Goal: Task Accomplishment & Management: Use online tool/utility

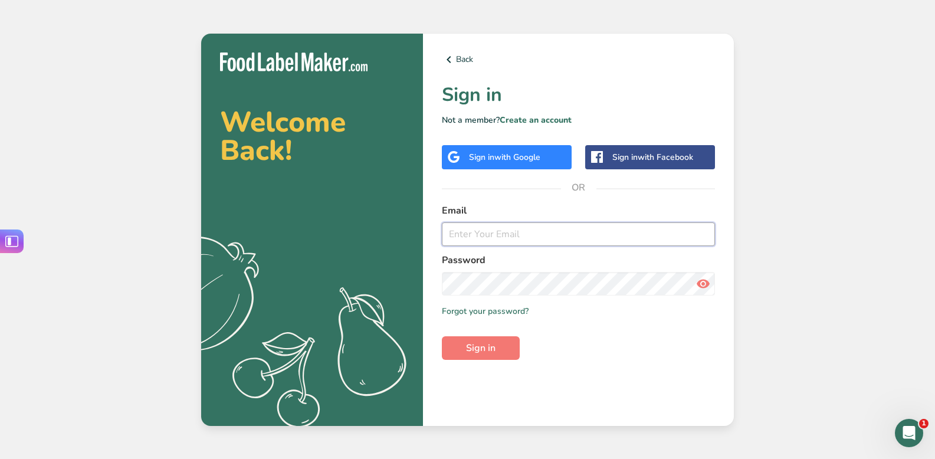
click at [518, 228] on input "email" at bounding box center [578, 234] width 273 height 24
type input "[EMAIL_ADDRESS][DOMAIN_NAME]"
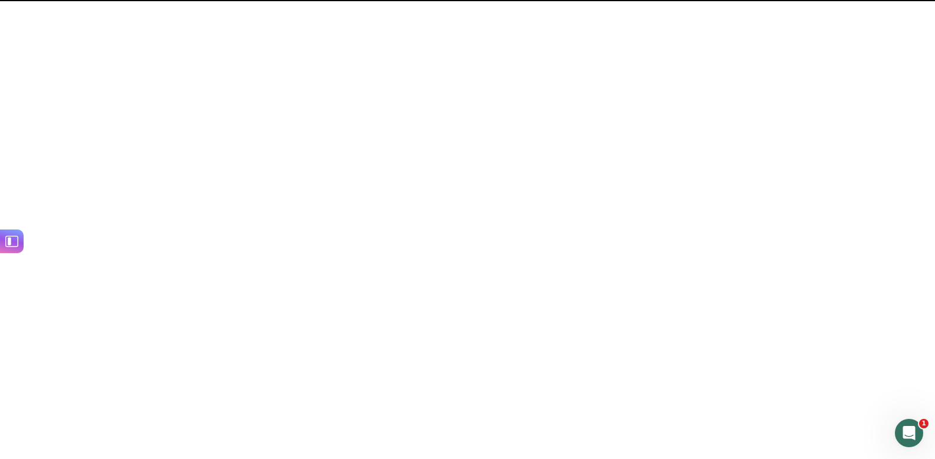
click at [474, 354] on span "Sign in" at bounding box center [480, 348] width 29 height 14
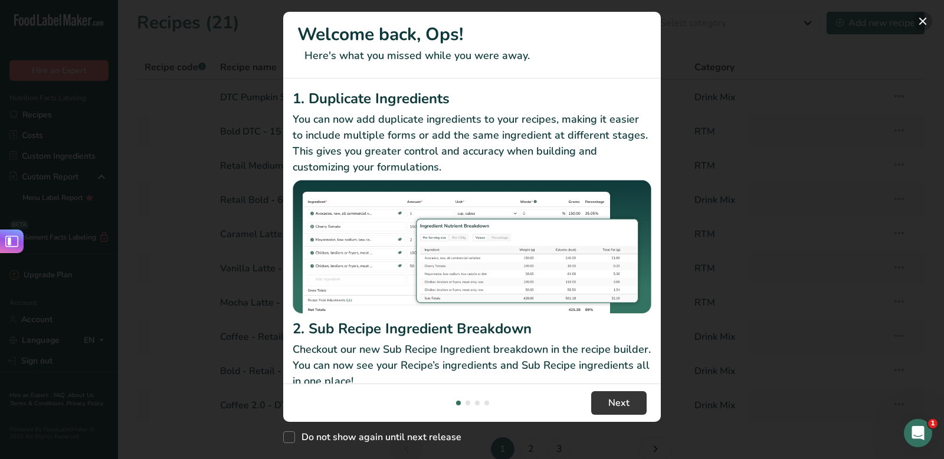
click at [924, 21] on button "New Features" at bounding box center [922, 21] width 19 height 19
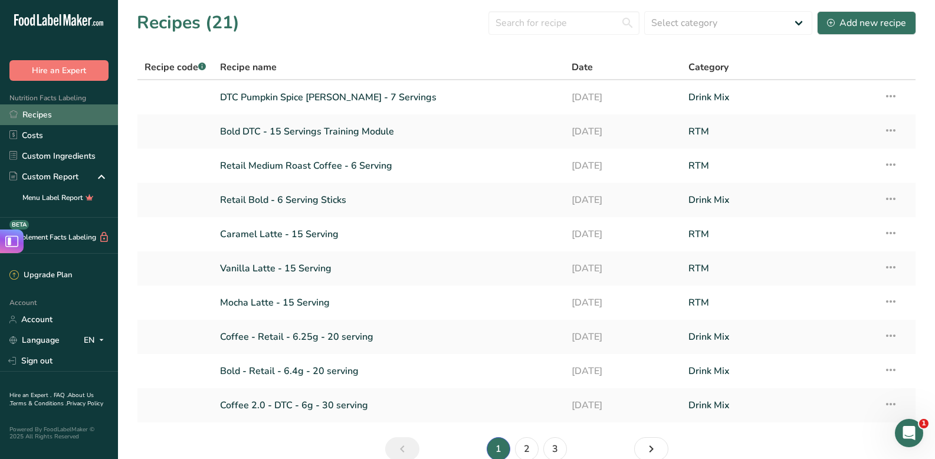
click at [59, 107] on link "Recipes" at bounding box center [59, 114] width 118 height 21
click at [54, 118] on link "Recipes" at bounding box center [59, 114] width 118 height 21
click at [873, 25] on div "Add new recipe" at bounding box center [866, 23] width 79 height 14
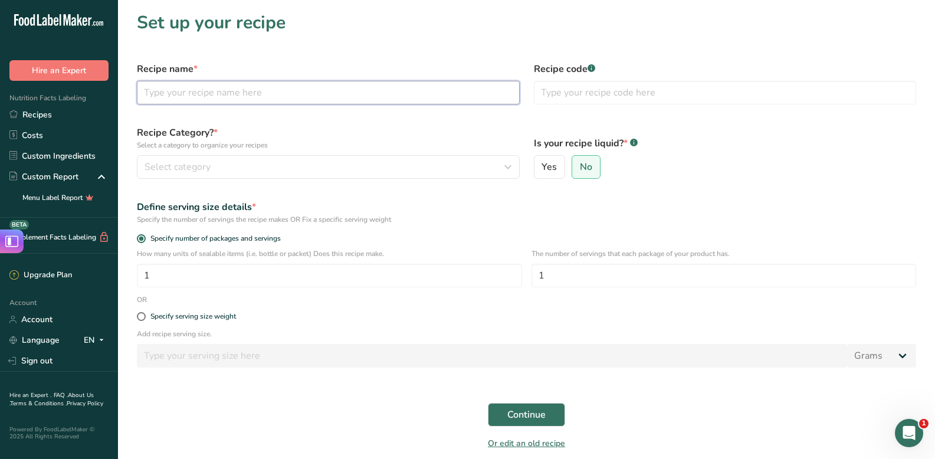
click at [265, 100] on input "text" at bounding box center [328, 93] width 383 height 24
type input "R"
type input "Target Innovation - PS Latte - 1 Serving"
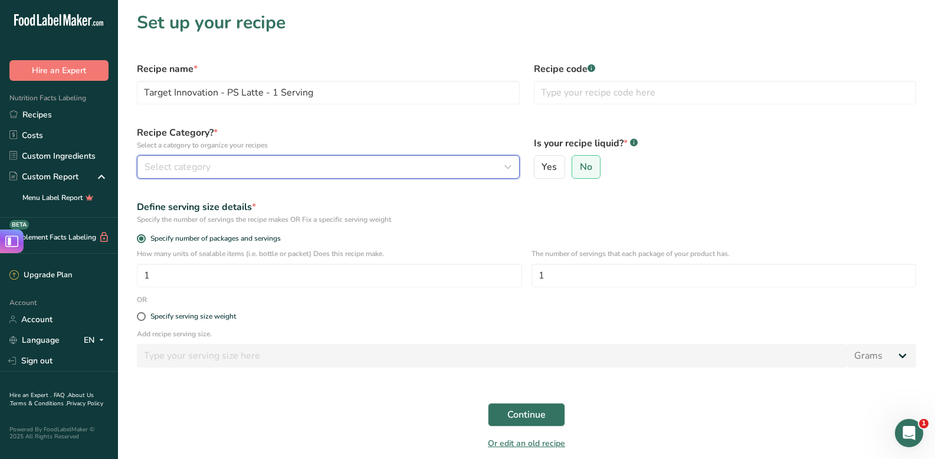
click at [228, 173] on div "Select category" at bounding box center [324, 167] width 360 height 14
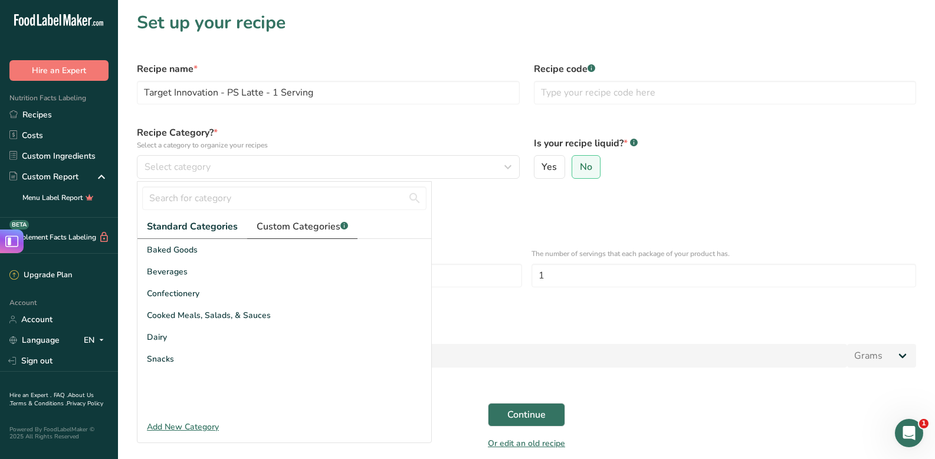
click at [304, 222] on span "Custom Categories .a-a{fill:#347362;}.b-a{fill:#fff;}" at bounding box center [302, 226] width 91 height 14
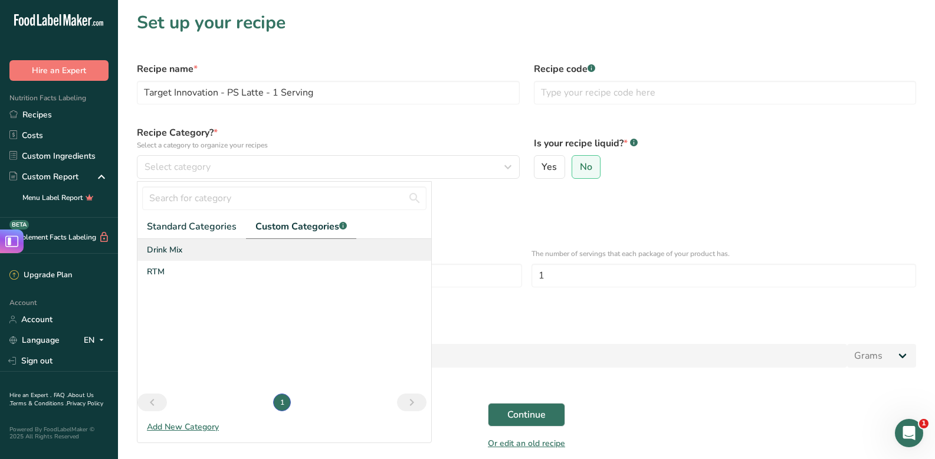
drag, startPoint x: 180, startPoint y: 264, endPoint x: 198, endPoint y: 247, distance: 25.0
click at [198, 247] on div "Drink Mix RTM" at bounding box center [284, 316] width 294 height 154
click at [198, 247] on div "Drink Mix" at bounding box center [284, 250] width 294 height 22
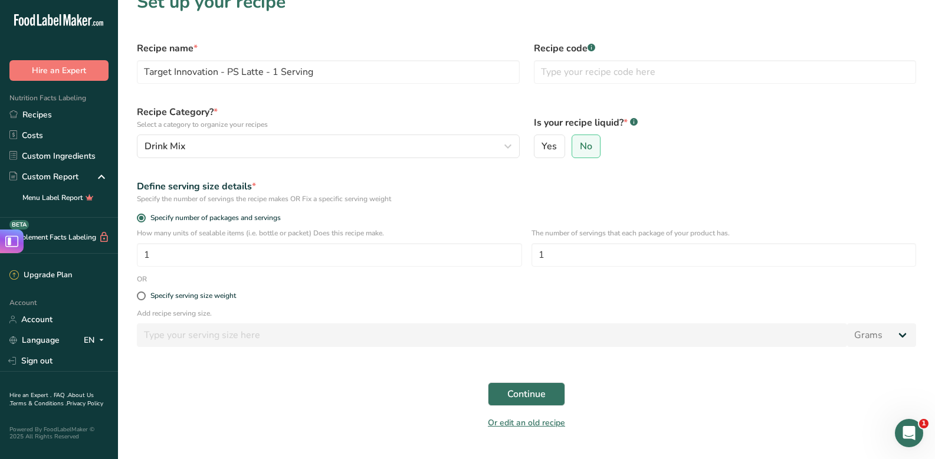
scroll to position [27, 0]
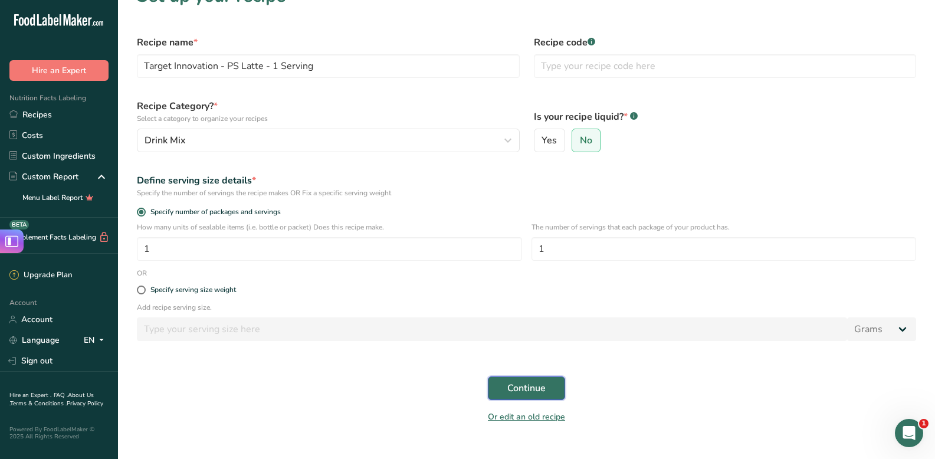
click at [505, 387] on button "Continue" at bounding box center [526, 388] width 77 height 24
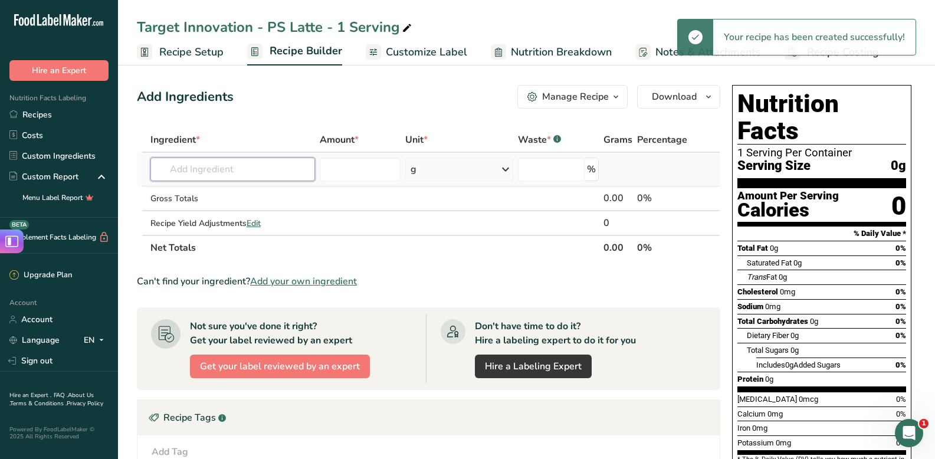
click at [236, 159] on input "text" at bounding box center [232, 169] width 165 height 24
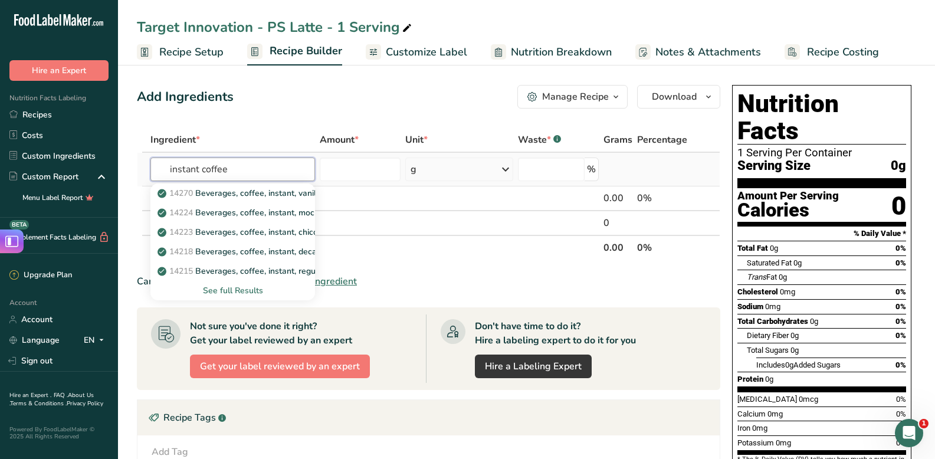
type input "instant coffee"
click at [241, 290] on div "See full Results" at bounding box center [233, 290] width 146 height 12
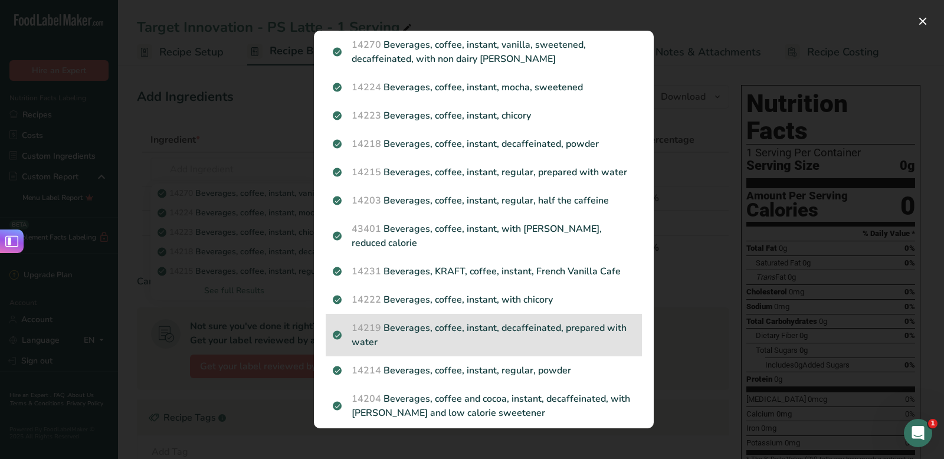
scroll to position [46, 0]
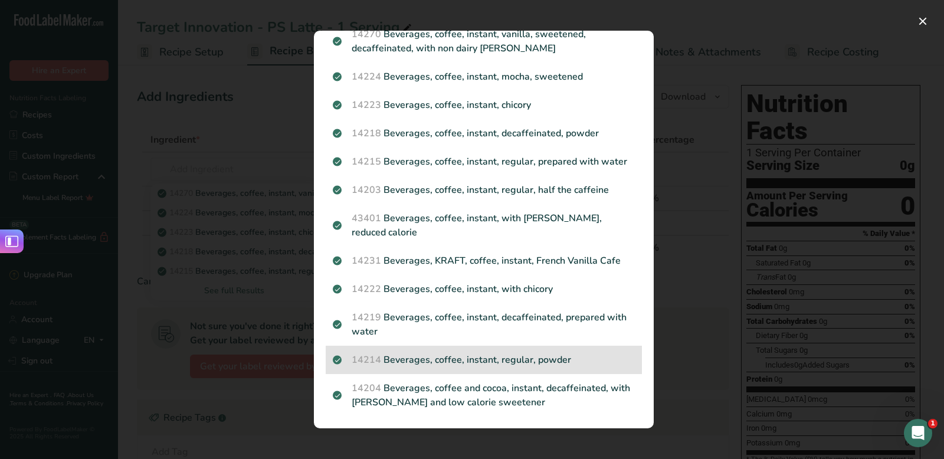
click at [452, 357] on p "14214 Beverages, coffee, instant, regular, powder" at bounding box center [484, 360] width 302 height 14
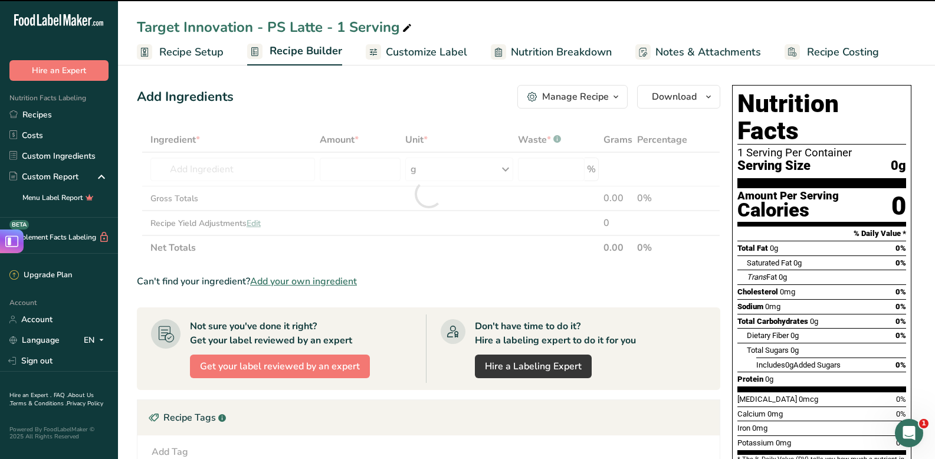
type input "0"
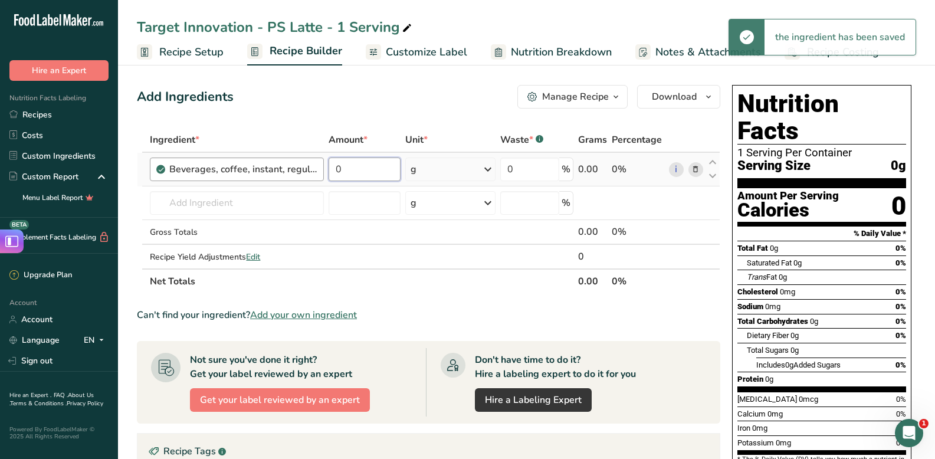
drag, startPoint x: 370, startPoint y: 165, endPoint x: 273, endPoint y: 165, distance: 97.3
click at [273, 165] on tr "Beverages, coffee, instant, regular, powder 0 g Portions 1 tsp 1 packet Weight …" at bounding box center [428, 170] width 582 height 34
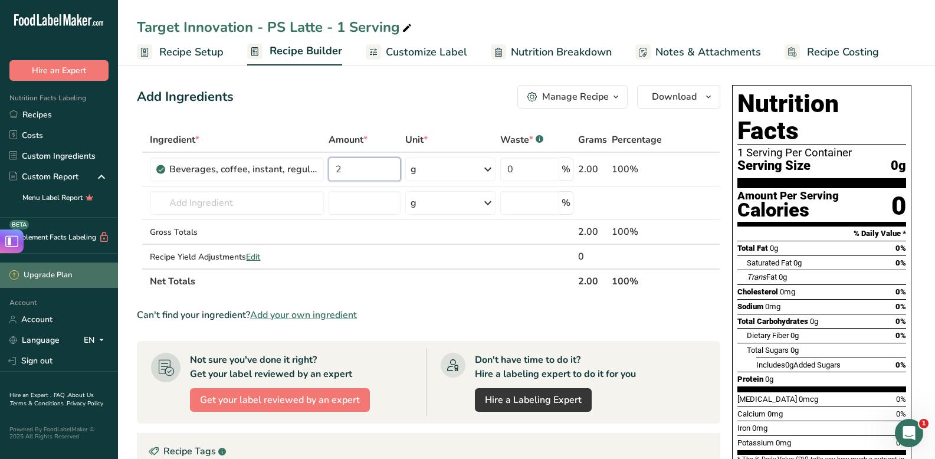
type input "2"
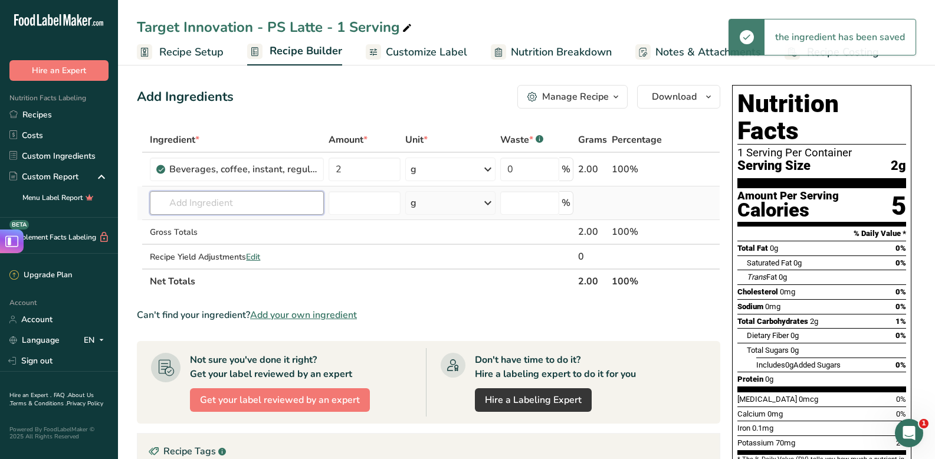
click at [228, 202] on div "Ingredient * Amount * Unit * Waste * .a-a{fill:#347362;}.b-a{fill:#fff;} Grams …" at bounding box center [428, 210] width 583 height 166
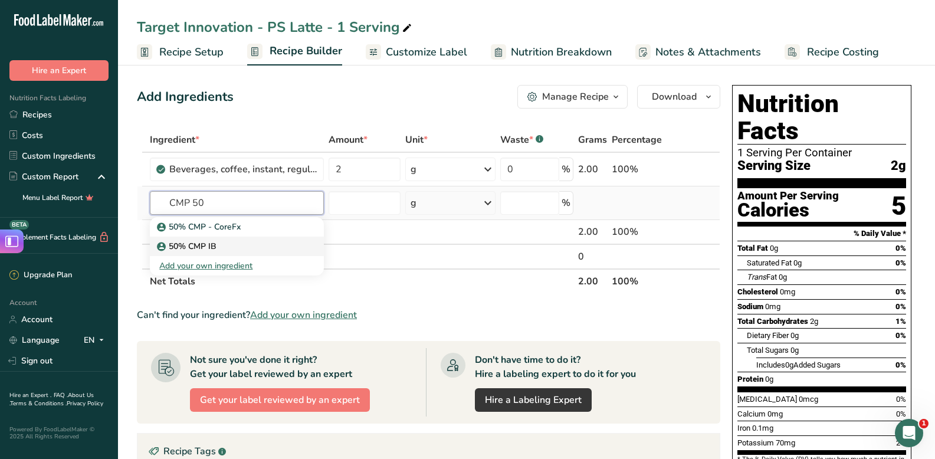
type input "CMP 50"
click at [211, 240] on p "50% CMP IB" at bounding box center [187, 246] width 57 height 12
type input "50% CMP IB"
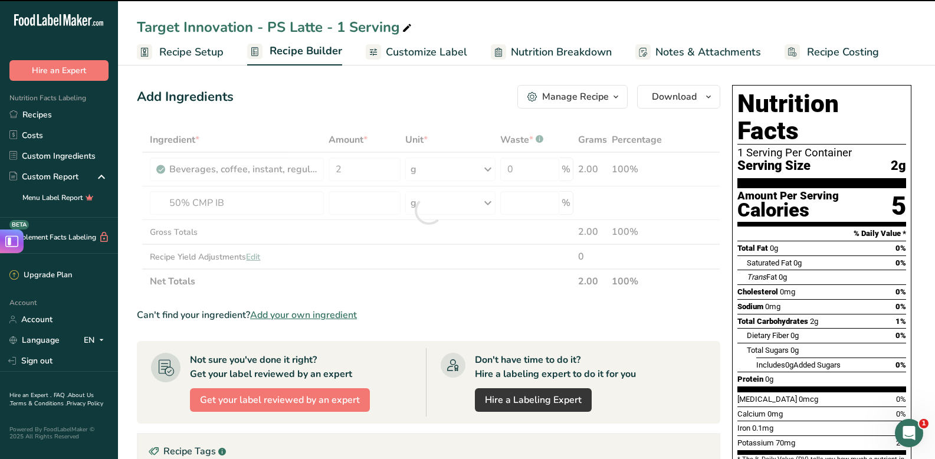
type input "0"
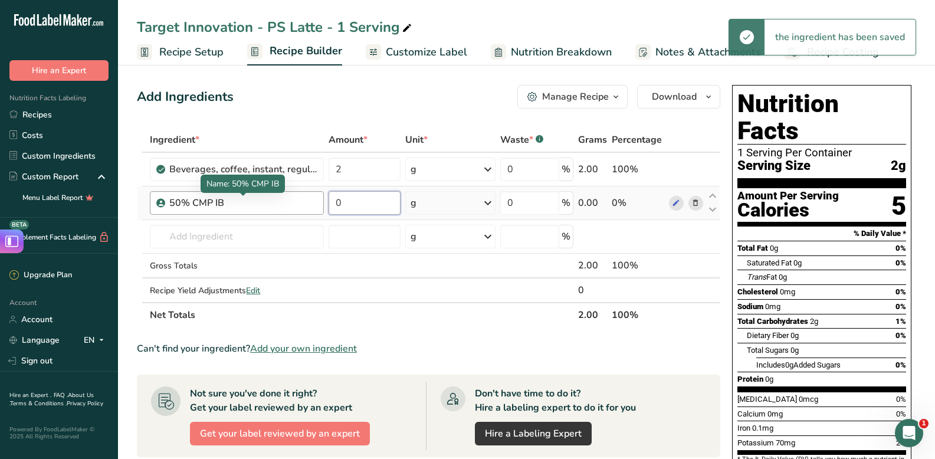
drag, startPoint x: 356, startPoint y: 201, endPoint x: 293, endPoint y: 201, distance: 63.1
click at [293, 201] on tr "50% CMP IB 0 g Weight Units g kg mg See more Volume Units l mL fl oz See more 0…" at bounding box center [428, 203] width 582 height 34
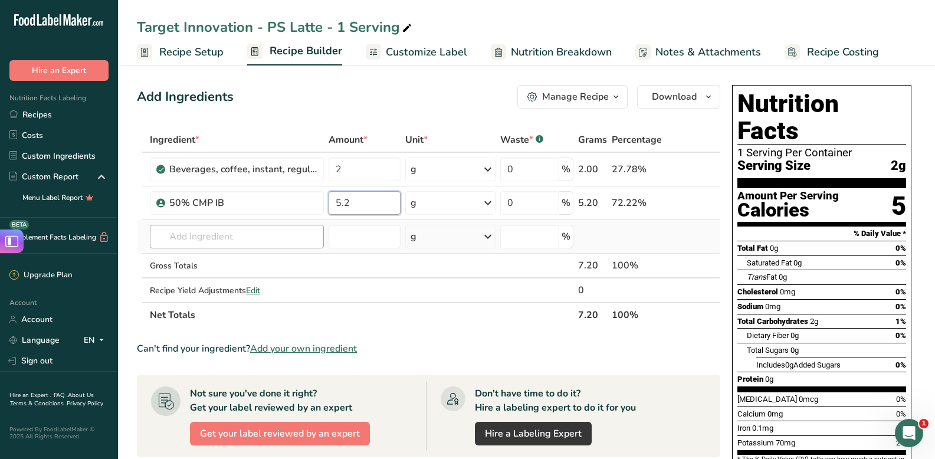
type input "5.2"
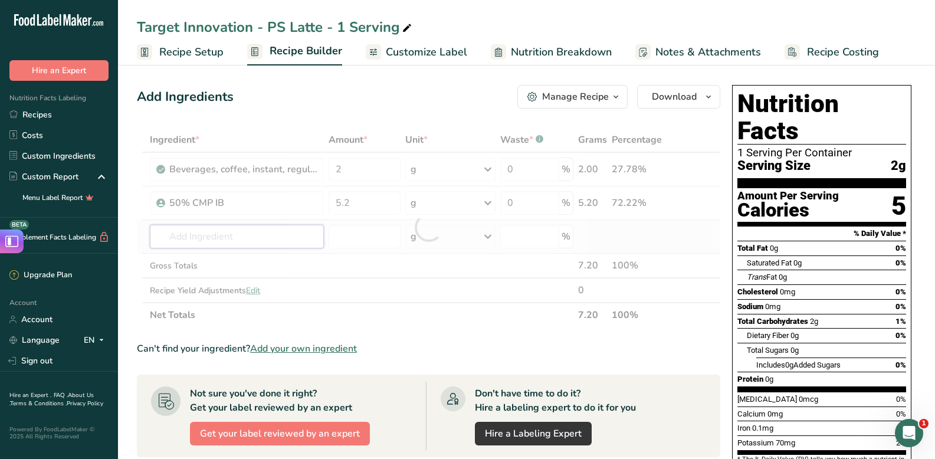
click at [254, 229] on div "Ingredient * Amount * Unit * Waste * .a-a{fill:#347362;}.b-a{fill:#fff;} Grams …" at bounding box center [428, 227] width 583 height 200
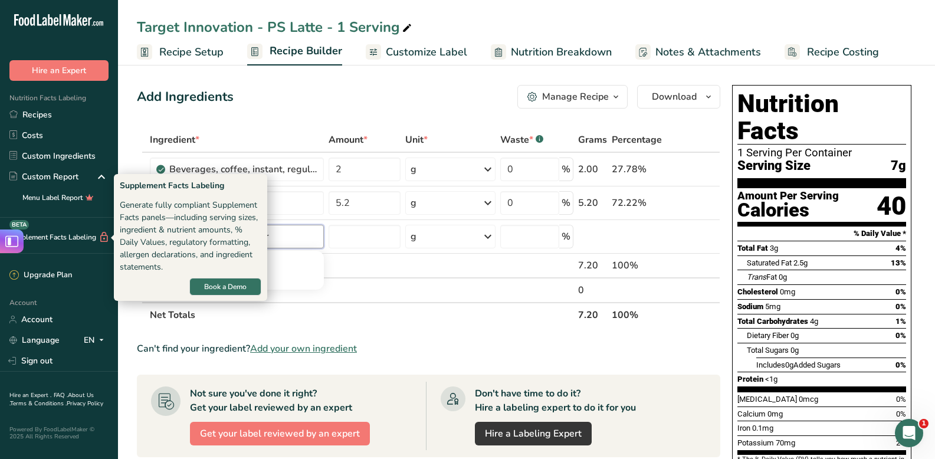
drag, startPoint x: 284, startPoint y: 232, endPoint x: 77, endPoint y: 231, distance: 207.0
click at [77, 231] on div ".a-20{fill:#fff;} Hire an Expert Nutrition Facts Labeling Recipes Costs Custom …" at bounding box center [467, 360] width 935 height 721
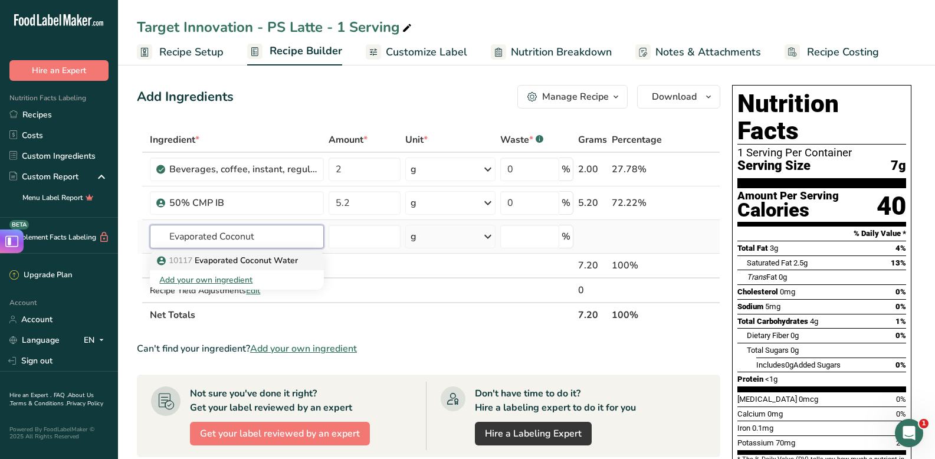
type input "Evaporated Coconut"
click at [186, 259] on span "10117" at bounding box center [181, 260] width 24 height 11
type input "Evaporated Coconut Water"
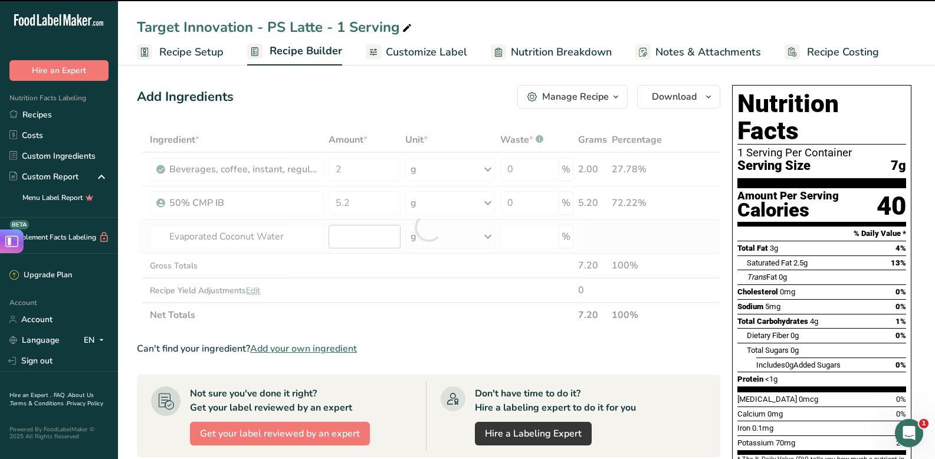
type input "0"
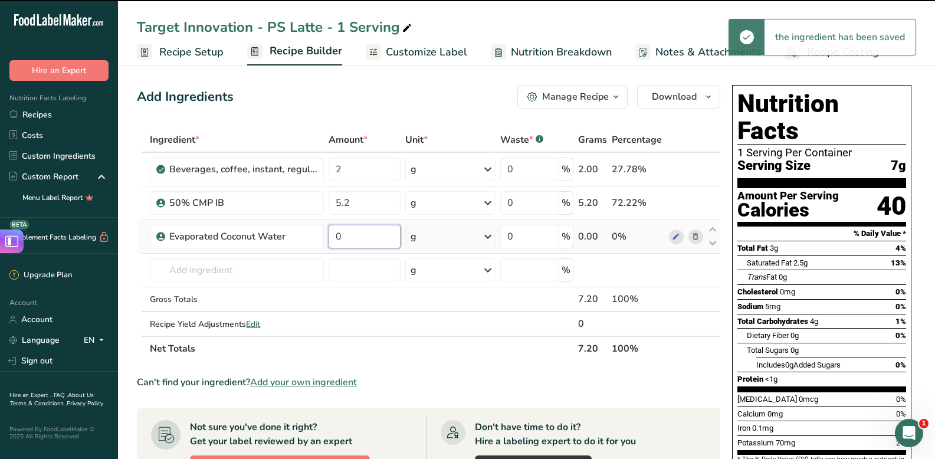
click at [372, 241] on input "0" at bounding box center [364, 237] width 72 height 24
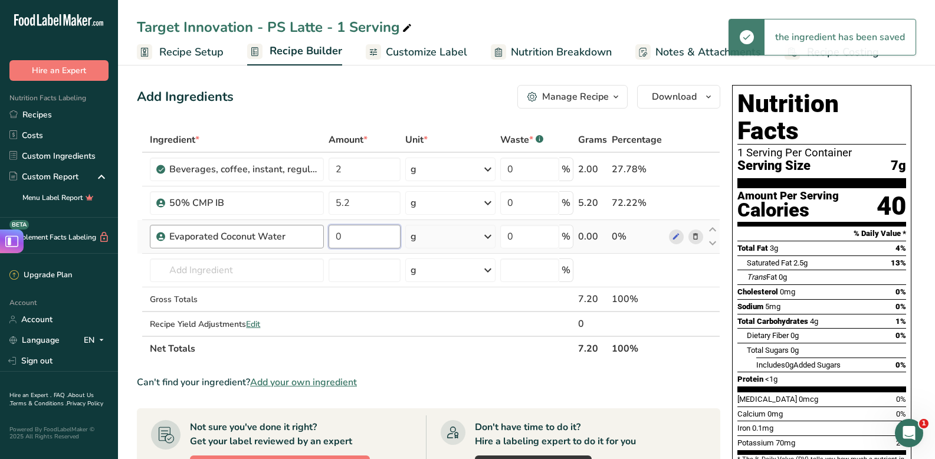
drag, startPoint x: 372, startPoint y: 241, endPoint x: 239, endPoint y: 238, distance: 133.3
click at [239, 236] on tr "Evaporated Coconut Water 0 g Weight Units g kg mg See more Volume Units l mL fl…" at bounding box center [428, 237] width 582 height 34
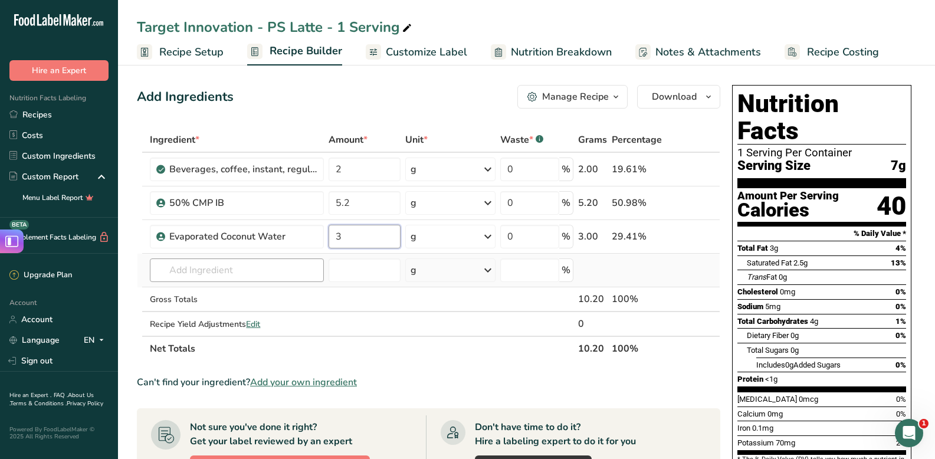
type input "3"
click at [211, 267] on div "Ingredient * Amount * Unit * Waste * .a-a{fill:#347362;}.b-a{fill:#fff;} Grams …" at bounding box center [428, 244] width 583 height 234
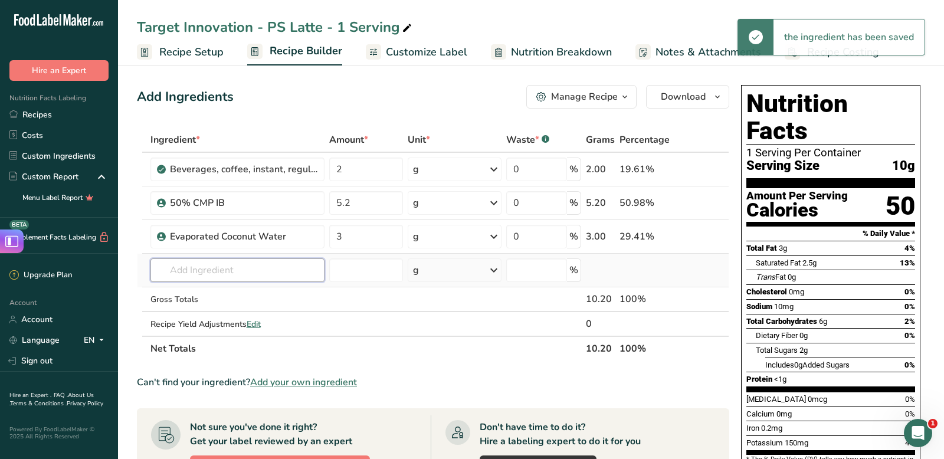
type input "P"
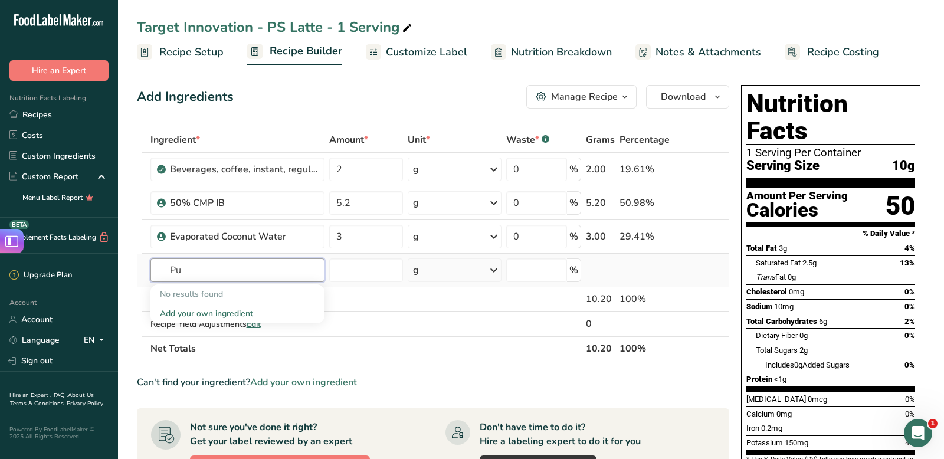
type input "P"
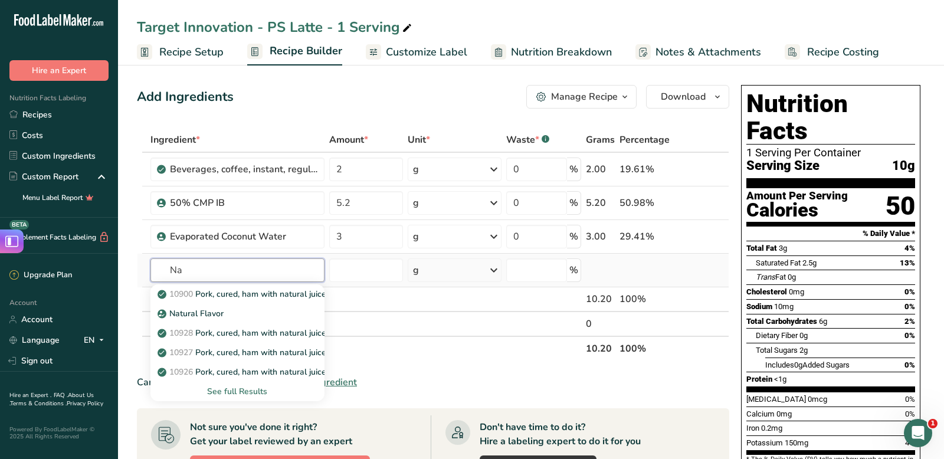
type input "N"
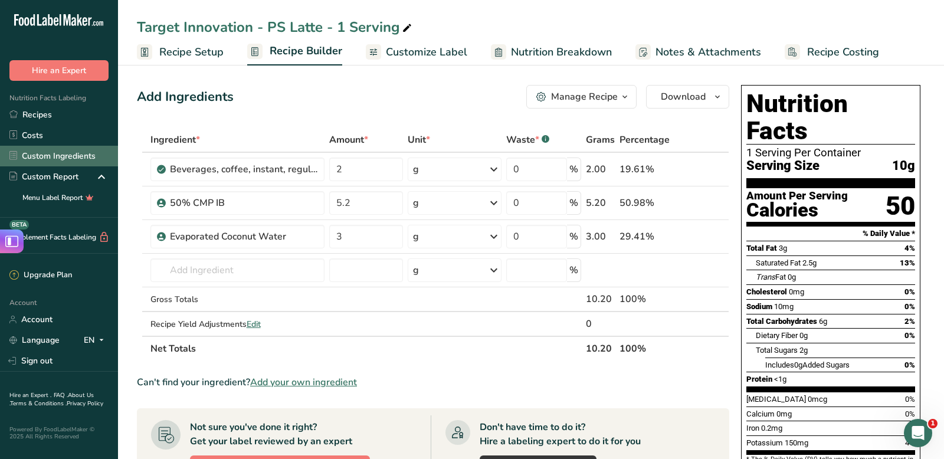
click at [60, 155] on link "Custom Ingredients" at bounding box center [59, 156] width 118 height 21
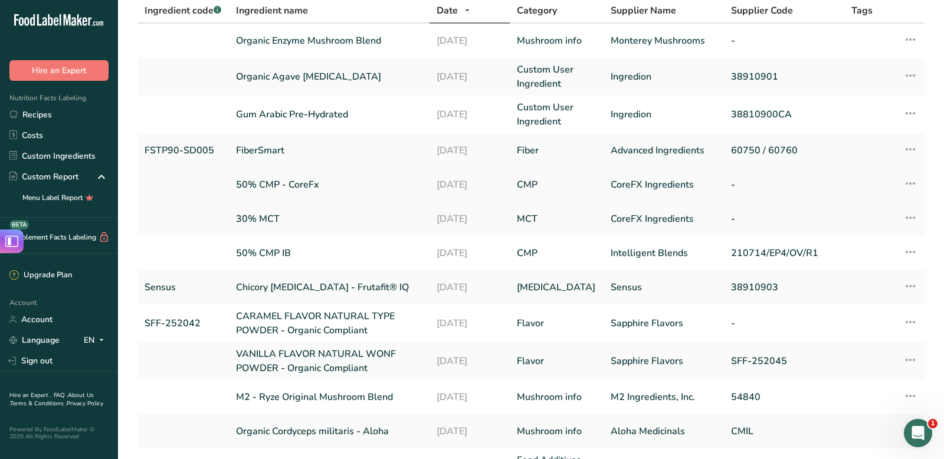
scroll to position [106, 0]
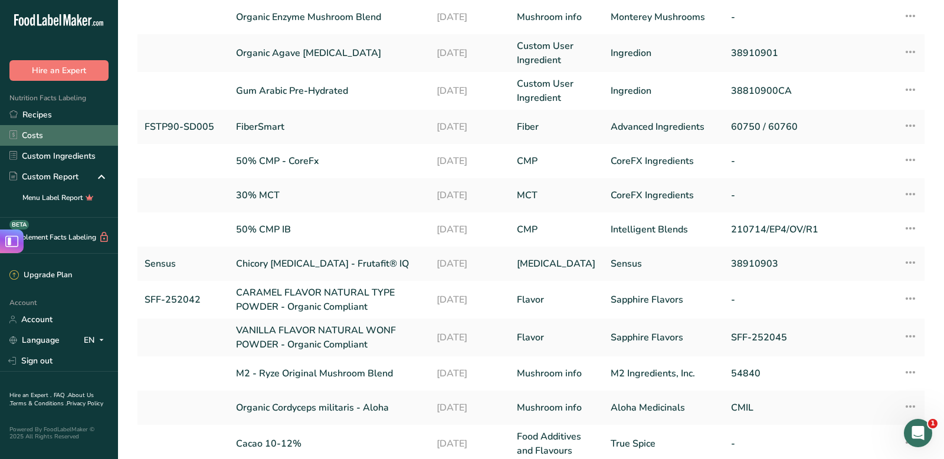
click at [46, 127] on link "Costs" at bounding box center [59, 135] width 118 height 21
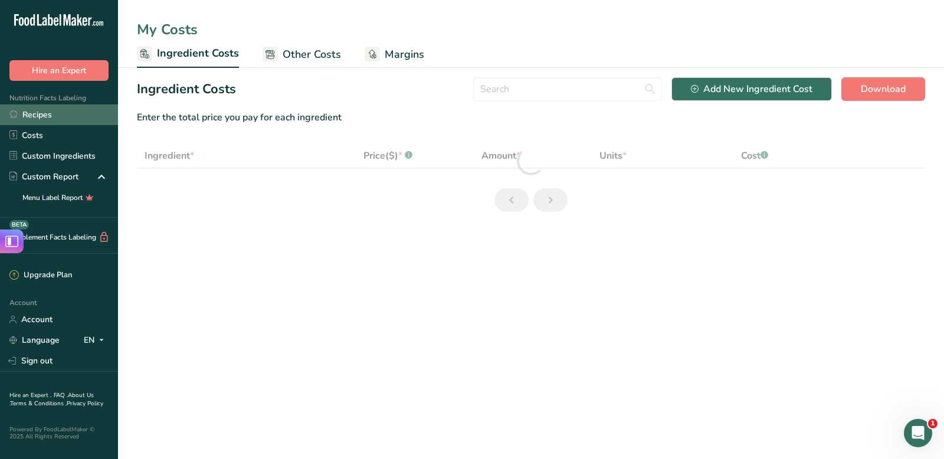
click at [36, 117] on link "Recipes" at bounding box center [59, 114] width 118 height 21
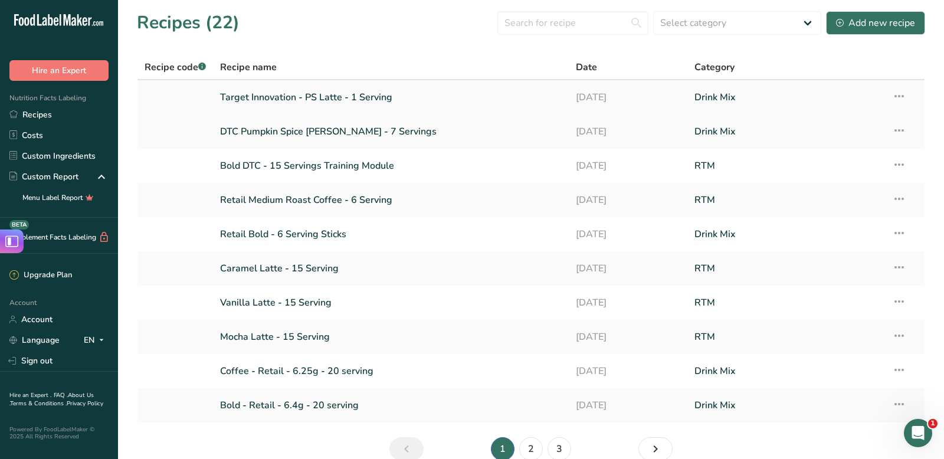
click at [298, 99] on link "Target Innovation - PS Latte - 1 Serving" at bounding box center [390, 97] width 341 height 25
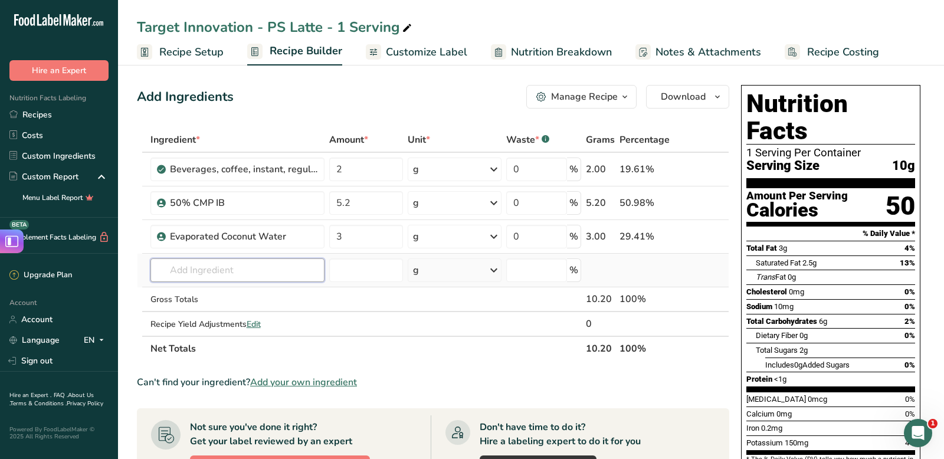
click at [278, 268] on input "text" at bounding box center [237, 270] width 174 height 24
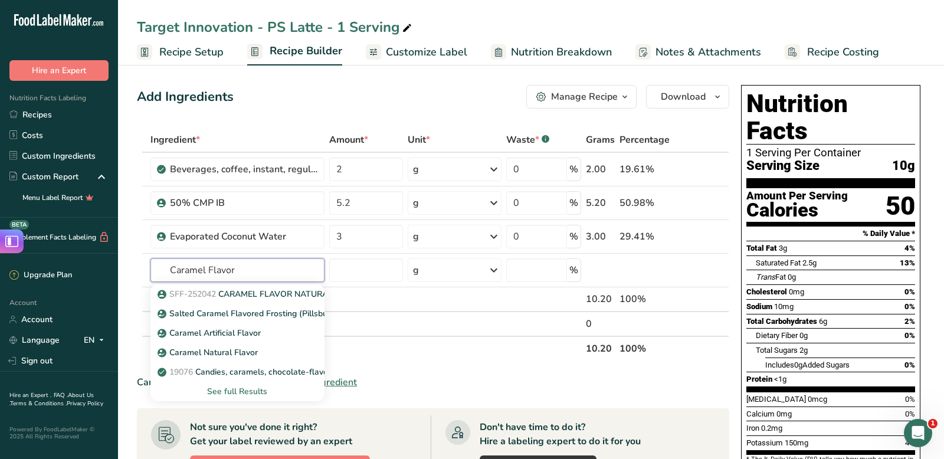
type input "Caramel Flavor"
click at [402, 22] on icon at bounding box center [407, 28] width 11 height 17
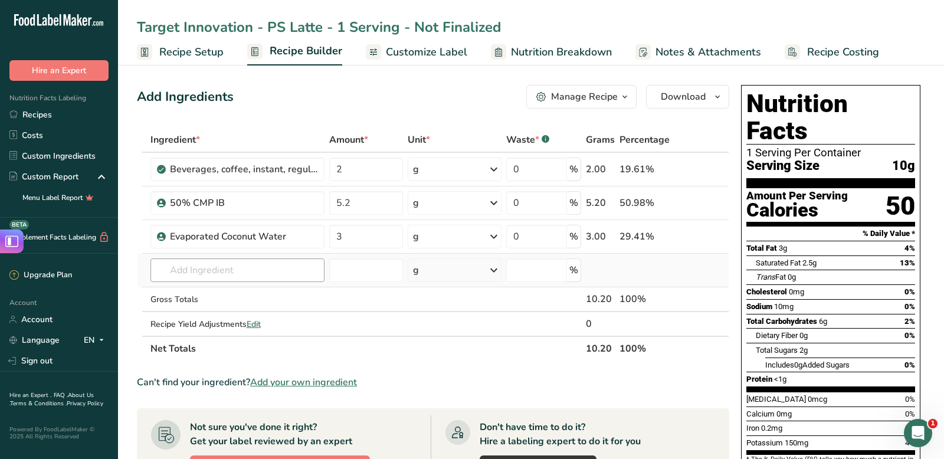
type input "Target Innovation - PS Latte - 1 Serving - Not Finalized"
click at [236, 267] on input "text" at bounding box center [237, 270] width 174 height 24
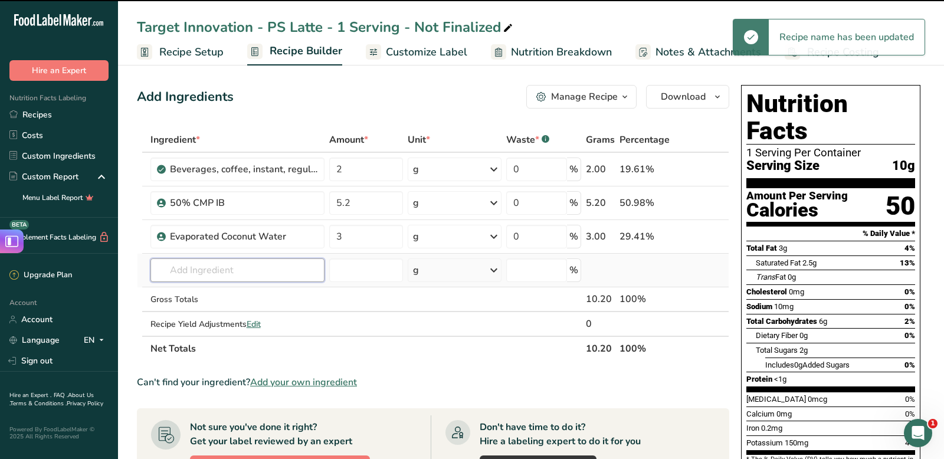
type input "N"
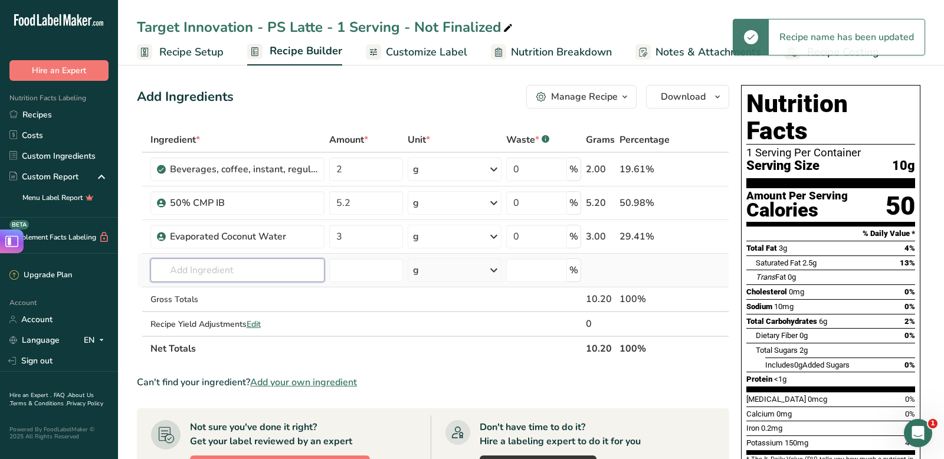
type input "N"
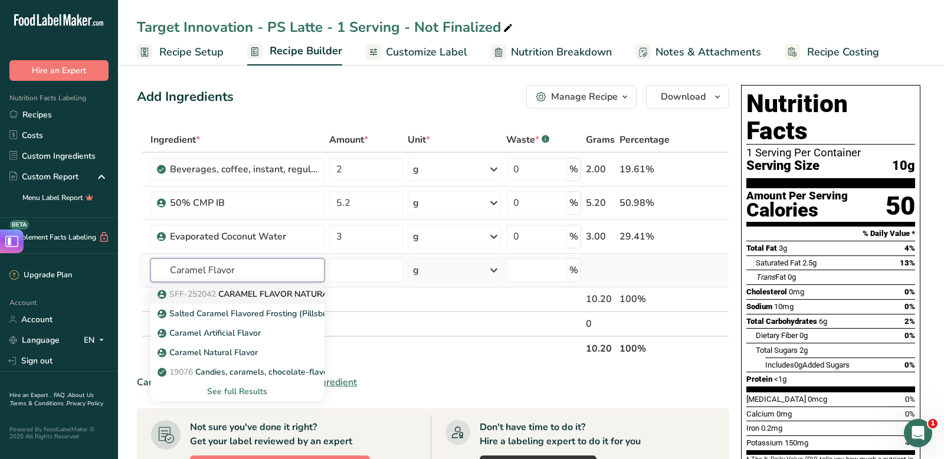
type input "Caramel Flavor"
click at [262, 292] on p "SFF-252042 CARAMEL FLAVOR NATURAL TYPE POWDER - Organic Compliant" at bounding box center [317, 294] width 314 height 12
type input "CARAMEL FLAVOR NATURAL TYPE POWDER - Organic Compliant"
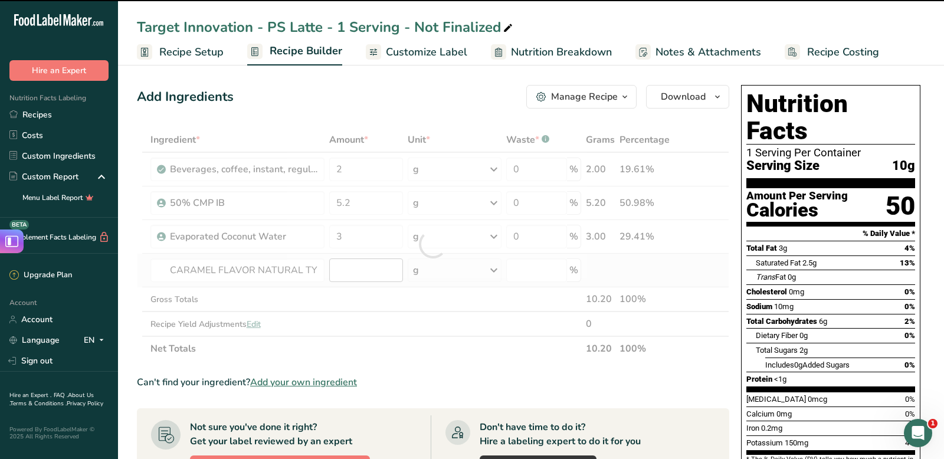
type input "0"
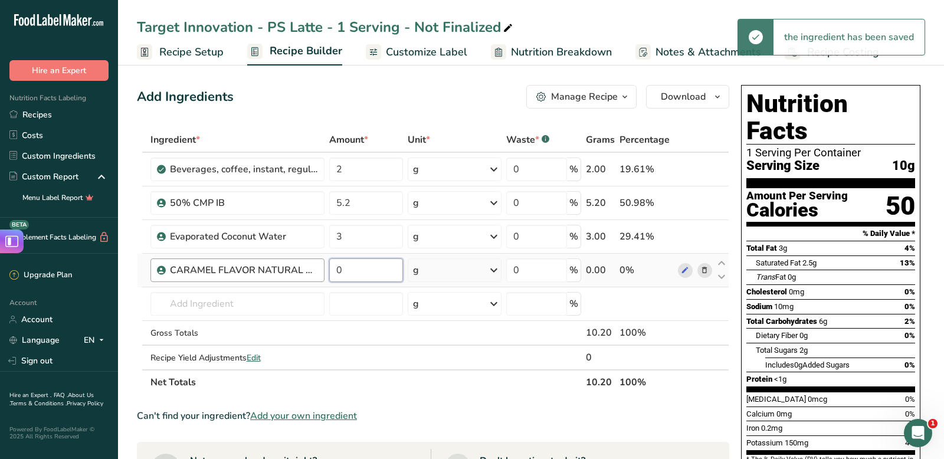
click at [227, 258] on body ".a-20{fill:#fff;} Hire an Expert Nutrition Facts Labeling Recipes Costs Custom …" at bounding box center [472, 394] width 944 height 788
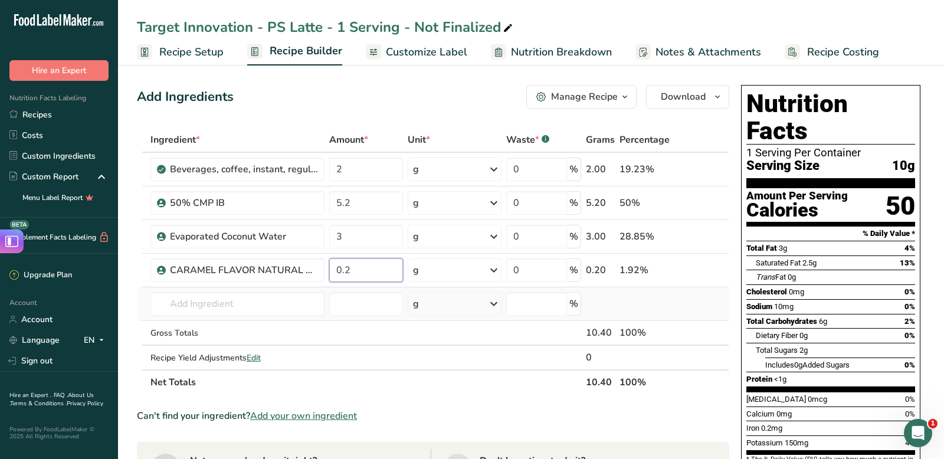
type input "0.2"
click at [215, 288] on div "Ingredient * Amount * Unit * Waste * .a-a{fill:#347362;}.b-a{fill:#fff;} Grams …" at bounding box center [433, 260] width 592 height 267
click at [241, 309] on input "text" at bounding box center [237, 304] width 174 height 24
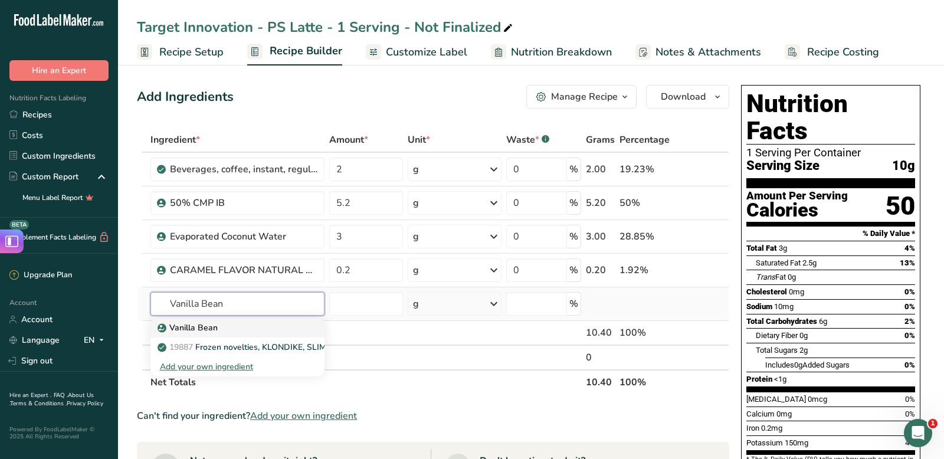
type input "Vanilla Bean"
click at [222, 328] on div "Vanilla Bean" at bounding box center [228, 327] width 136 height 12
type input "Vanilla Bean"
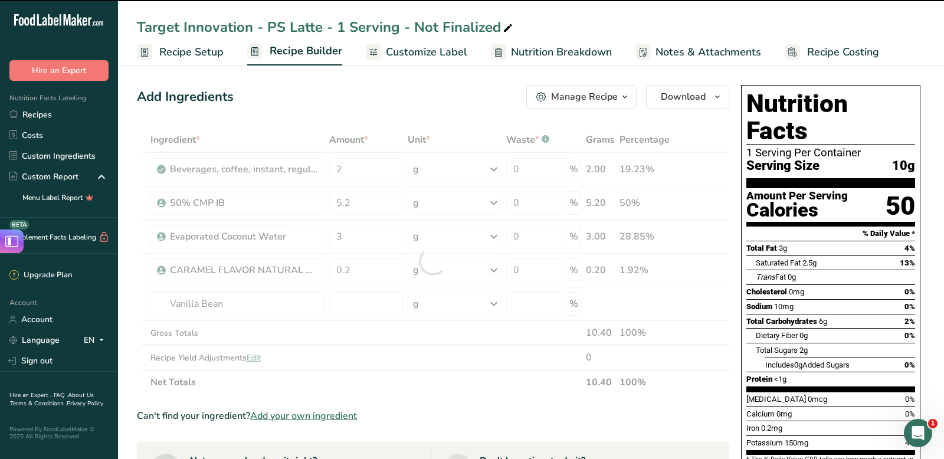
type input "0"
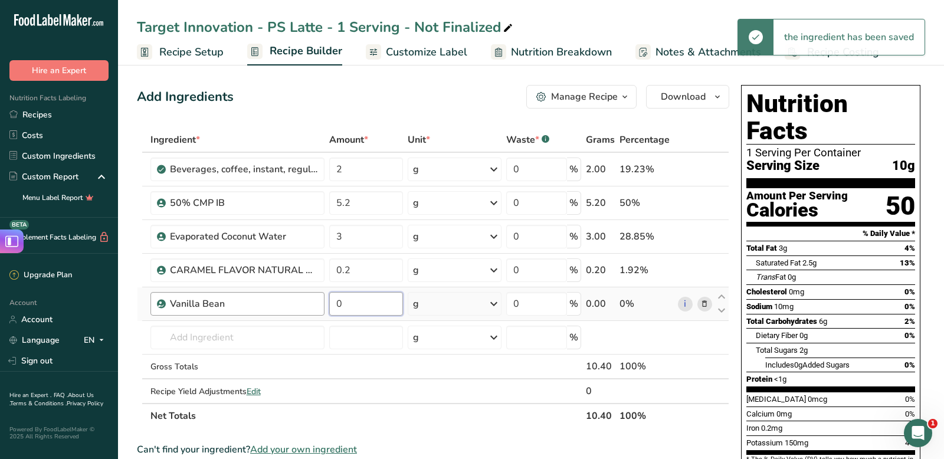
drag, startPoint x: 351, startPoint y: 301, endPoint x: 293, endPoint y: 301, distance: 57.8
click at [293, 301] on tr "Vanilla Bean 0 g Weight Units g kg mg See more Volume Units l Volume units requ…" at bounding box center [432, 304] width 591 height 34
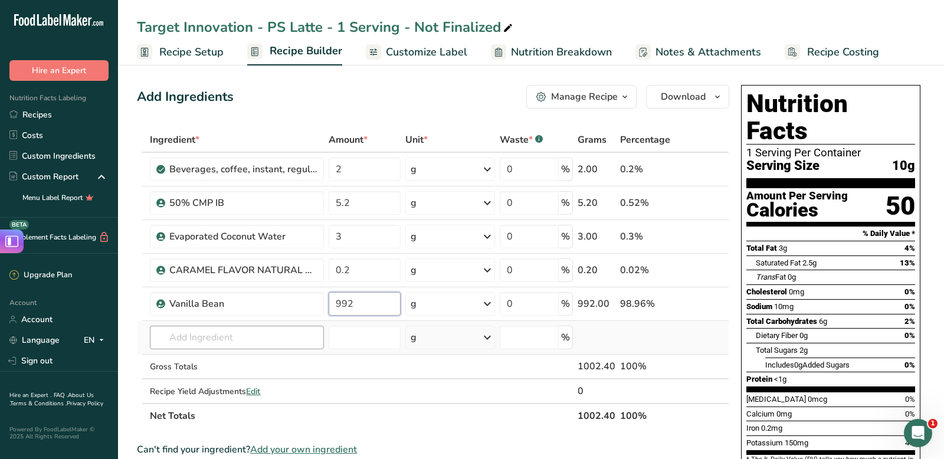
type input "992"
click at [214, 338] on div "Ingredient * Amount * Unit * Waste * .a-a{fill:#347362;}.b-a{fill:#fff;} Grams …" at bounding box center [433, 277] width 592 height 301
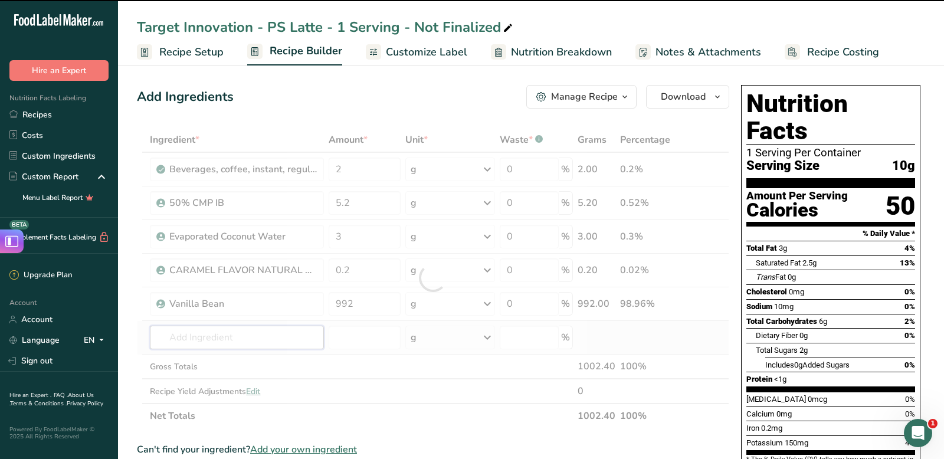
type input "E"
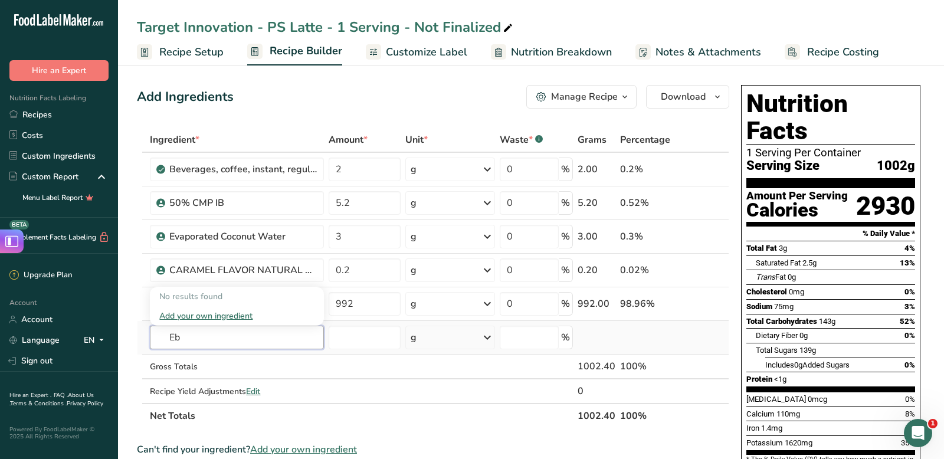
type input "E"
type input "Enzyme Mushroom"
click at [273, 295] on p "Organic Enzyme Mushroom Blend" at bounding box center [228, 296] width 138 height 12
type input "Organic Enzyme Mushroom Blend"
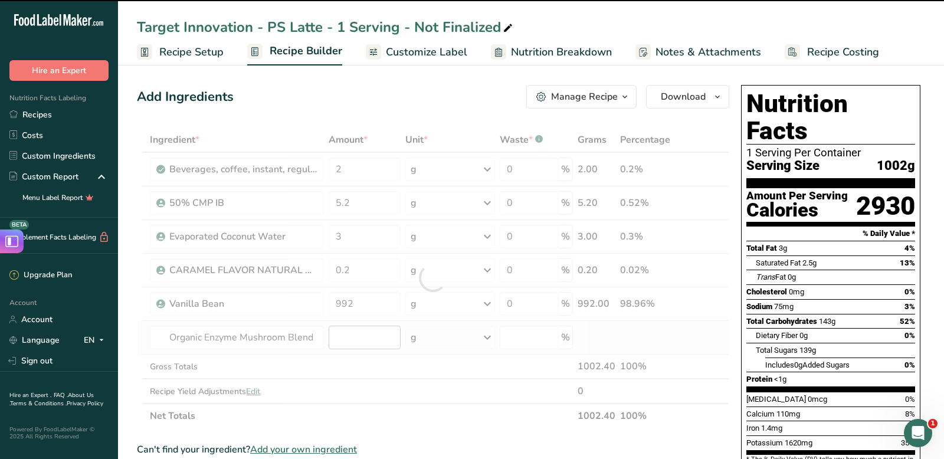
type input "0"
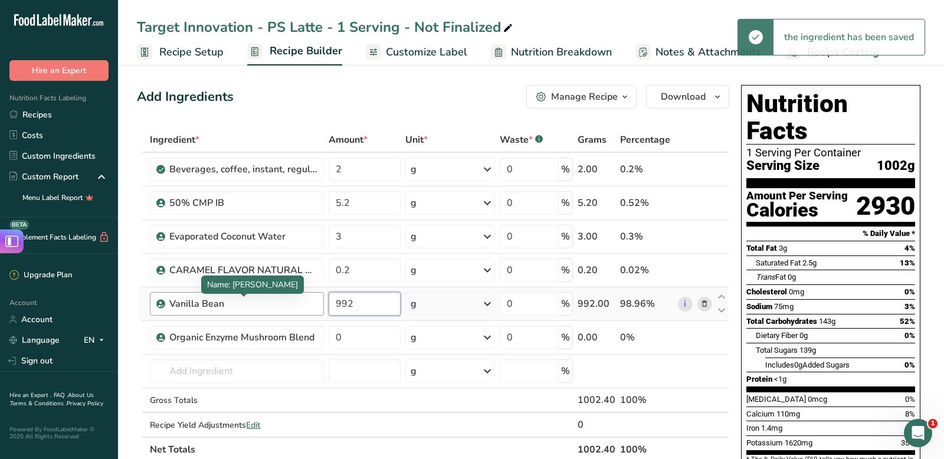
drag, startPoint x: 371, startPoint y: 301, endPoint x: 235, endPoint y: 301, distance: 135.6
click at [235, 301] on tr "Vanilla Bean 992 g Weight Units g kg mg See more Volume Units l Volume units re…" at bounding box center [432, 304] width 591 height 34
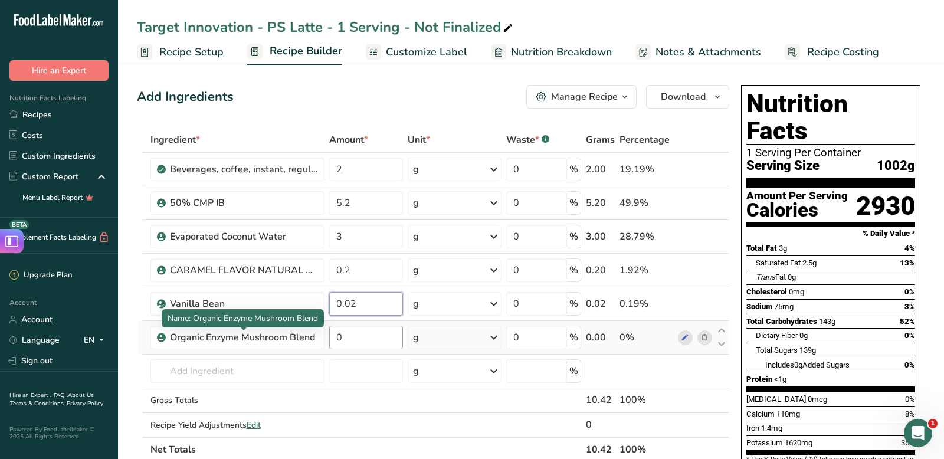
type input "0.02"
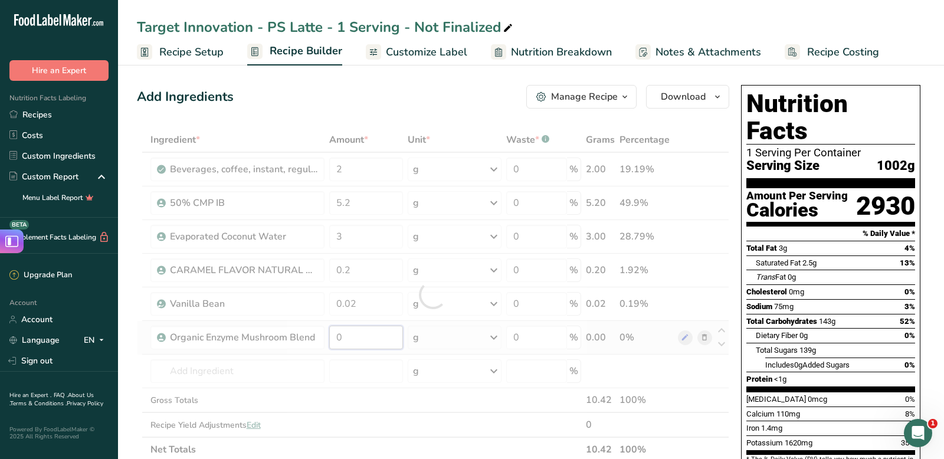
click at [379, 346] on div "Ingredient * Amount * Unit * Waste * .a-a{fill:#347362;}.b-a{fill:#fff;} Grams …" at bounding box center [433, 294] width 592 height 334
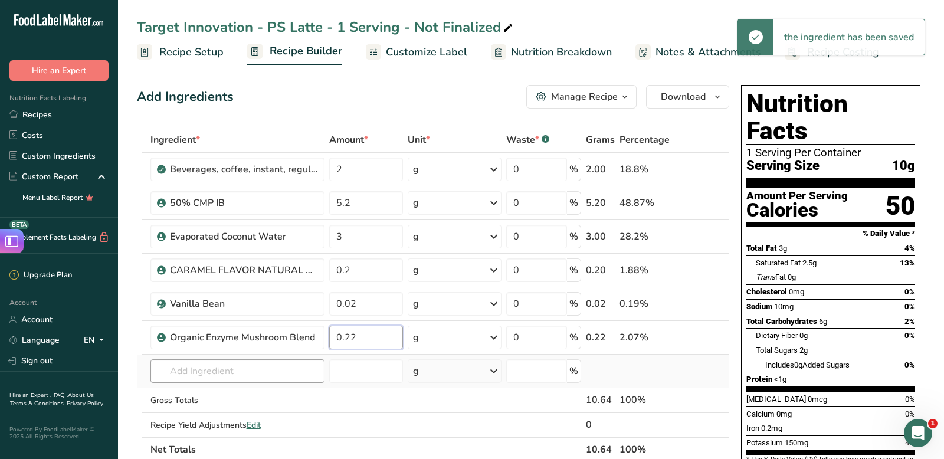
type input "0.22"
click at [257, 378] on div "Ingredient * Amount * Unit * Waste * .a-a{fill:#347362;}.b-a{fill:#fff;} Grams …" at bounding box center [433, 294] width 592 height 334
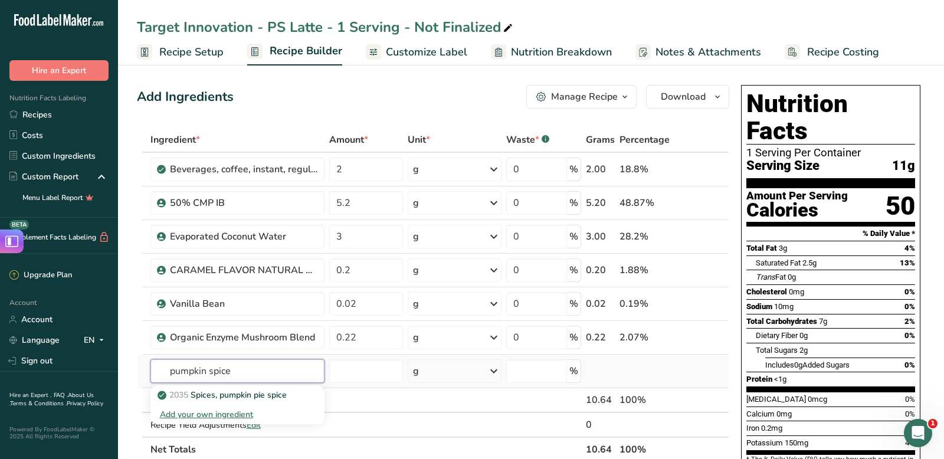
type input "pumpkin spice"
click at [237, 405] on div "Add your own ingredient" at bounding box center [237, 414] width 174 height 19
click at [252, 403] on link "2035 Spices, pumpkin pie spice" at bounding box center [237, 394] width 174 height 19
type input "Spices, pumpkin pie spice"
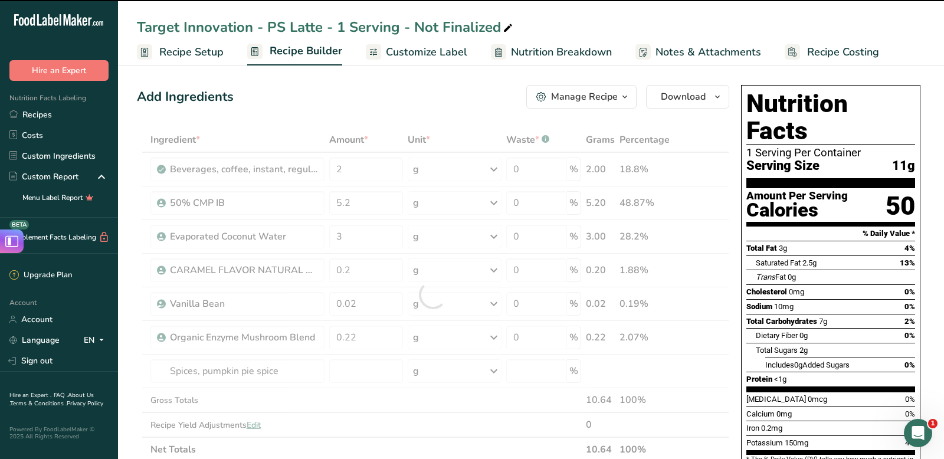
type input "0"
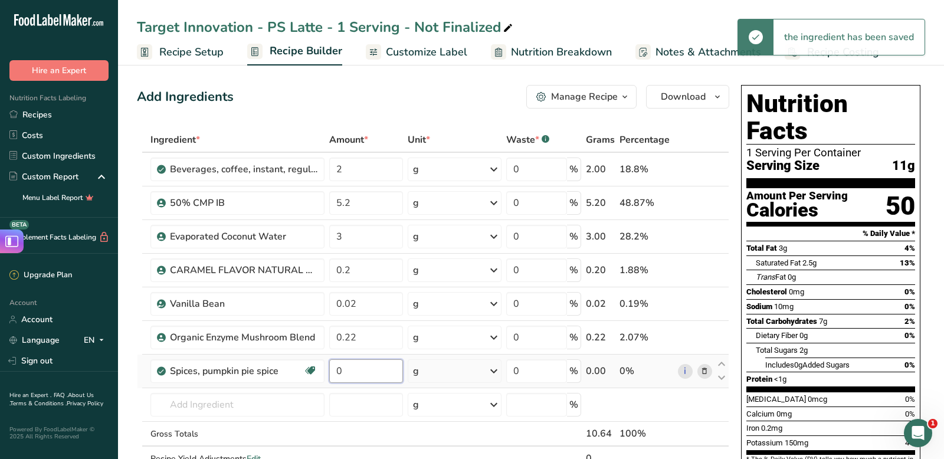
click at [371, 367] on input "0" at bounding box center [366, 371] width 74 height 24
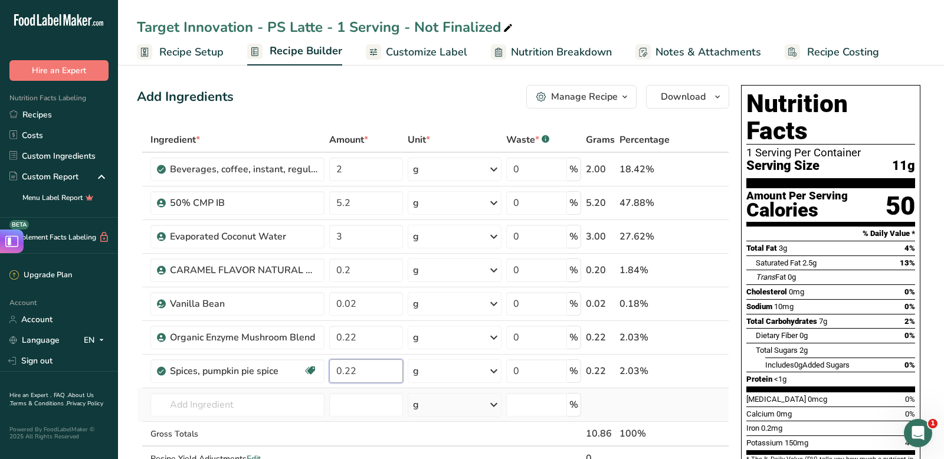
type input "0.22"
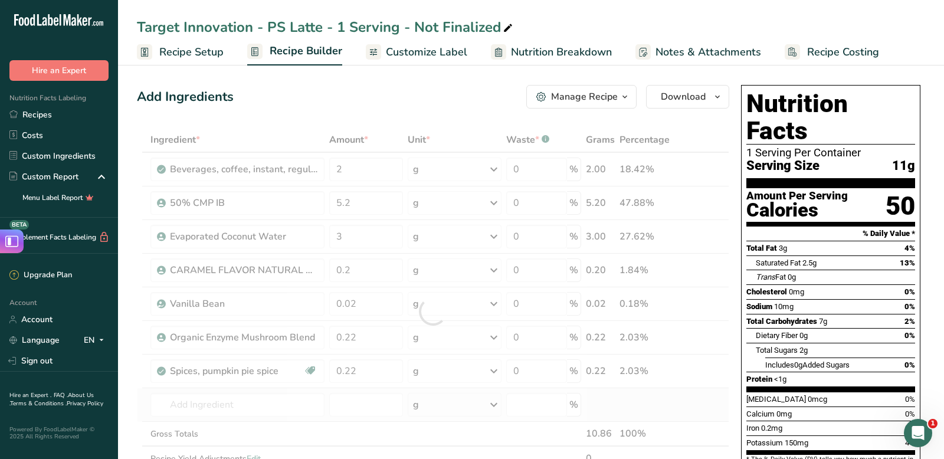
click at [258, 389] on div "Ingredient * Amount * Unit * Waste * .a-a{fill:#347362;}.b-a{fill:#fff;} Grams …" at bounding box center [433, 311] width 592 height 368
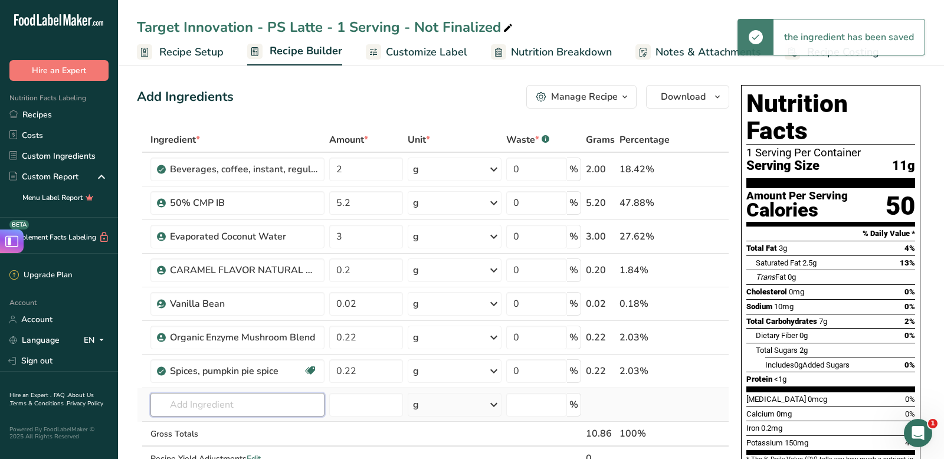
click at [228, 403] on input "text" at bounding box center [237, 405] width 174 height 24
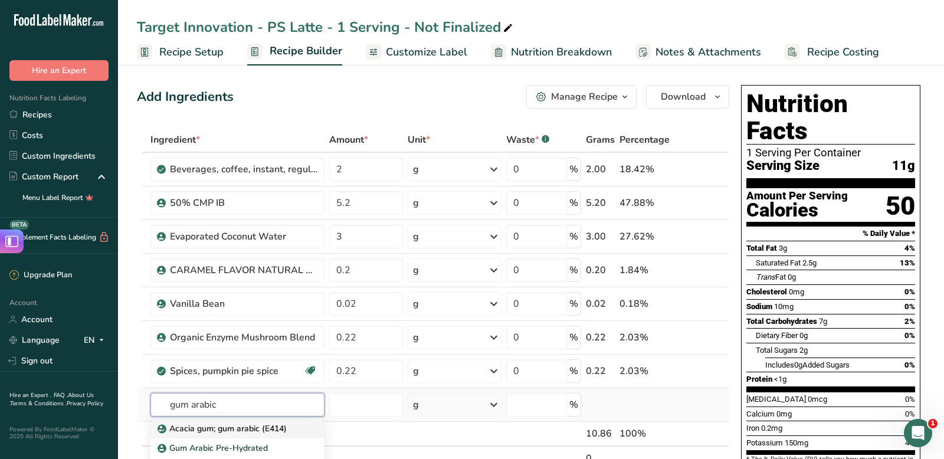
type input "gum arabic"
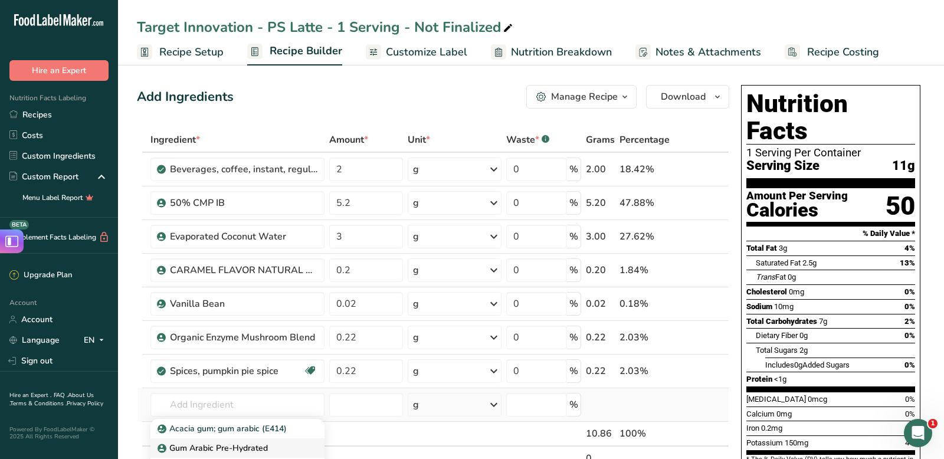
drag, startPoint x: 267, startPoint y: 423, endPoint x: 254, endPoint y: 441, distance: 22.4
click at [254, 441] on div "Acacia gum; gum arabic (E414) Gum Arabic Pre-Hydrated Add your own ingredient" at bounding box center [237, 448] width 174 height 58
click at [254, 443] on div "Quick Actions" at bounding box center [282, 448] width 56 height 15
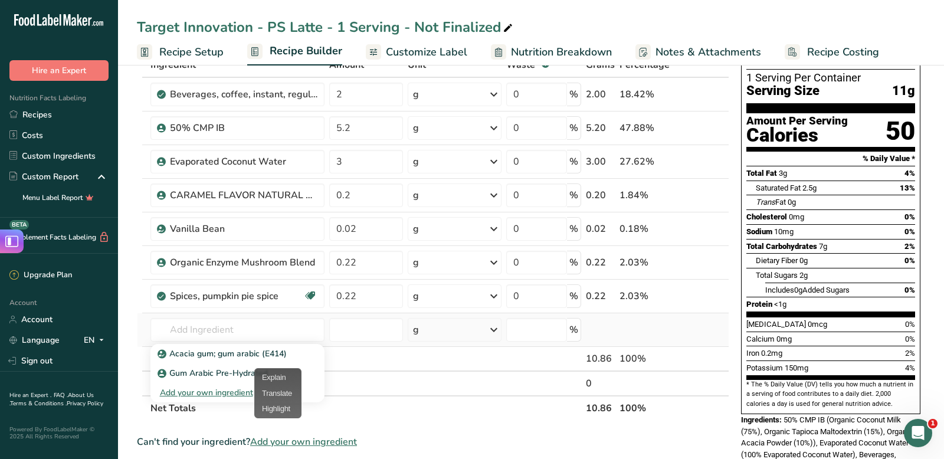
scroll to position [90, 0]
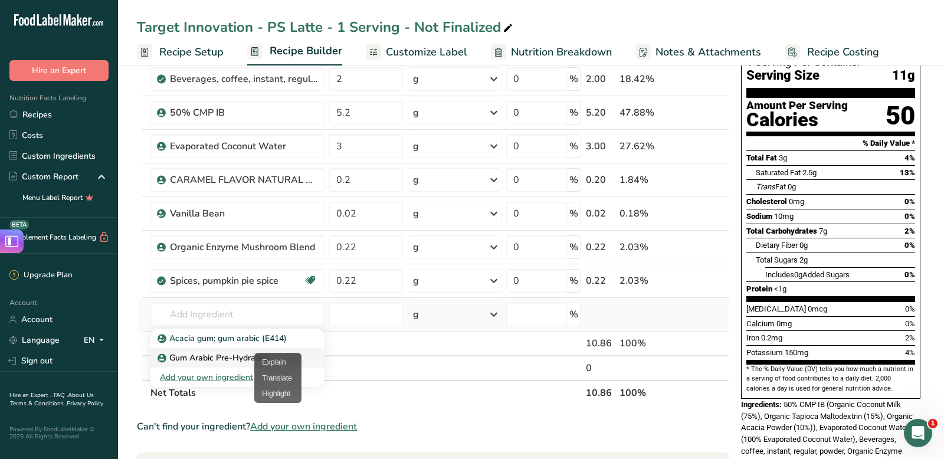
click at [210, 357] on p "Gum Arabic Pre-Hydrated" at bounding box center [214, 357] width 108 height 12
type input "Gum Arabic Pre-Hydrated"
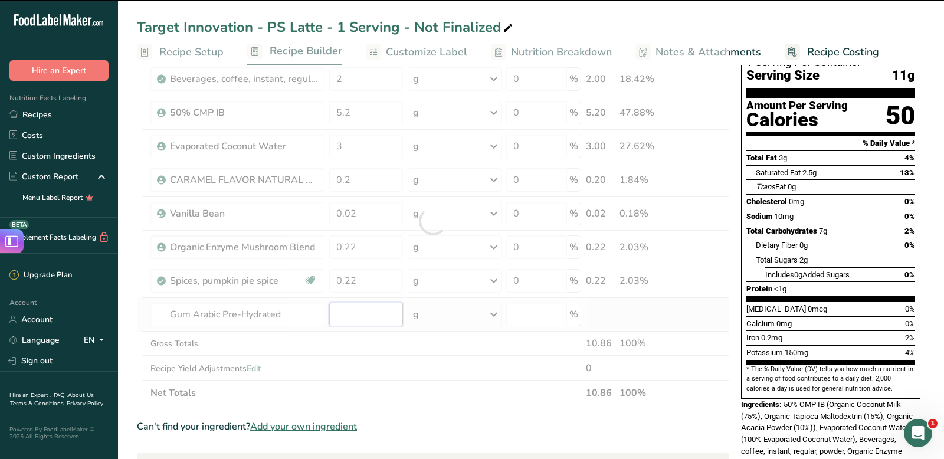
type input "0"
click at [355, 315] on input "0" at bounding box center [366, 315] width 74 height 24
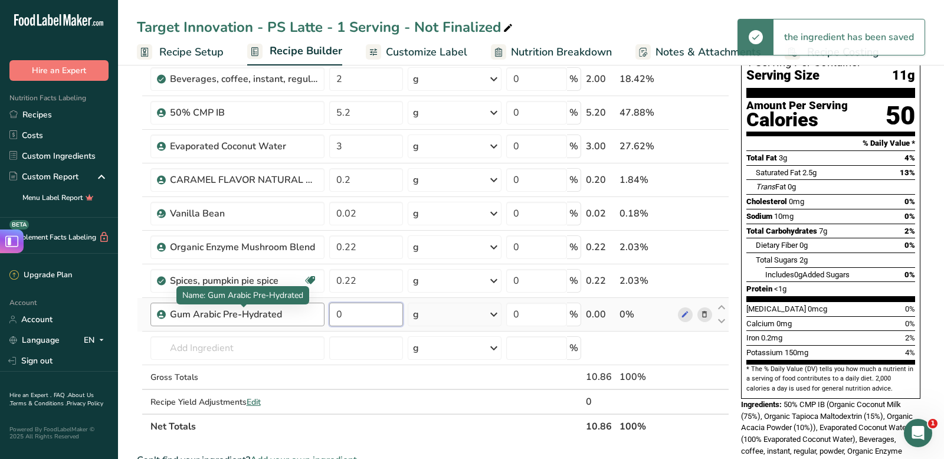
drag, startPoint x: 355, startPoint y: 315, endPoint x: 249, endPoint y: 315, distance: 105.6
click at [249, 315] on tr "Gum Arabic Pre-Hydrated 0 g Weight Units g kg mg See more Volume Units l mL fl …" at bounding box center [432, 315] width 591 height 34
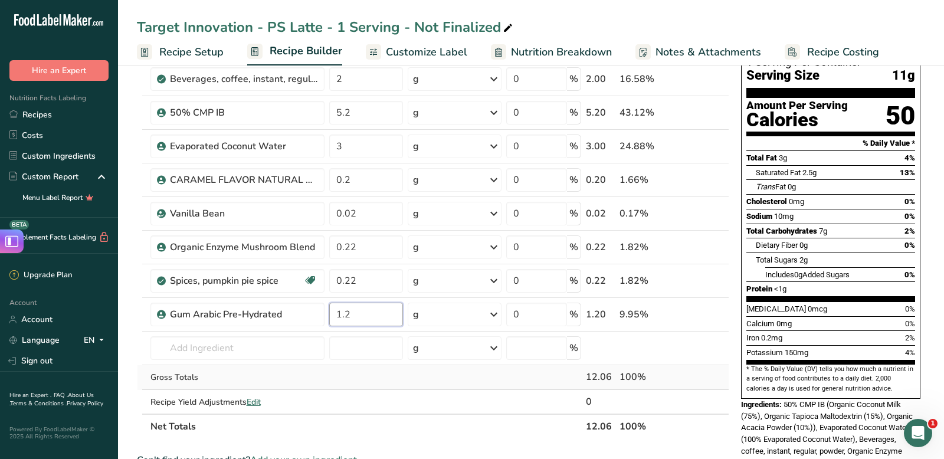
type input "1.2"
click at [342, 379] on div "Ingredient * Amount * Unit * Waste * .a-a{fill:#347362;}.b-a{fill:#fff;} Grams …" at bounding box center [433, 238] width 592 height 402
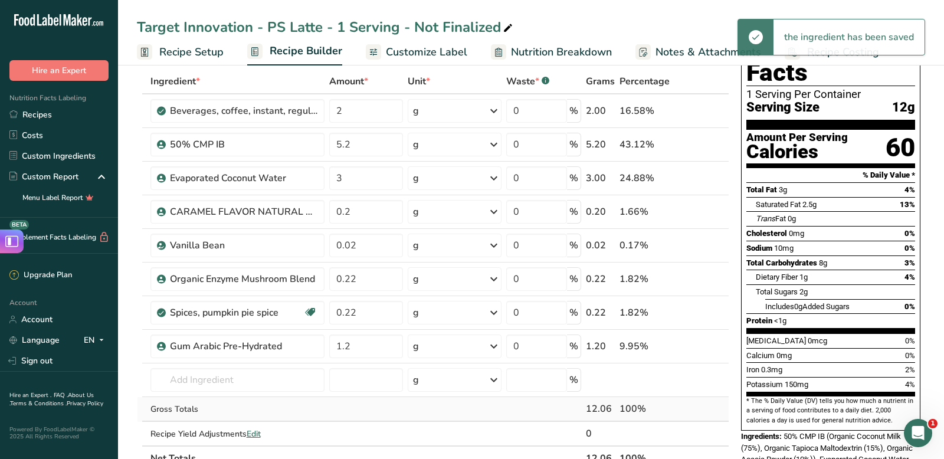
scroll to position [0, 0]
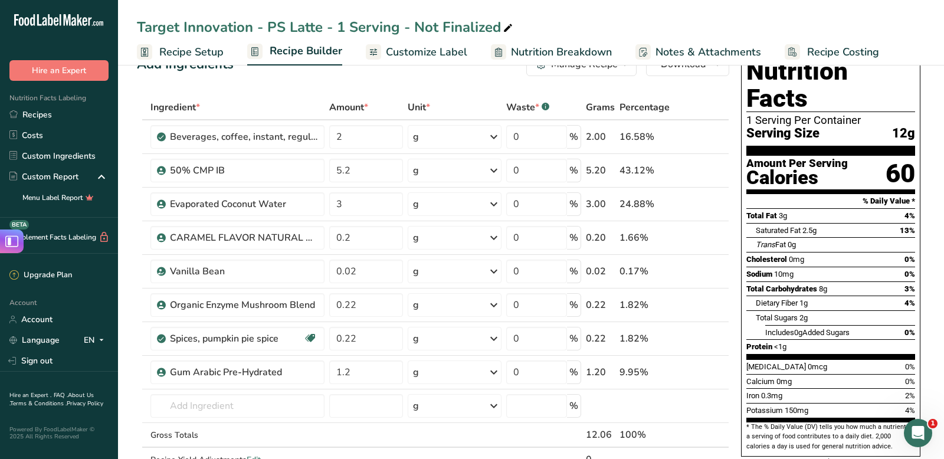
scroll to position [38, 0]
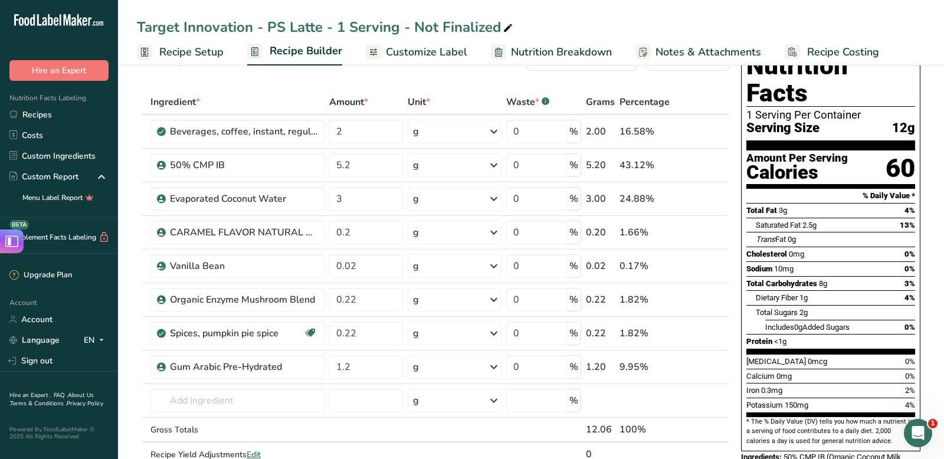
click at [437, 52] on span "Customize Label" at bounding box center [426, 52] width 81 height 16
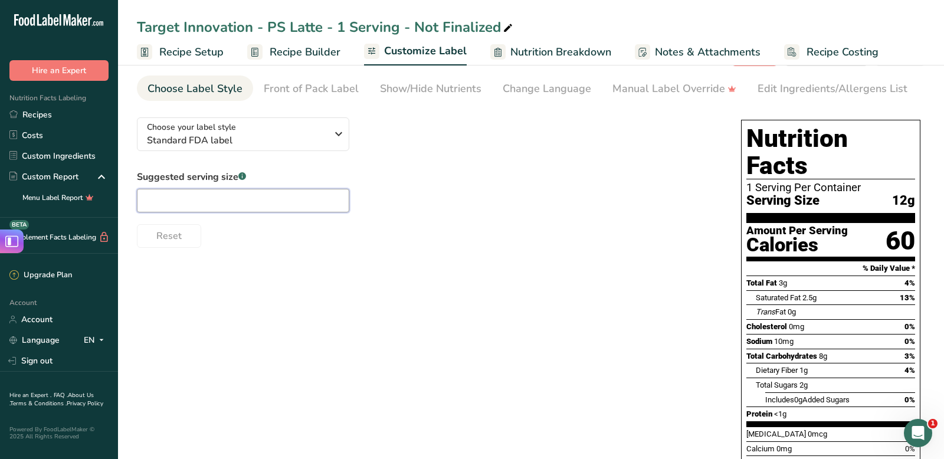
click at [232, 202] on input "text" at bounding box center [243, 201] width 212 height 24
type input "1"
type input "2 Tbsp"
click at [378, 277] on div "Choose your label style Standard FDA label USA (FDA) Standard FDA label Tabular…" at bounding box center [531, 374] width 788 height 532
click at [259, 176] on label "Suggested serving size .a-a{fill:#347362;}.b-a{fill:#fff;}" at bounding box center [243, 177] width 212 height 14
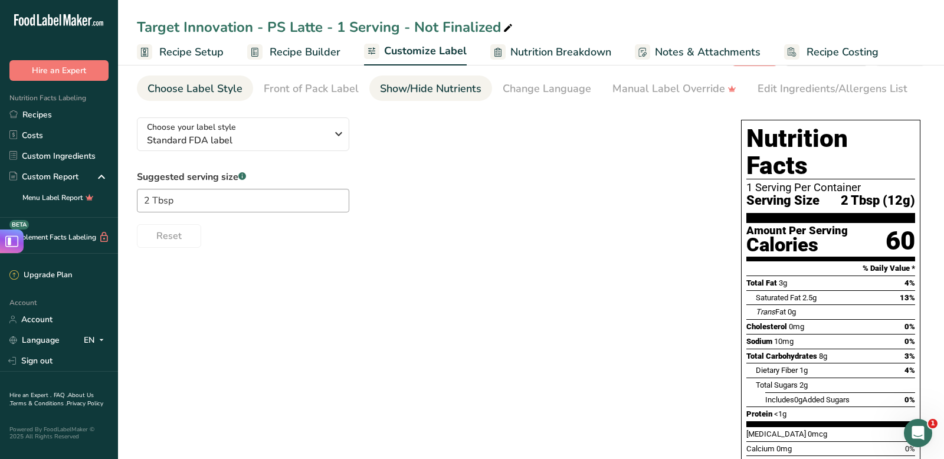
click at [420, 78] on link "Show/Hide Nutrients" at bounding box center [430, 88] width 101 height 27
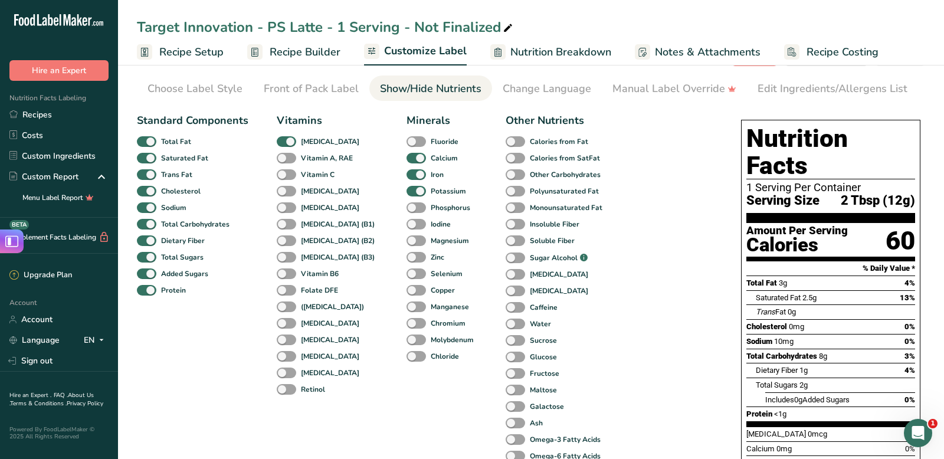
scroll to position [0, 83]
click at [490, 94] on div "Change Language" at bounding box center [463, 89] width 88 height 16
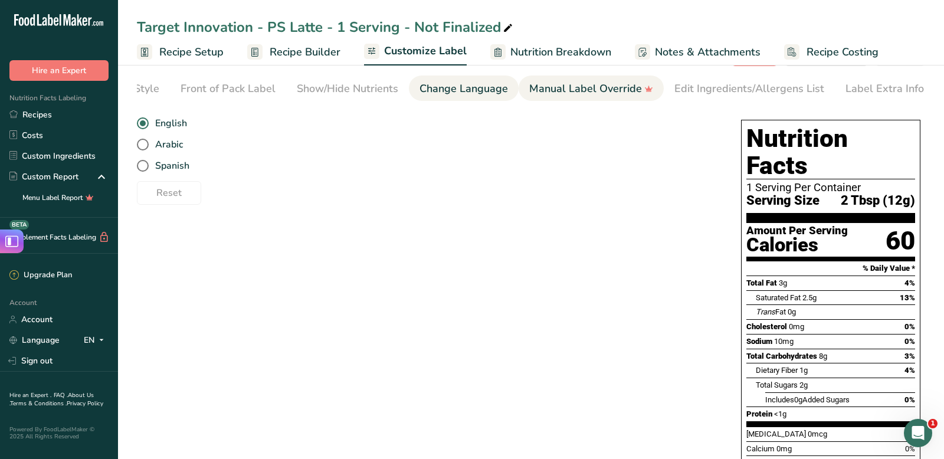
click at [577, 91] on div "Manual Label Override" at bounding box center [591, 89] width 124 height 16
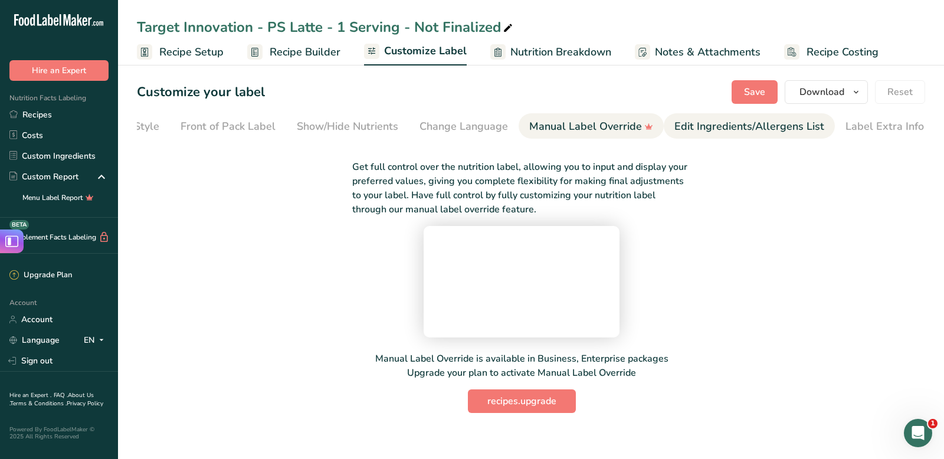
click at [701, 119] on div "Edit Ingredients/Allergens List" at bounding box center [749, 127] width 150 height 16
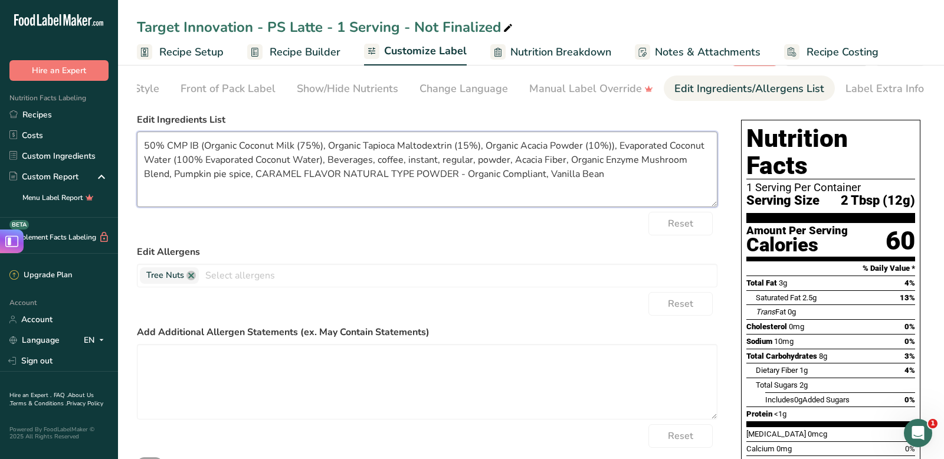
click at [655, 185] on textarea "50% CMP IB (Organic Coconut Milk (75%), Organic Tapioca Maltodextrin (15%), Org…" at bounding box center [427, 169] width 580 height 75
click at [586, 202] on textarea "50% CMP IB (Organic Coconut Milk (75%), Organic Tapioca Maltodextrin (15%), Org…" at bounding box center [427, 169] width 580 height 75
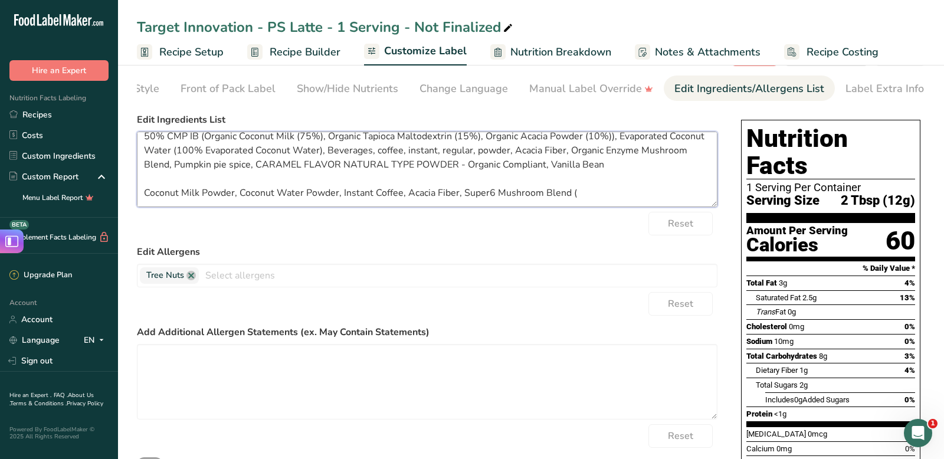
drag, startPoint x: 586, startPoint y: 202, endPoint x: 463, endPoint y: 188, distance: 123.4
click at [463, 188] on textarea "50% CMP IB (Organic Coconut Milk (75%), Organic Tapioca Maltodextrin (15%), Org…" at bounding box center [427, 169] width 580 height 75
click at [624, 192] on textarea "50% CMP IB (Organic Coconut Milk (75%), Organic Tapioca Maltodextrin (15%), Org…" at bounding box center [427, 169] width 580 height 75
drag, startPoint x: 624, startPoint y: 192, endPoint x: 468, endPoint y: 195, distance: 156.3
click at [468, 195] on textarea "50% CMP IB (Organic Coconut Milk (75%), Organic Tapioca Maltodextrin (15%), Org…" at bounding box center [427, 169] width 580 height 75
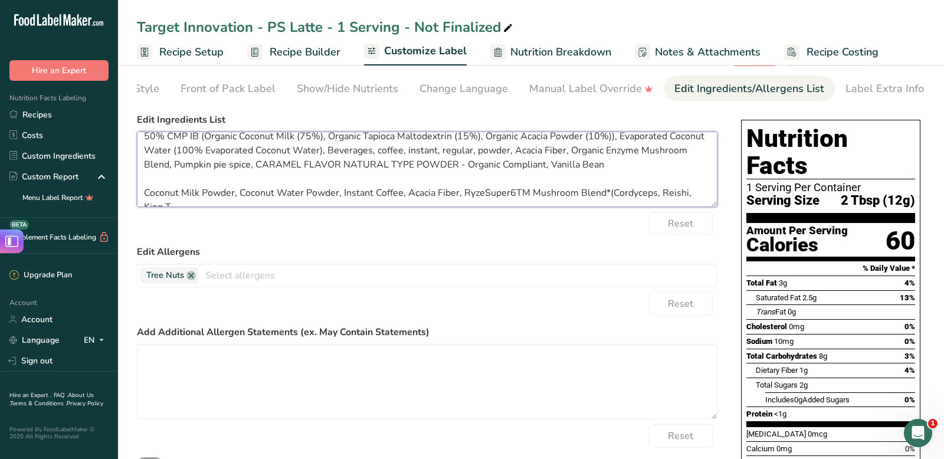
scroll to position [17, 0]
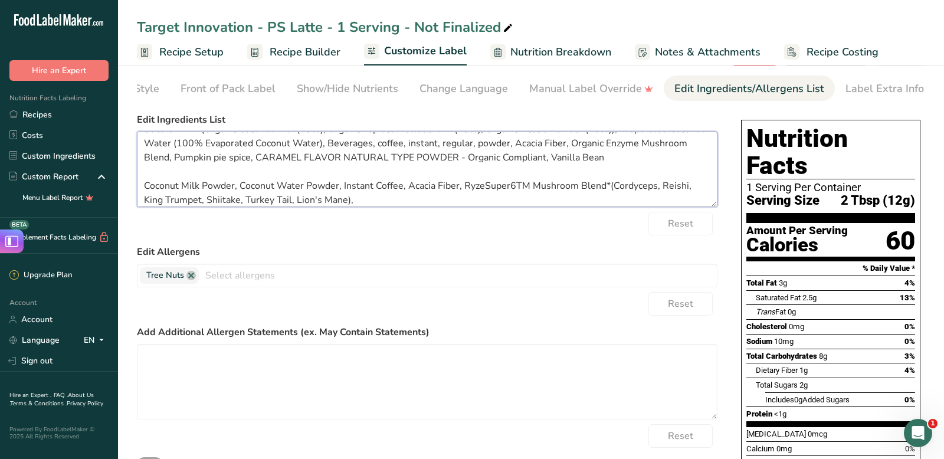
click at [235, 189] on textarea "50% CMP IB (Organic Coconut Milk (75%), Organic Tapioca Maltodextrin (15%), Org…" at bounding box center [427, 169] width 580 height 75
click at [396, 206] on textarea "50% CMP IB (Organic Coconut Milk (75%), Organic Tapioca Maltodextrin (15%), Org…" at bounding box center [427, 169] width 580 height 75
click at [233, 188] on textarea "50% CMP IB (Organic Coconut Milk (75%), Organic Tapioca Maltodextrin (15%), Org…" at bounding box center [427, 169] width 580 height 75
click at [501, 201] on textarea "50% CMP IB (Organic Coconut Milk (75%), Organic Tapioca Maltodextrin (15%), Org…" at bounding box center [427, 169] width 580 height 75
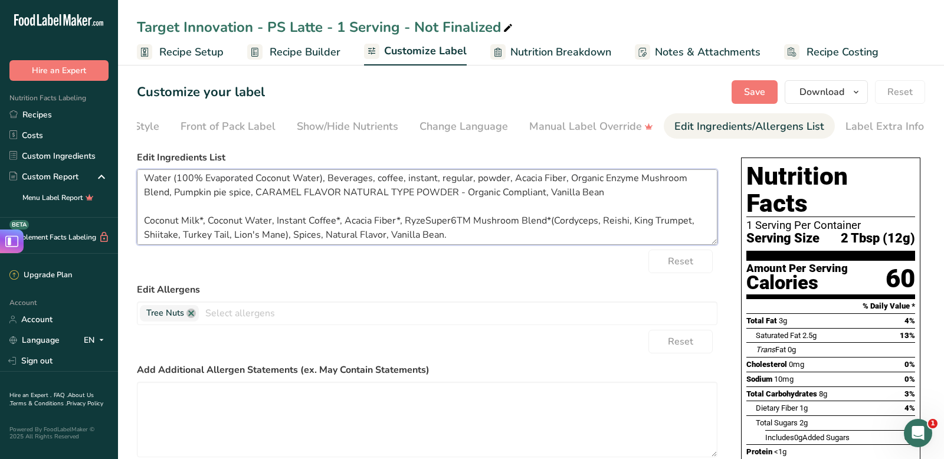
scroll to position [0, 0]
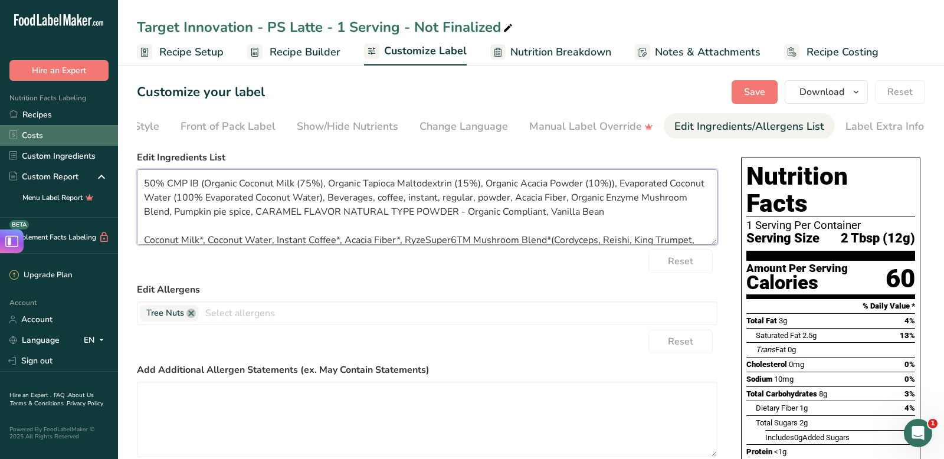
drag, startPoint x: 637, startPoint y: 222, endPoint x: 79, endPoint y: 134, distance: 564.7
click at [79, 134] on div ".a-20{fill:#fff;} Hire an Expert Nutrition Facts Labeling Recipes Costs Custom …" at bounding box center [472, 348] width 944 height 696
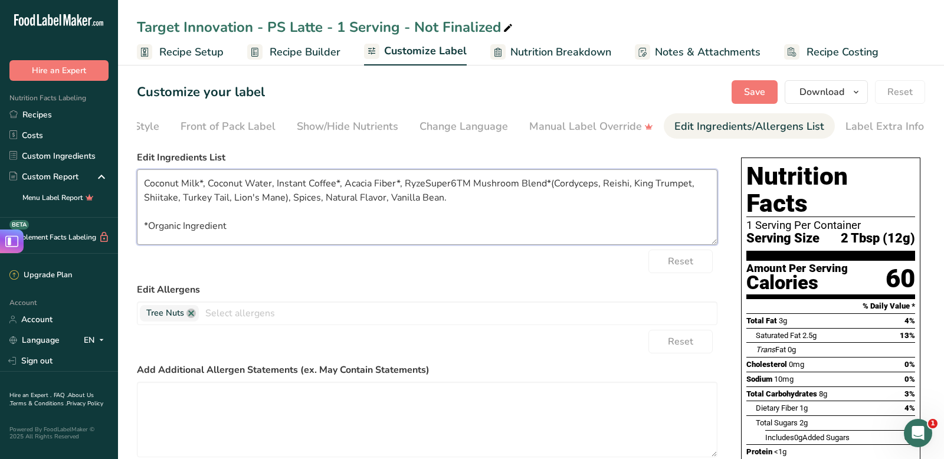
click at [143, 199] on textarea "Coconut Milk*, Coconut Water, Instant Coffee*, Acacia Fiber*, RyzeSuper6TM Mush…" at bounding box center [427, 206] width 580 height 75
click at [269, 228] on textarea "Coconut Milk*, Coconut Water, Instant Coffee*, Acacia Fiber*, RyzeSuper6TM Mush…" at bounding box center [427, 206] width 580 height 75
type textarea "Coconut Milk*, Coconut Water, Instant Coffee*, Acacia Fiber*, RyzeSuper6TM Mush…"
click at [863, 93] on span "button" at bounding box center [856, 92] width 14 height 14
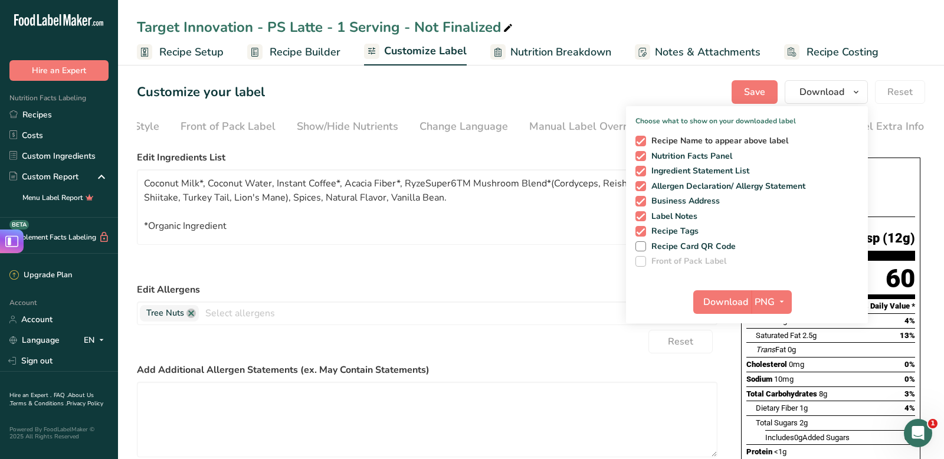
click at [647, 137] on span "Recipe Name to appear above label" at bounding box center [717, 141] width 143 height 11
click at [643, 137] on input "Recipe Name to appear above label" at bounding box center [639, 141] width 8 height 8
checkbox input "false"
click at [644, 185] on span at bounding box center [640, 186] width 11 height 11
click at [643, 185] on input "Allergen Declaration/ Allergy Statement" at bounding box center [639, 186] width 8 height 8
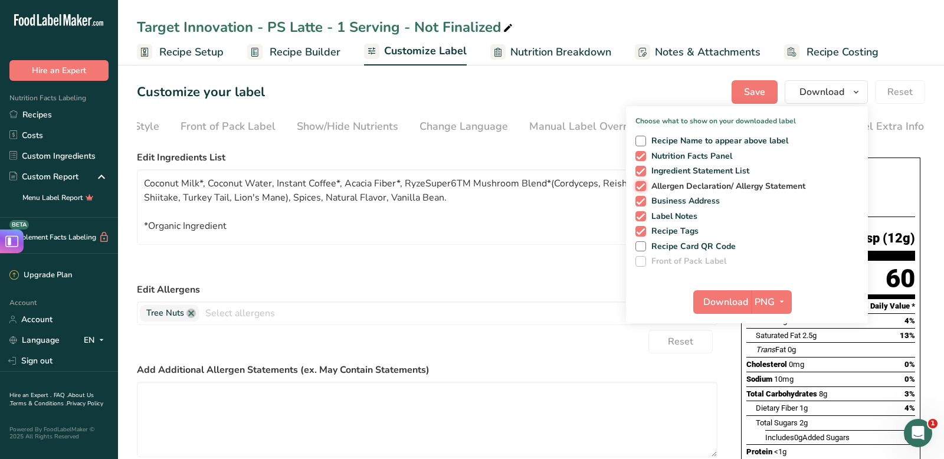
checkbox input "false"
click at [643, 200] on span at bounding box center [640, 201] width 11 height 11
click at [643, 200] on input "Business Address" at bounding box center [639, 201] width 8 height 8
checkbox input "false"
click at [642, 220] on span at bounding box center [640, 216] width 11 height 11
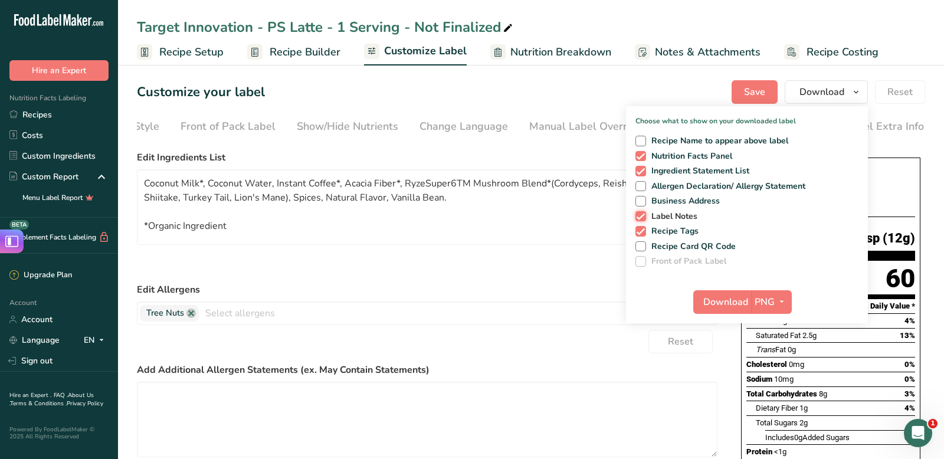
click at [642, 220] on input "Label Notes" at bounding box center [639, 216] width 8 height 8
checkbox input "false"
click at [642, 231] on span at bounding box center [640, 231] width 11 height 11
click at [642, 231] on input "Recipe Tags" at bounding box center [639, 231] width 8 height 8
checkbox input "false"
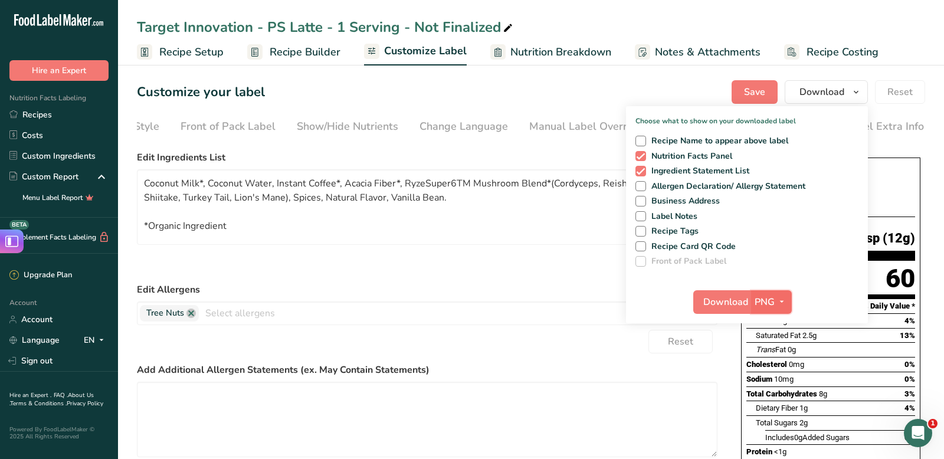
click at [781, 305] on icon "button" at bounding box center [781, 301] width 9 height 15
click at [770, 376] on link "PDF" at bounding box center [773, 383] width 38 height 19
click at [743, 304] on span "Download" at bounding box center [726, 302] width 45 height 14
click at [438, 311] on input "text" at bounding box center [458, 313] width 518 height 18
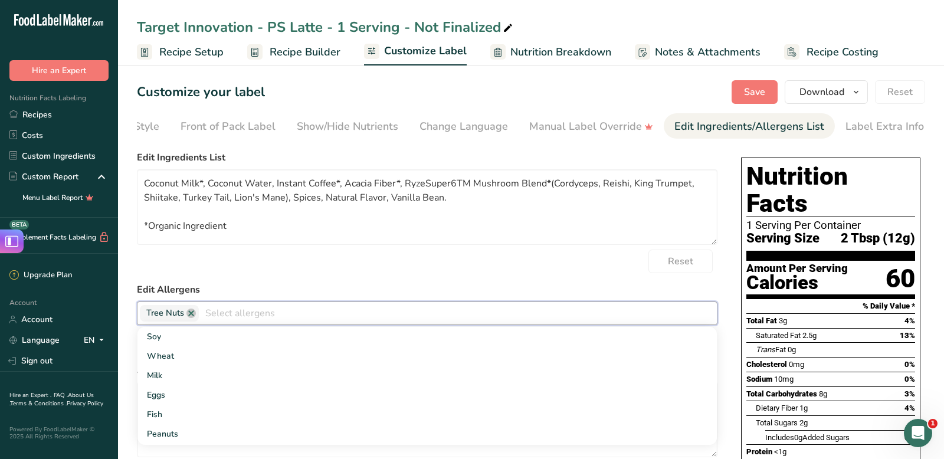
click at [355, 80] on div "Customize your label Save Download Choose what to show on your downloaded label…" at bounding box center [531, 92] width 788 height 24
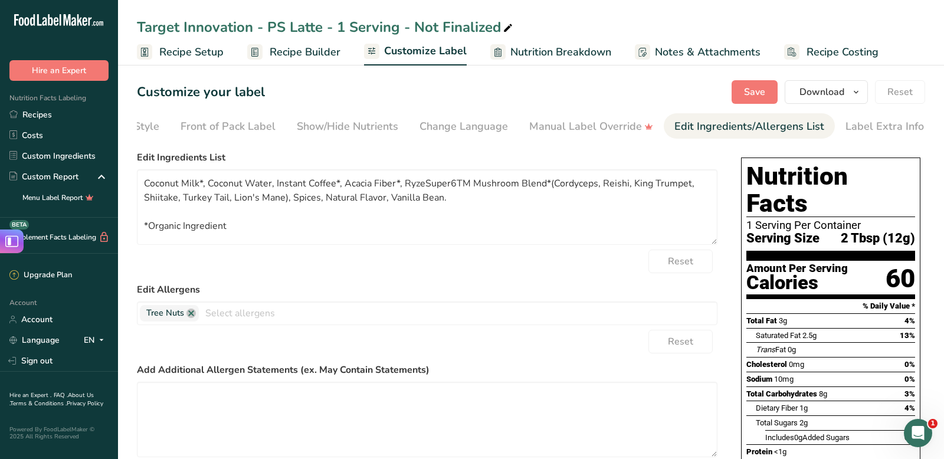
click at [903, 40] on ul "Recipe Setup Recipe Builder Customize Label Nutrition Breakdown Notes & Attachm…" at bounding box center [531, 52] width 826 height 28
click at [72, 109] on link "Recipes" at bounding box center [59, 114] width 118 height 21
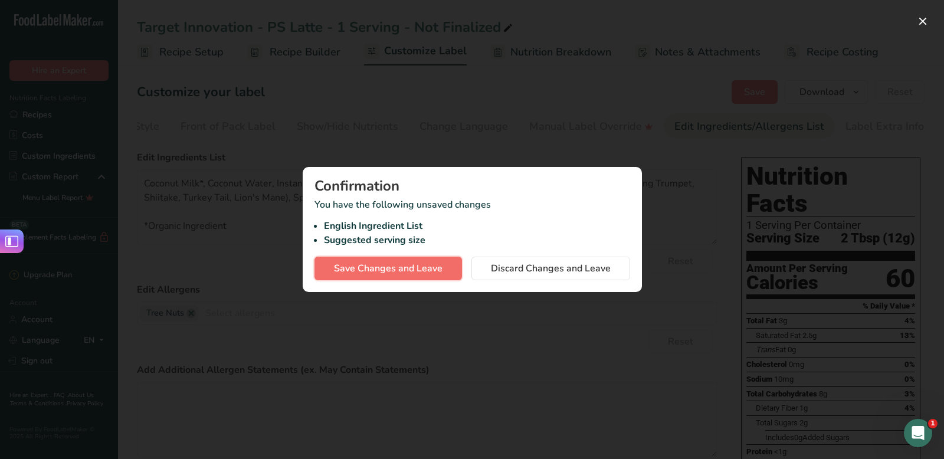
click at [442, 269] on button "Save Changes and Leave" at bounding box center [387, 269] width 147 height 24
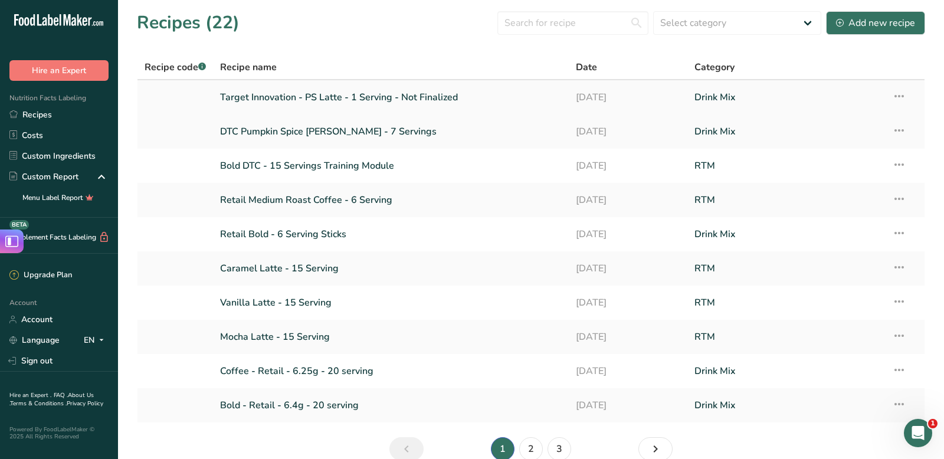
click at [906, 97] on td "Recipe Setup Delete Recipe Duplicate Recipe Scale Recipe Save as Sub-Recipe .a-…" at bounding box center [905, 97] width 40 height 34
click at [902, 97] on icon at bounding box center [899, 96] width 14 height 21
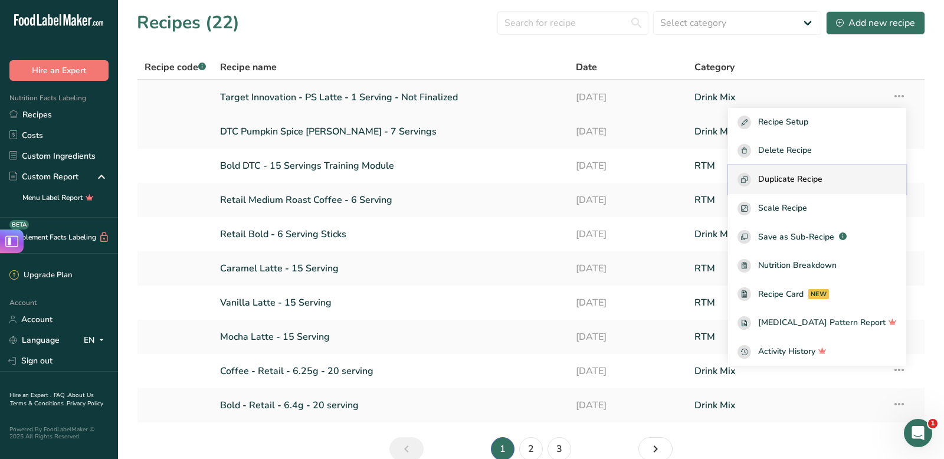
click at [864, 172] on button "Duplicate Recipe" at bounding box center [817, 179] width 178 height 29
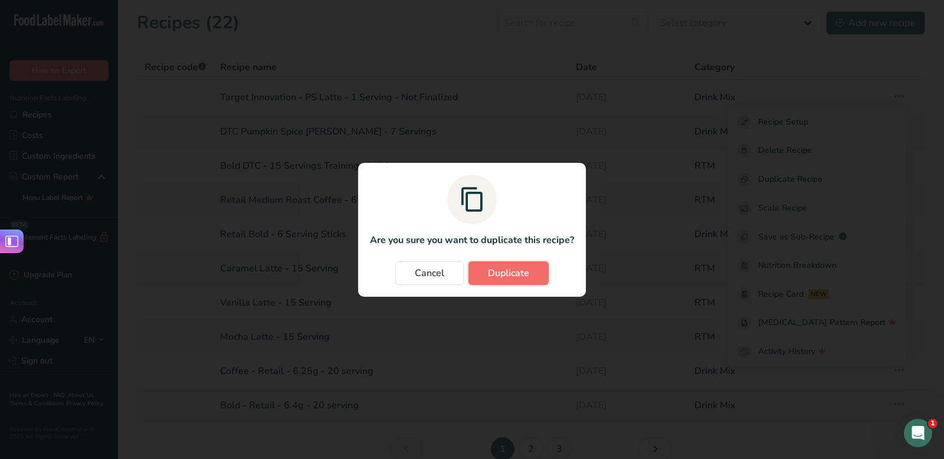
click at [507, 275] on span "Duplicate" at bounding box center [508, 273] width 41 height 14
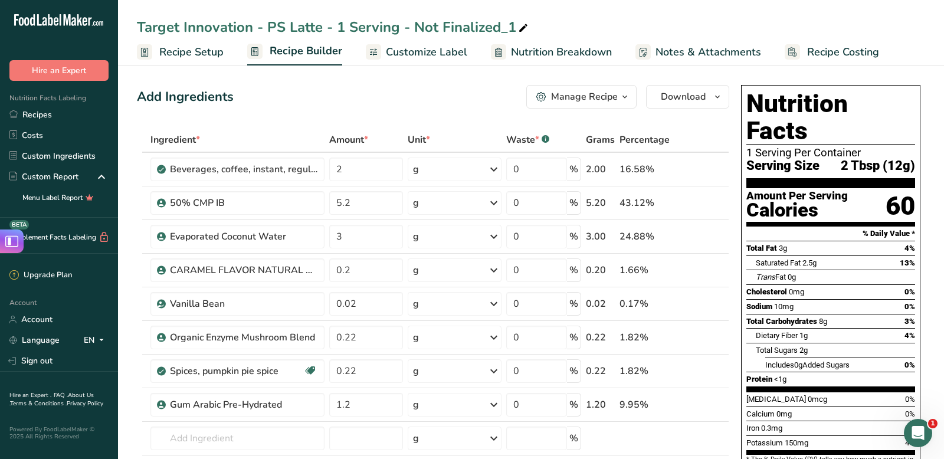
click at [241, 27] on div "Target Innovation - PS Latte - 1 Serving - Not Finalized_1" at bounding box center [333, 27] width 393 height 21
click at [285, 27] on input "Target Innovation - PS Latte - 1 Serving - Not Finalized_1" at bounding box center [531, 27] width 788 height 21
drag, startPoint x: 267, startPoint y: 28, endPoint x: 278, endPoint y: 28, distance: 11.2
click at [278, 28] on input "Target Innovation - PS Latte - 1 Serving - Not Finalized_1" at bounding box center [531, 27] width 788 height 21
drag, startPoint x: 288, startPoint y: 28, endPoint x: 271, endPoint y: 28, distance: 17.1
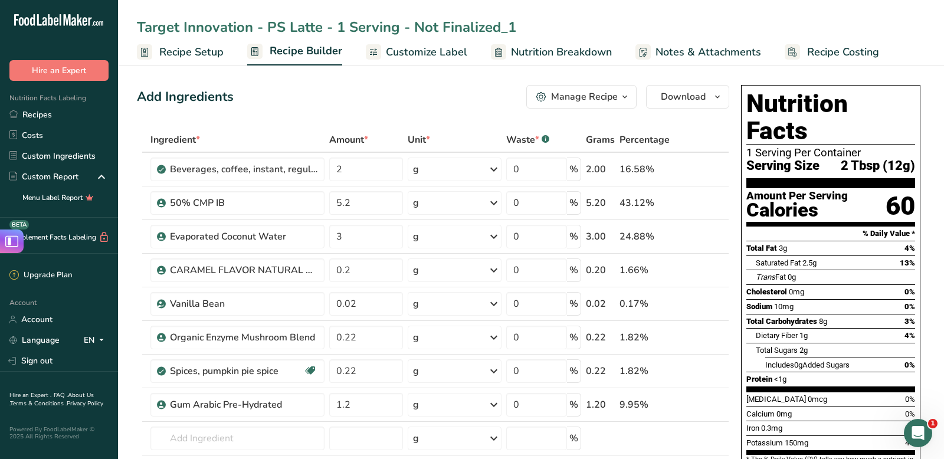
click at [271, 28] on input "Target Innovation - PS Latte - 1 Serving - Not Finalized_1" at bounding box center [531, 27] width 788 height 21
click at [514, 27] on input "Target Innovation - PM Latte - 1 Serving - Not Finalized_1" at bounding box center [531, 27] width 788 height 21
type input "Target Innovation - PM Latte - 1 Serving - Not Finalized"
drag, startPoint x: 366, startPoint y: 205, endPoint x: 274, endPoint y: 205, distance: 91.4
click at [274, 205] on tr "50% CMP IB 5.2 g Weight Units g kg mg See more Volume Units l mL fl oz See more…" at bounding box center [432, 203] width 591 height 34
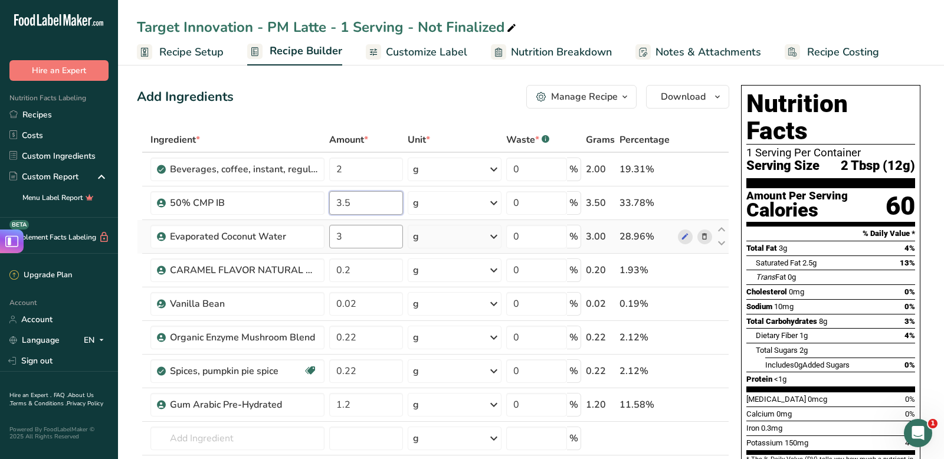
type input "3.5"
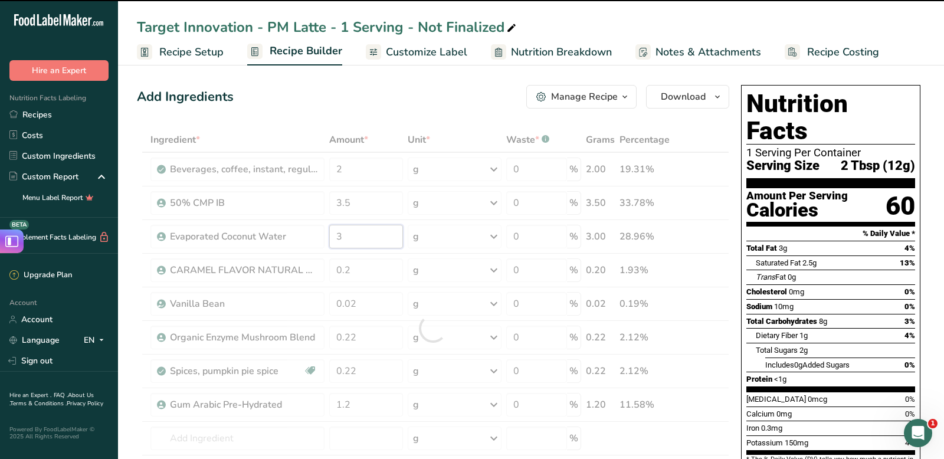
drag, startPoint x: 359, startPoint y: 241, endPoint x: 276, endPoint y: 240, distance: 82.6
click at [276, 240] on div "Ingredient * Amount * Unit * Waste * .a-a{fill:#347362;}.b-a{fill:#fff;} Grams …" at bounding box center [433, 328] width 592 height 402
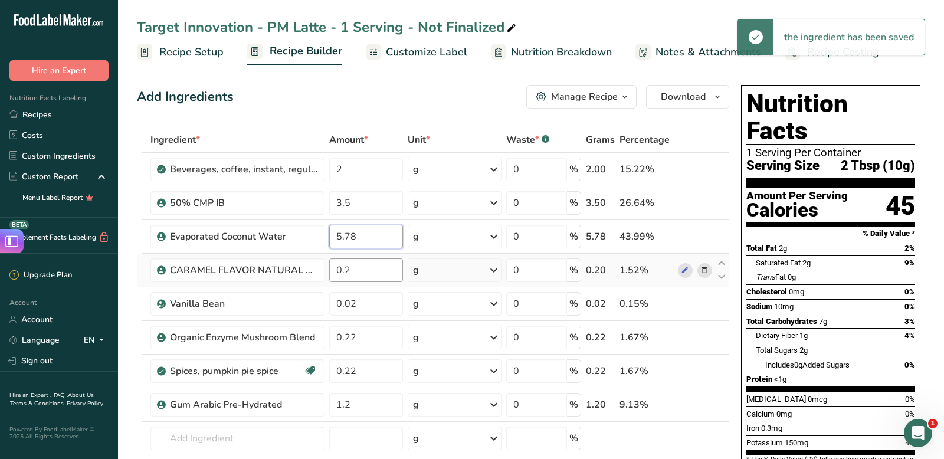
type input "5.78"
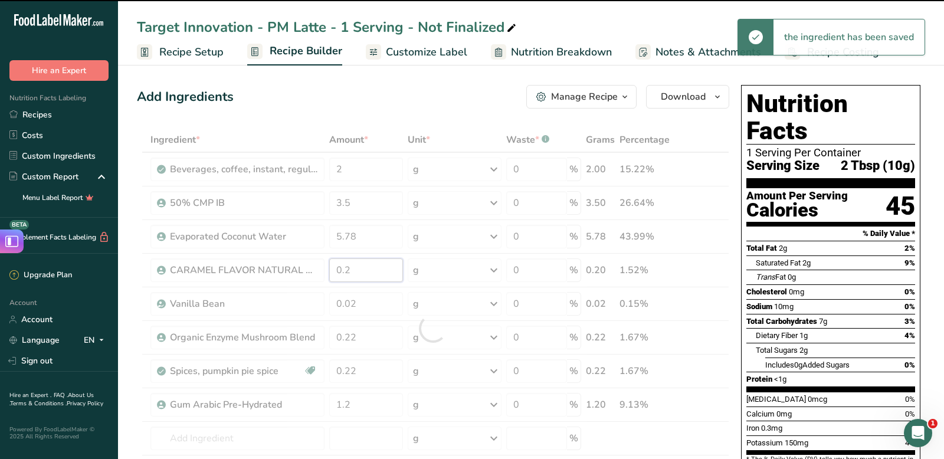
drag, startPoint x: 363, startPoint y: 273, endPoint x: 279, endPoint y: 269, distance: 84.4
click at [279, 269] on div "Ingredient * Amount * Unit * Waste * .a-a{fill:#347362;}.b-a{fill:#fff;} Grams …" at bounding box center [433, 328] width 592 height 402
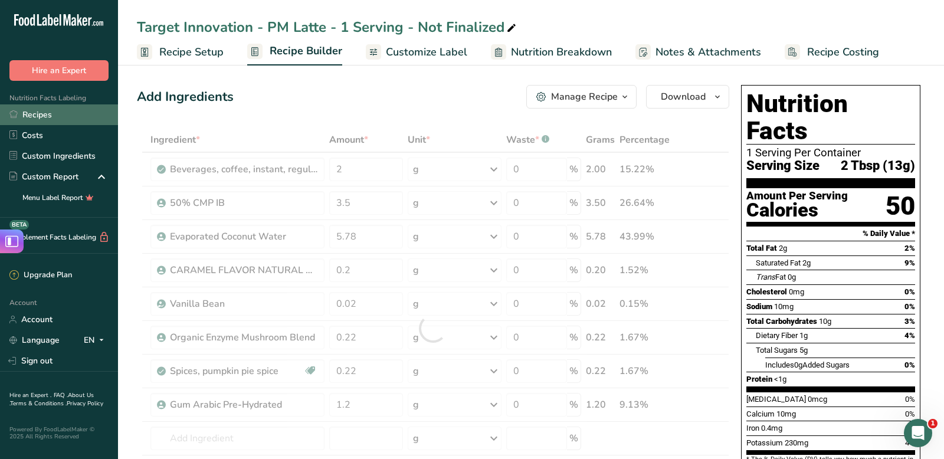
click at [55, 109] on link "Recipes" at bounding box center [59, 114] width 118 height 21
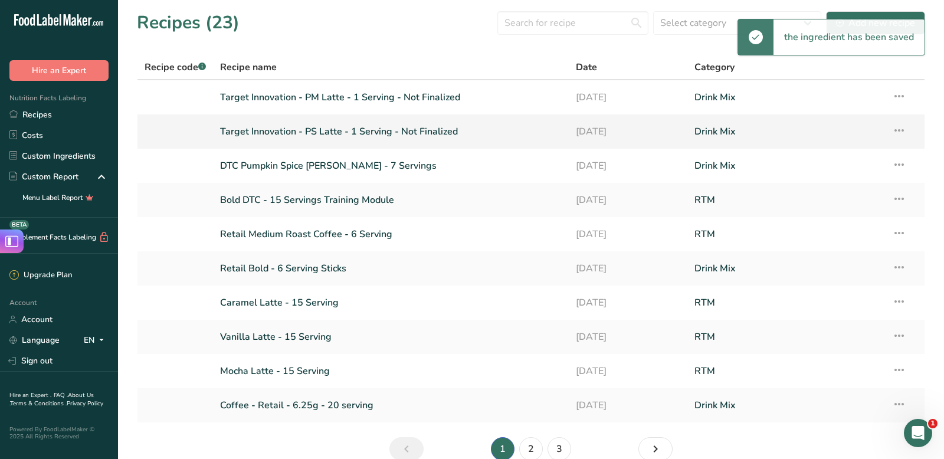
click at [330, 134] on link "Target Innovation - PS Latte - 1 Serving - Not Finalized" at bounding box center [390, 131] width 341 height 25
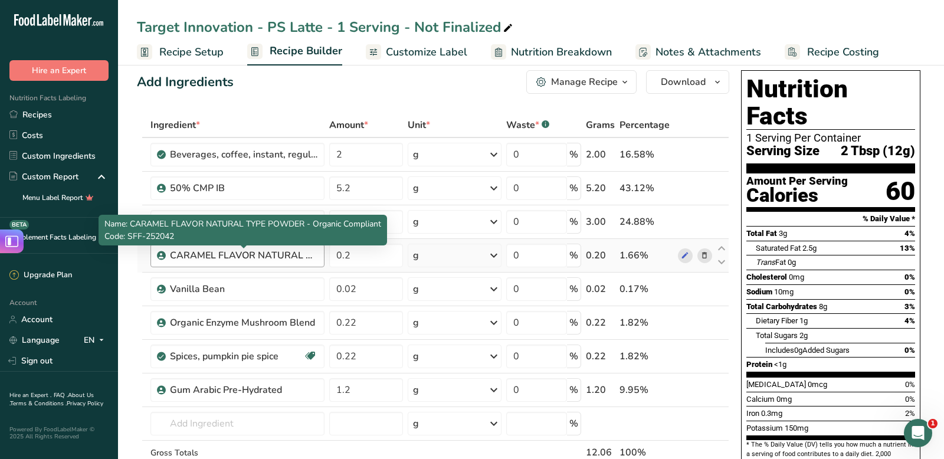
scroll to position [37, 0]
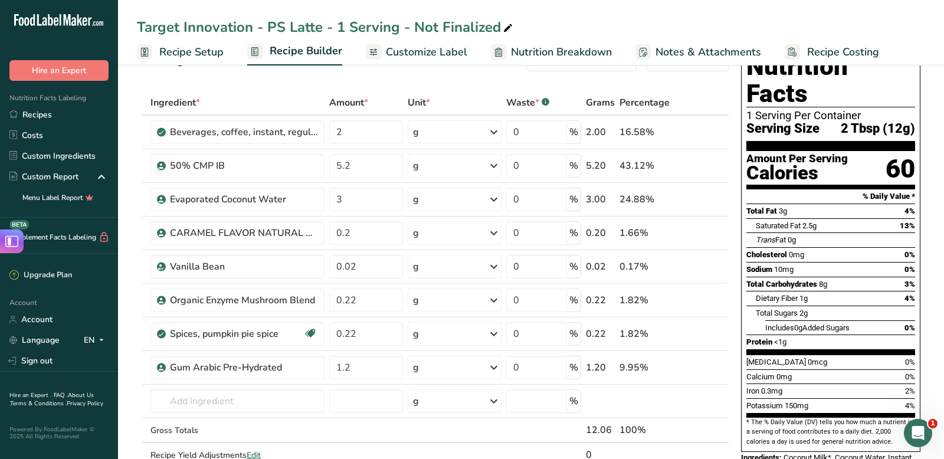
click at [441, 48] on span "Customize Label" at bounding box center [426, 52] width 81 height 16
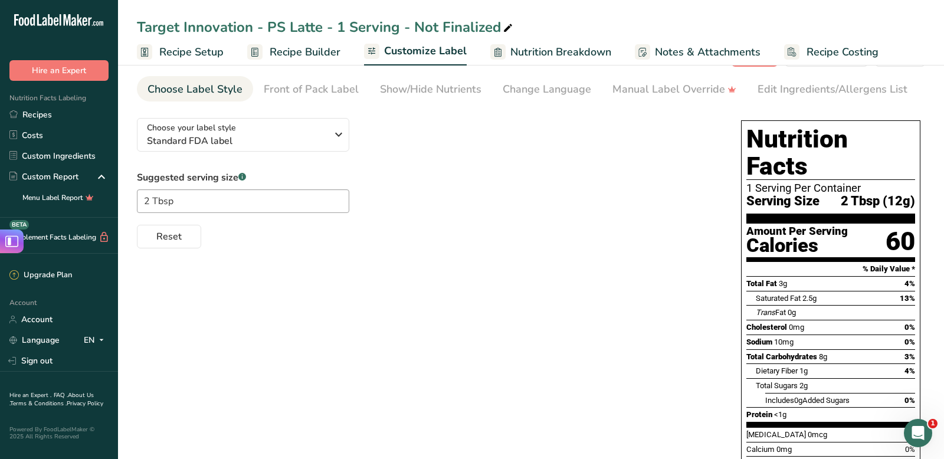
click at [561, 40] on link "Nutrition Breakdown" at bounding box center [550, 52] width 121 height 27
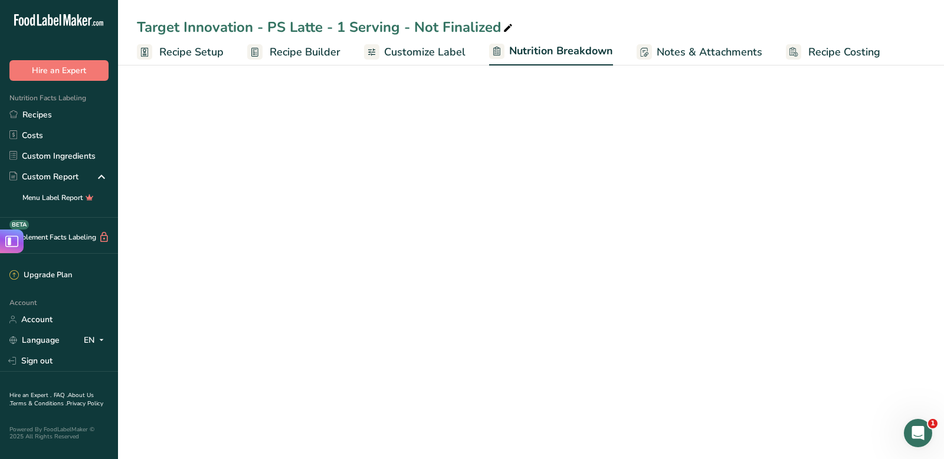
select select "Calories"
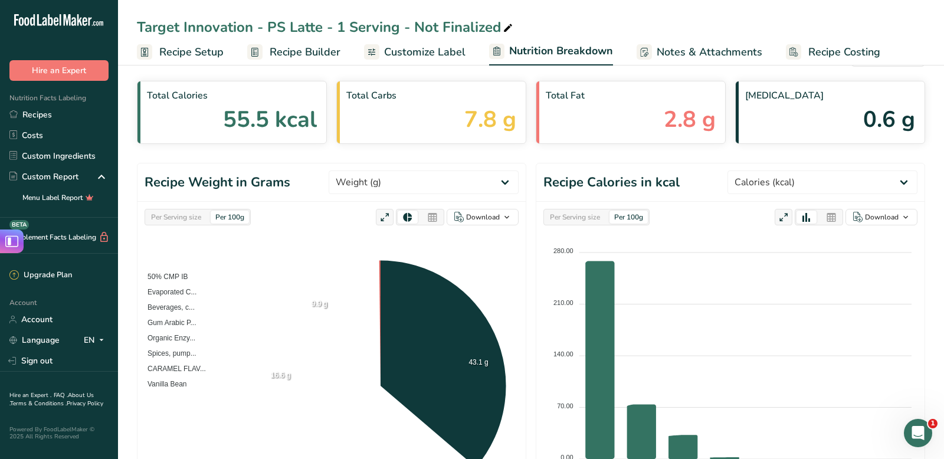
click at [387, 41] on link "Customize Label" at bounding box center [414, 52] width 101 height 27
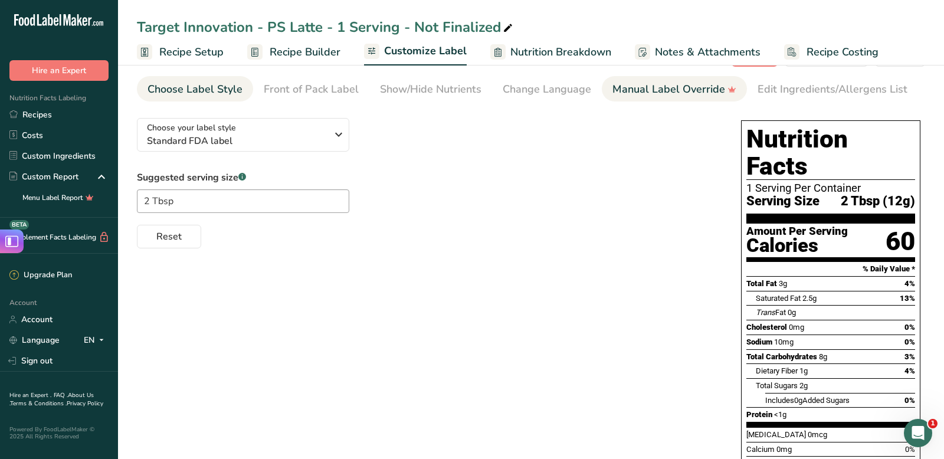
click at [649, 97] on link "Manual Label Override" at bounding box center [674, 89] width 124 height 27
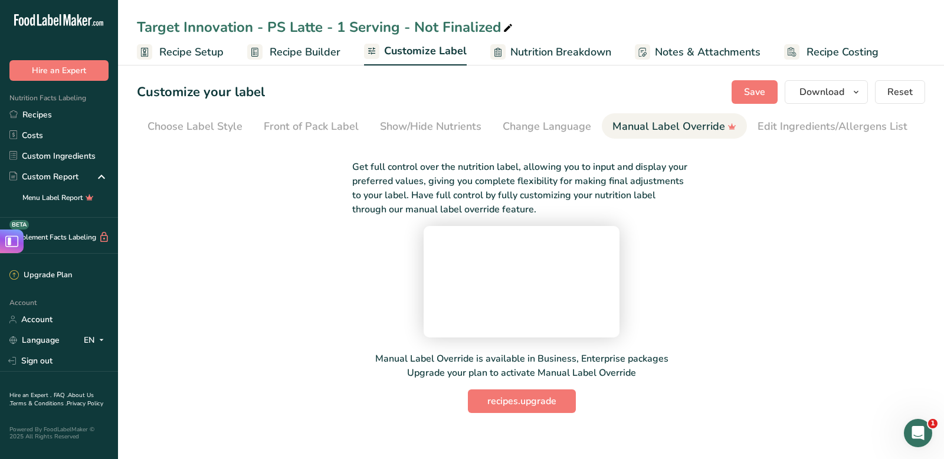
scroll to position [0, 83]
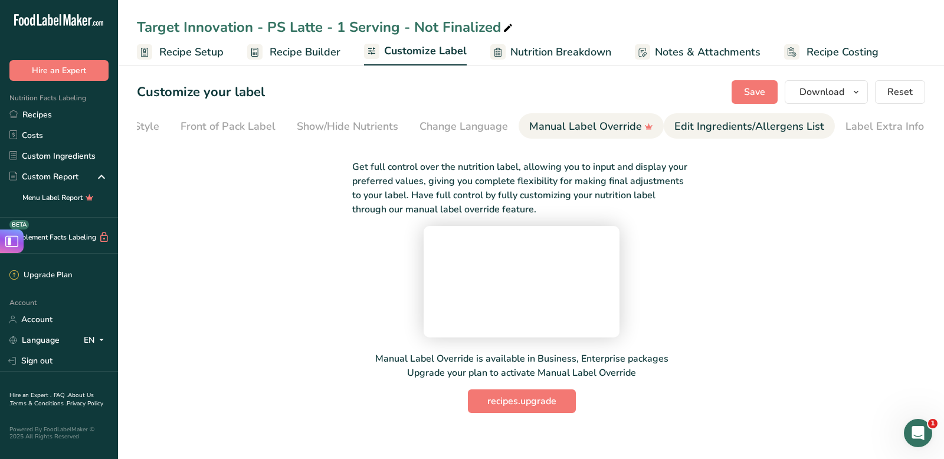
click at [714, 119] on div "Edit Ingredients/Allergens List" at bounding box center [749, 127] width 150 height 16
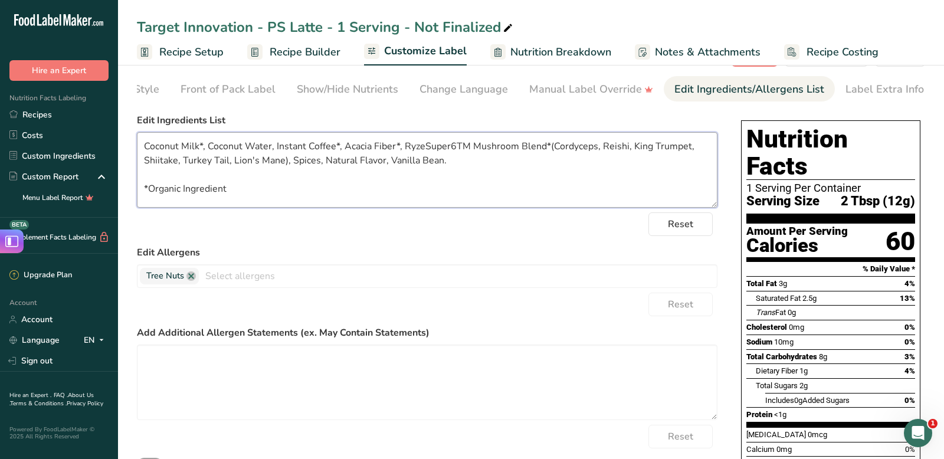
click at [265, 146] on textarea "Coconut Milk*, Coconut Water, Instant Coffee*, Acacia Fiber*, RyzeSuper6TM Mush…" at bounding box center [427, 169] width 580 height 75
click at [275, 149] on textarea "Coconut Milk*, Coconut Water, Instant Coffee*, Acacia Fiber*, RyzeSuper6TM Mush…" at bounding box center [427, 169] width 580 height 75
click at [246, 183] on textarea "Coconut Milk*, Coconut Water, Coconut Sugar*, Instant Coffee*, Acacia Fiber*, R…" at bounding box center [427, 169] width 580 height 75
drag, startPoint x: 254, startPoint y: 189, endPoint x: 139, endPoint y: 147, distance: 122.6
click at [139, 147] on textarea "Coconut Milk*, Coconut Water, Coconut Sugar*, Instant Coffee*, Acacia Fiber*, R…" at bounding box center [427, 169] width 580 height 75
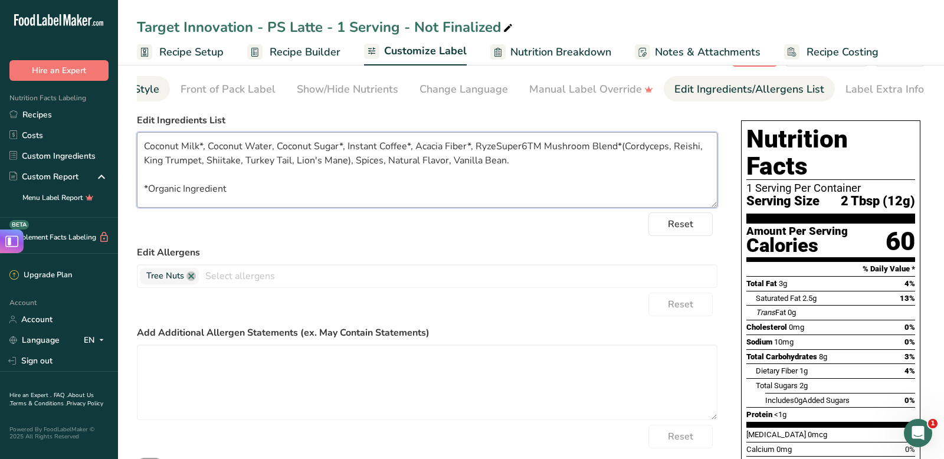
scroll to position [0, 0]
type textarea "Coconut Milk*, Coconut Water, Coconut Sugar*, Instant Coffee*, Acacia Fiber*, R…"
click at [192, 51] on span "Recipe Setup" at bounding box center [191, 52] width 64 height 16
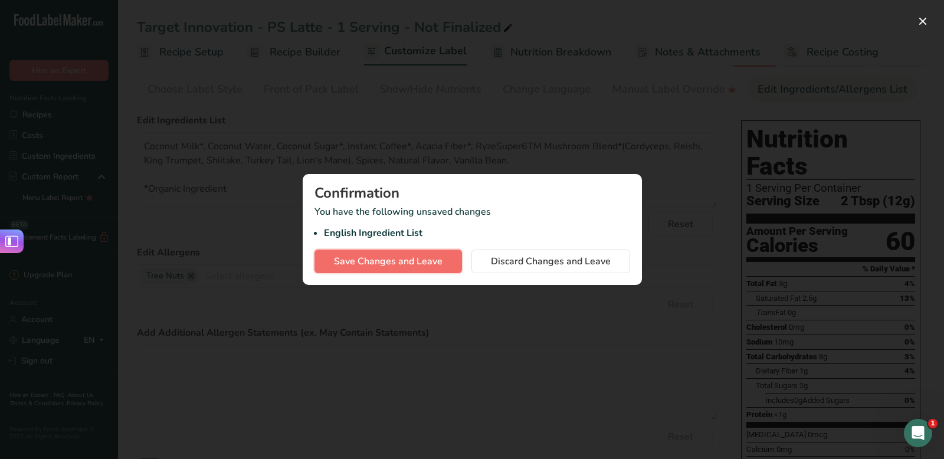
click at [410, 271] on button "Save Changes and Leave" at bounding box center [387, 261] width 147 height 24
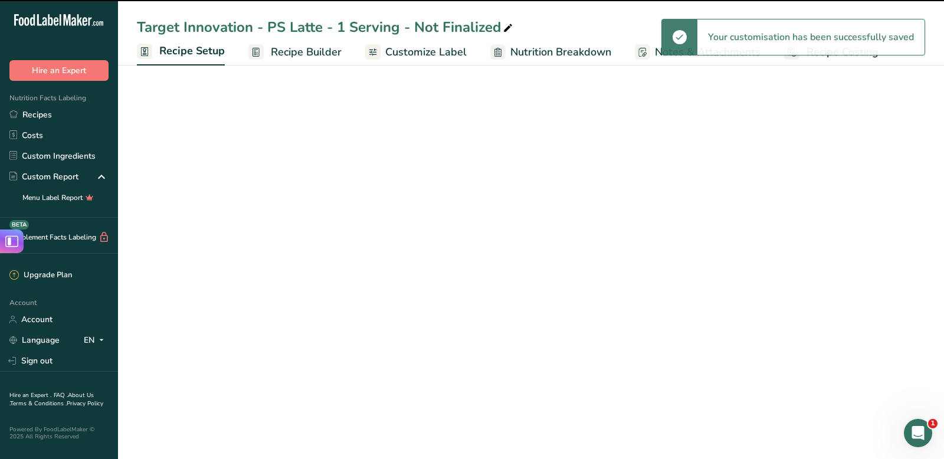
scroll to position [7, 0]
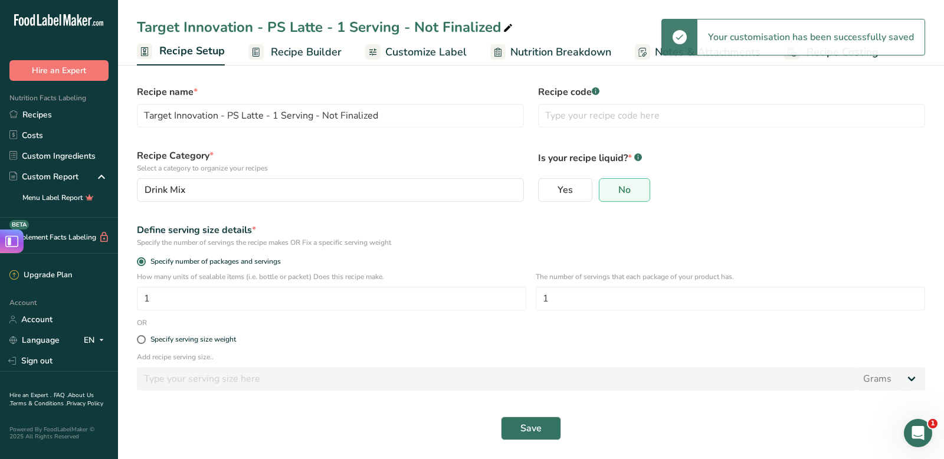
click at [285, 50] on span "Recipe Builder" at bounding box center [306, 52] width 71 height 16
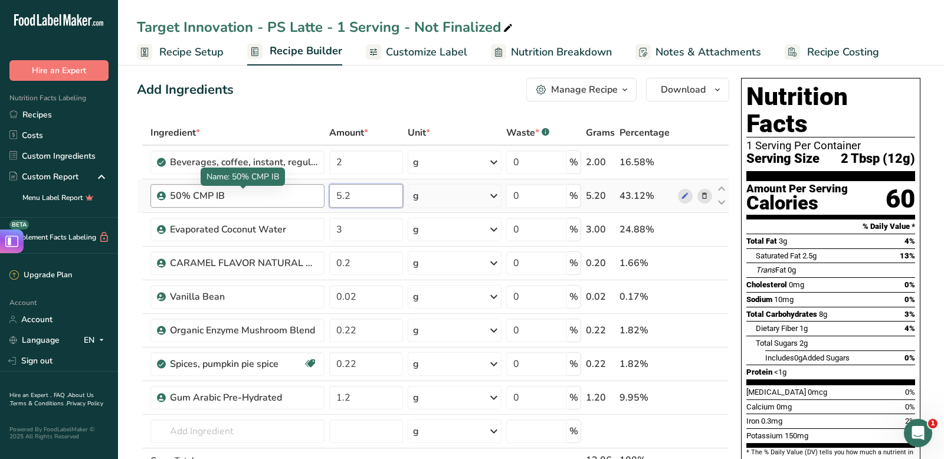
drag, startPoint x: 356, startPoint y: 191, endPoint x: 300, endPoint y: 191, distance: 55.4
click at [301, 191] on tr "50% CMP IB 5.2 g Weight Units g kg mg See more Volume Units l mL fl oz See more…" at bounding box center [432, 196] width 591 height 34
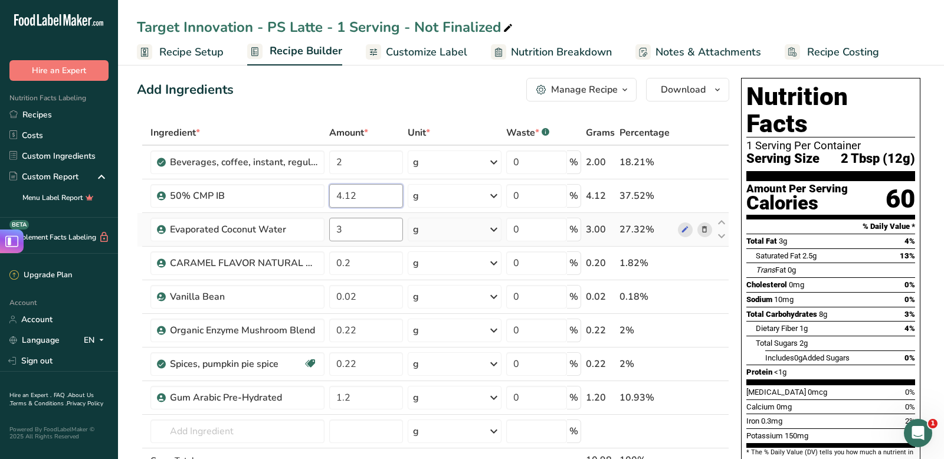
type input "4.12"
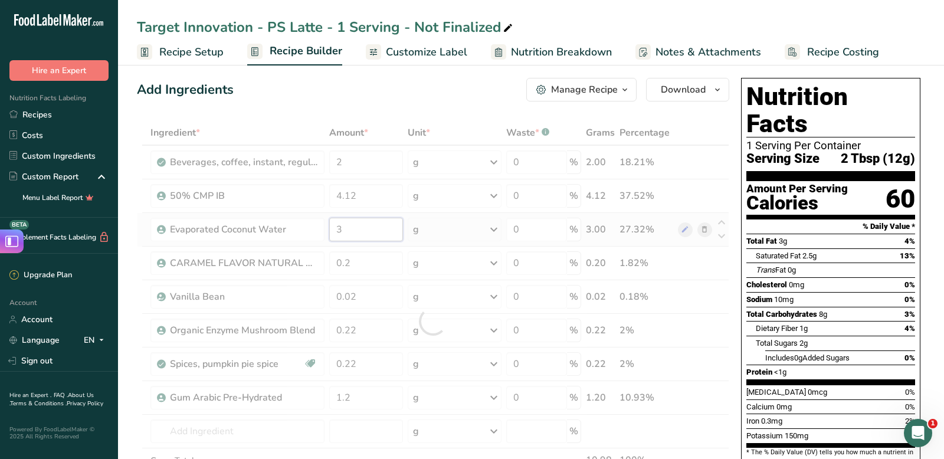
click at [349, 228] on div "Ingredient * Amount * Unit * Waste * .a-a{fill:#347362;}.b-a{fill:#fff;} Grams …" at bounding box center [433, 321] width 592 height 402
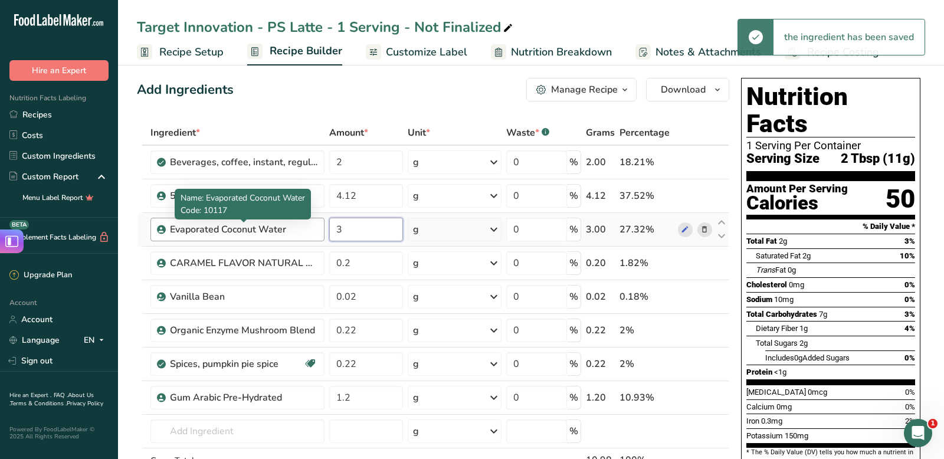
drag, startPoint x: 360, startPoint y: 228, endPoint x: 286, endPoint y: 228, distance: 73.7
click at [286, 228] on tr "Evaporated Coconut Water 3 g Weight Units g kg mg See more Volume Units l mL fl…" at bounding box center [432, 230] width 591 height 34
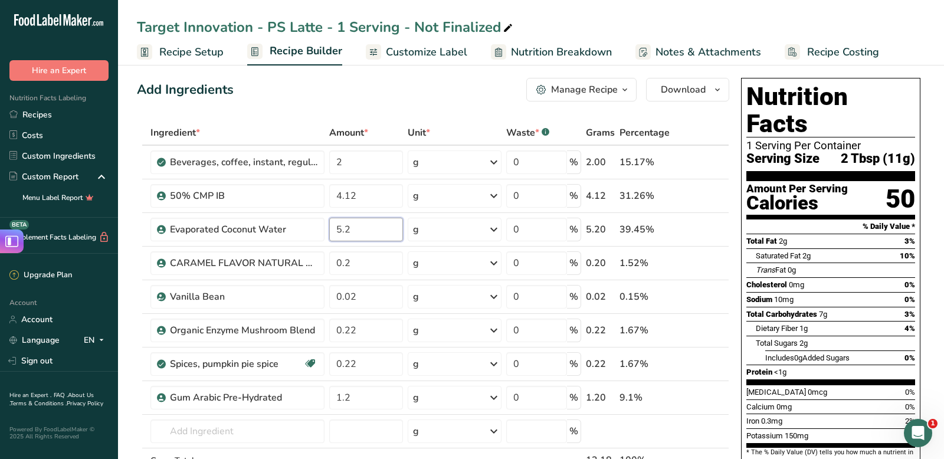
type input "5.2"
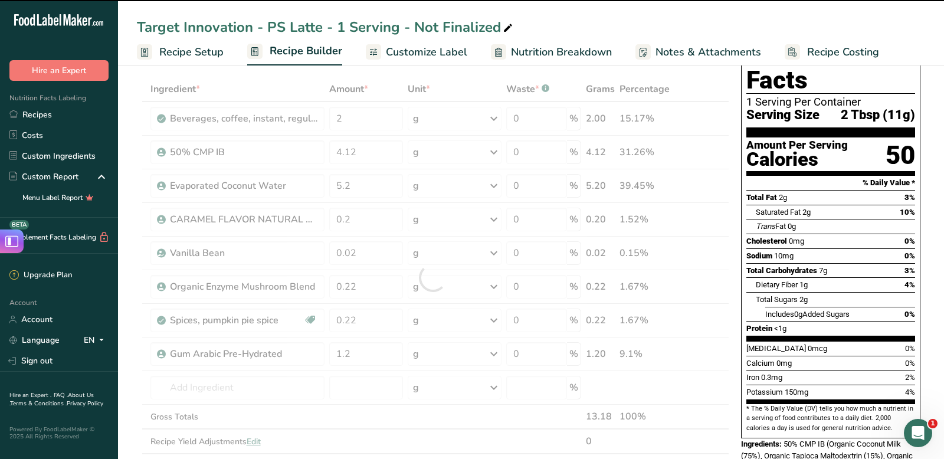
scroll to position [54, 0]
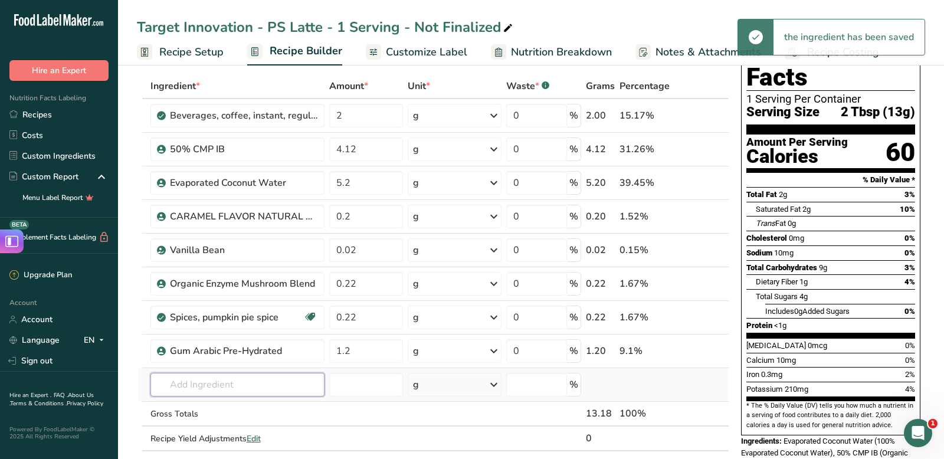
click at [207, 391] on input "text" at bounding box center [237, 385] width 174 height 24
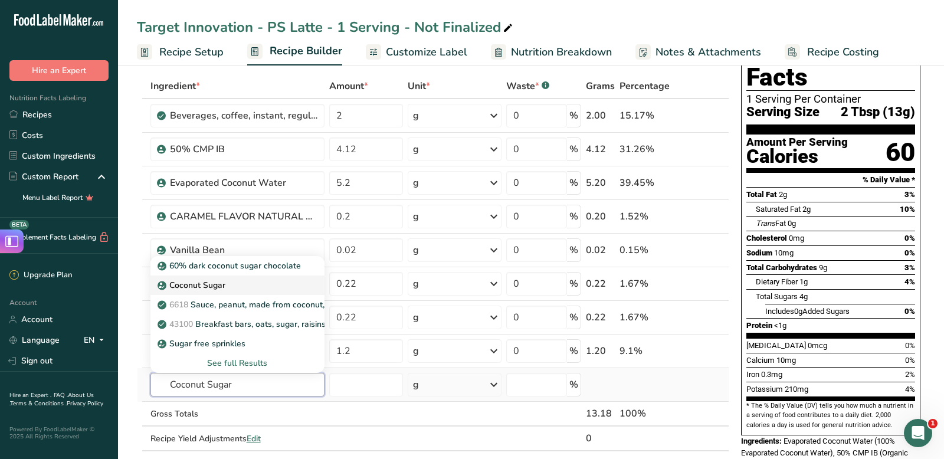
type input "Coconut Sugar"
click at [254, 286] on div "Coconut Sugar" at bounding box center [228, 285] width 136 height 12
type input "Coconut Sugar"
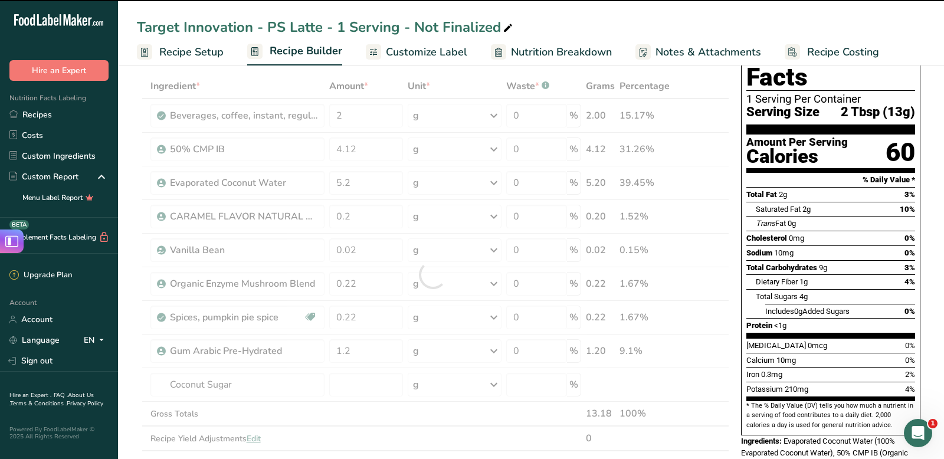
type input "0"
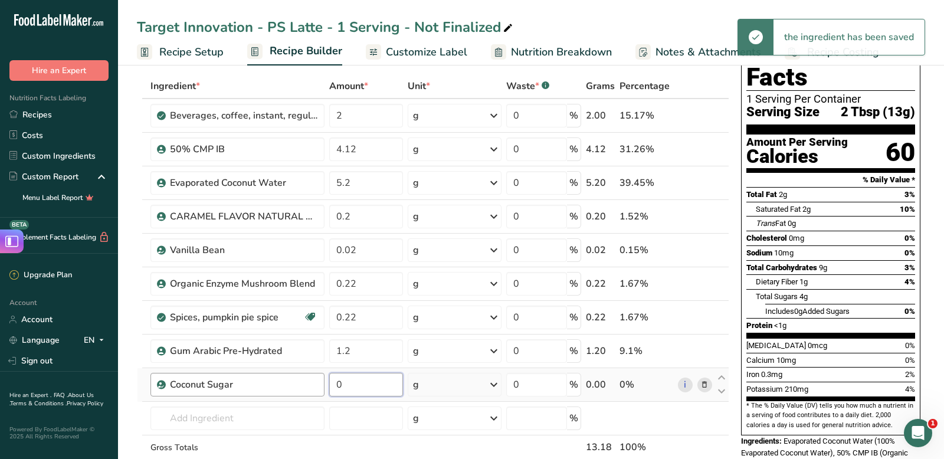
drag, startPoint x: 359, startPoint y: 383, endPoint x: 296, endPoint y: 376, distance: 63.5
click at [296, 376] on tr "Coconut Sugar 0 g Portions 1 Teaspoon Weight Units g kg mg See more Volume Unit…" at bounding box center [432, 385] width 591 height 34
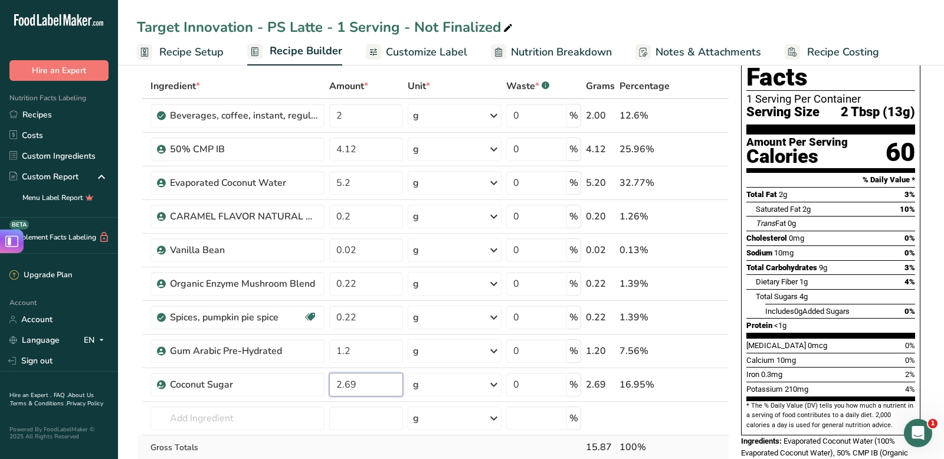
type input "2.69"
click at [312, 439] on div "Ingredient * Amount * Unit * Waste * .a-a{fill:#347362;}.b-a{fill:#fff;} Grams …" at bounding box center [433, 291] width 592 height 435
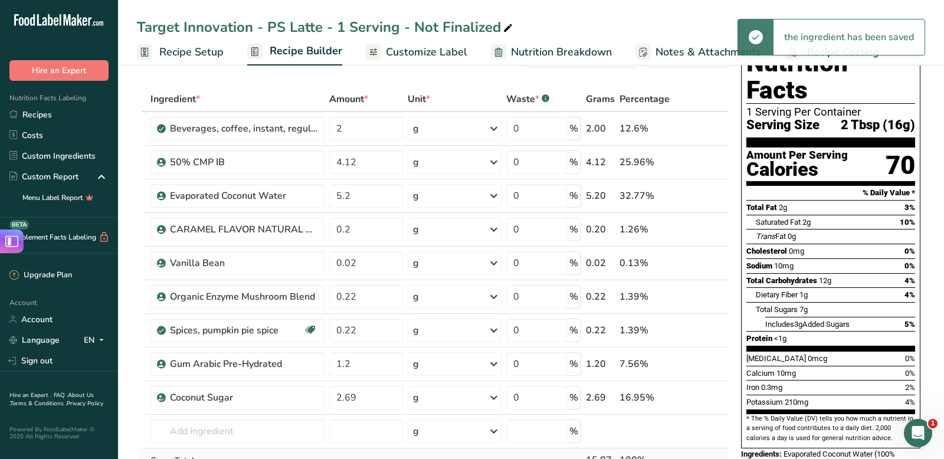
scroll to position [38, 0]
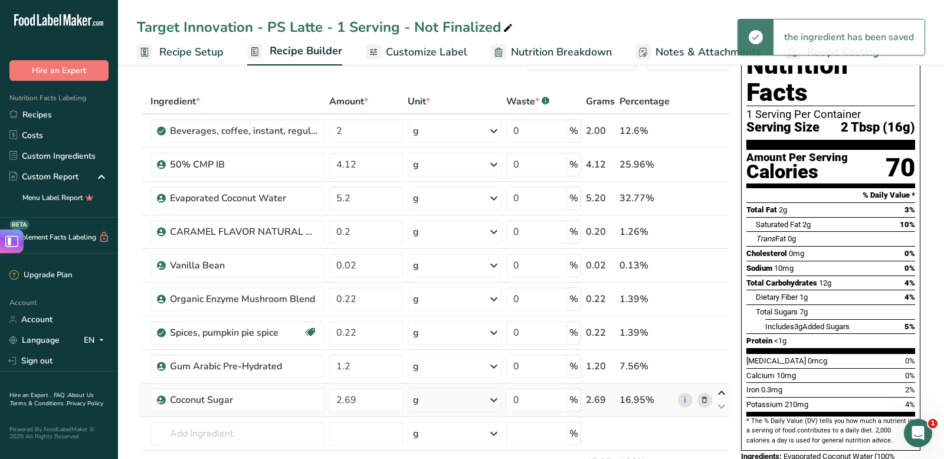
click at [722, 392] on icon at bounding box center [721, 393] width 14 height 9
type input "2.69"
type input "1.2"
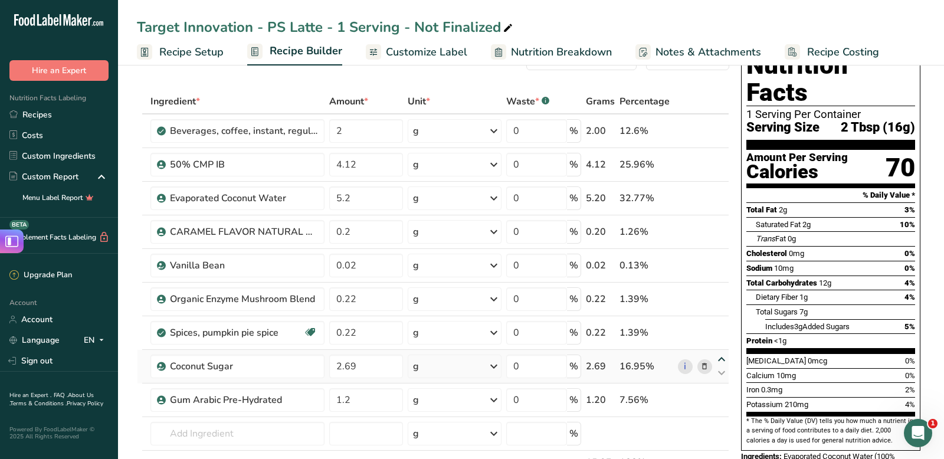
click at [719, 363] on icon at bounding box center [721, 359] width 14 height 9
type input "2.69"
type input "0.22"
click at [718, 327] on icon at bounding box center [721, 325] width 14 height 9
type input "2.69"
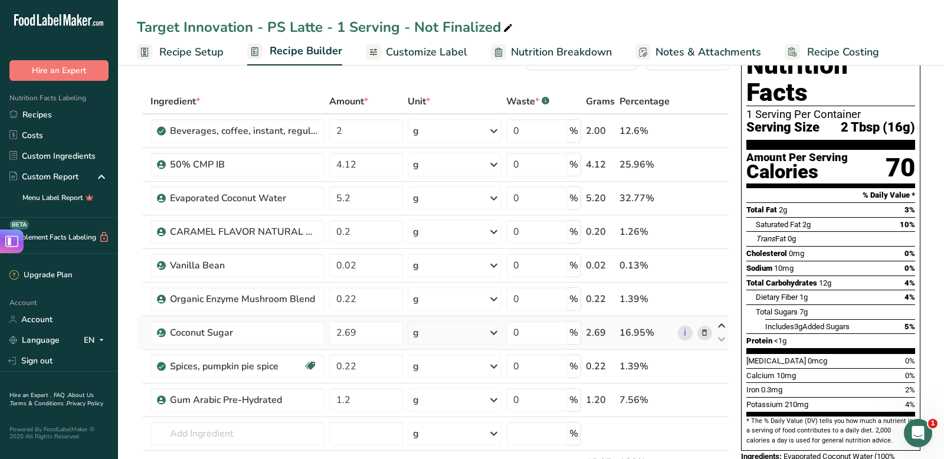
type input "0.22"
click at [719, 292] on icon at bounding box center [721, 292] width 14 height 9
type input "2.69"
type input "0.02"
click at [718, 258] on icon at bounding box center [721, 258] width 14 height 9
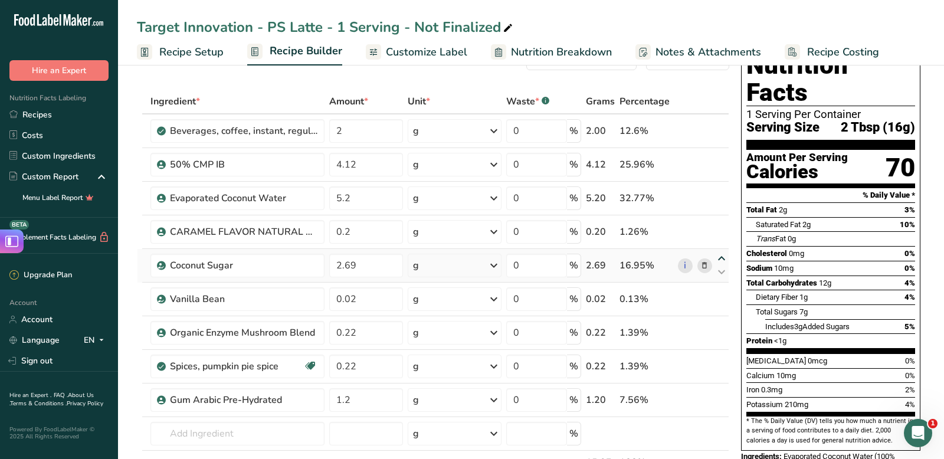
type input "2.69"
type input "0.2"
click at [586, 46] on span "Nutrition Breakdown" at bounding box center [561, 52] width 101 height 16
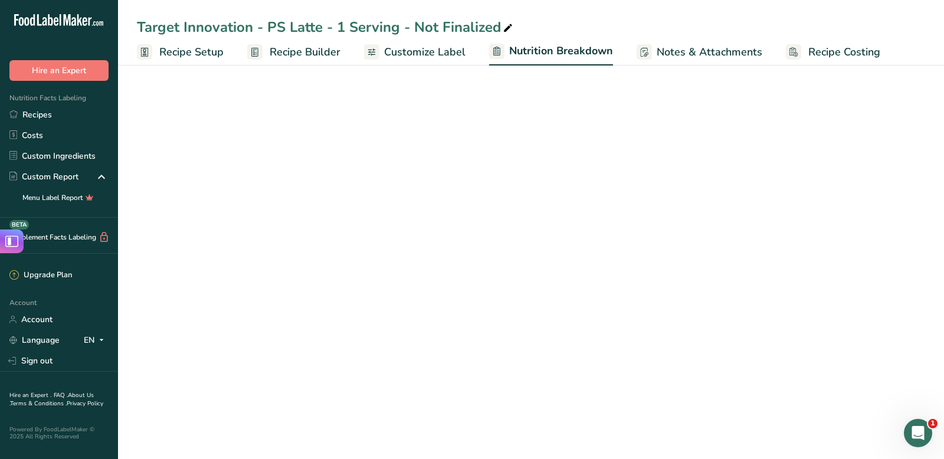
select select "Calories"
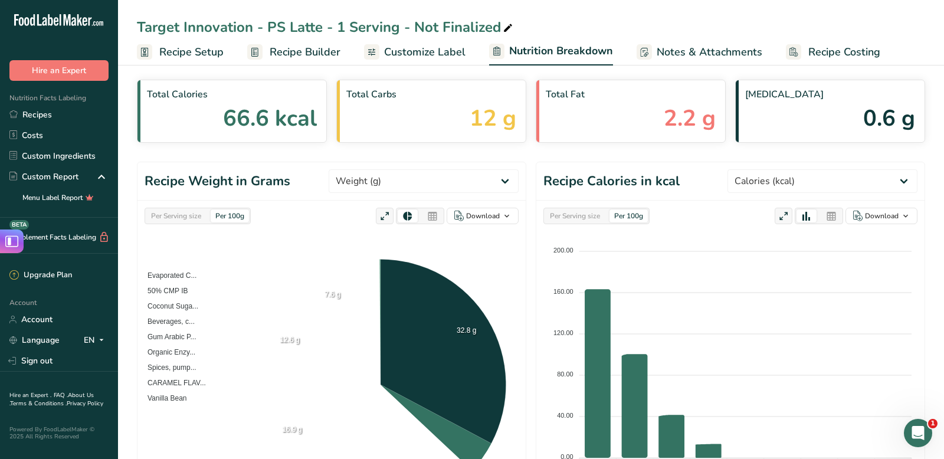
click at [436, 48] on span "Customize Label" at bounding box center [424, 52] width 81 height 16
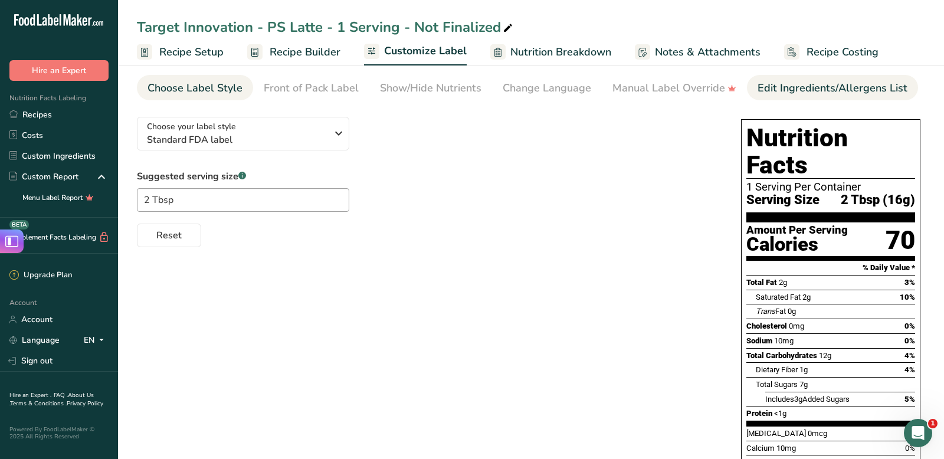
click at [773, 91] on div "Edit Ingredients/Allergens List" at bounding box center [832, 88] width 150 height 16
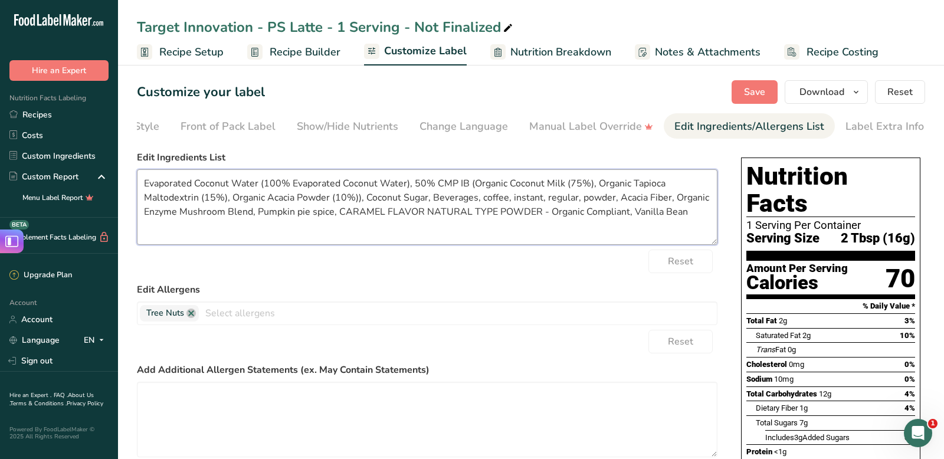
drag, startPoint x: 706, startPoint y: 180, endPoint x: 75, endPoint y: 6, distance: 654.4
click at [75, 6] on div ".a-20{fill:#fff;} Hire an Expert Nutrition Facts Labeling Recipes Costs Custom …" at bounding box center [472, 348] width 944 height 696
paste textarea "Coconut Milk*, Coconut Water, Coconut Sugar*, Instant Coffee*, Acacia Fiber*, R…"
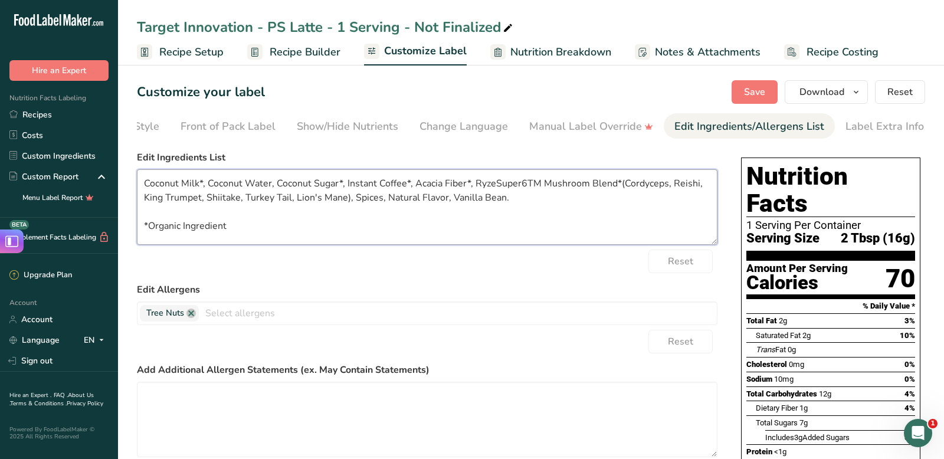
click at [304, 196] on textarea "Coconut Milk*, Coconut Water, Coconut Sugar*, Instant Coffee*, Acacia Fiber*, R…" at bounding box center [427, 206] width 580 height 75
click at [211, 176] on textarea "Coconut Milk*, Coconut Water, Coconut Sugar*, Instant Coffee*, Acacia Fiber*, R…" at bounding box center [427, 206] width 580 height 75
type textarea "Coconut Water, Coconut Milk*, Coconut Sugar*, Instant Coffee*, Acacia Fiber*, R…"
click at [745, 94] on span "Save" at bounding box center [754, 92] width 21 height 14
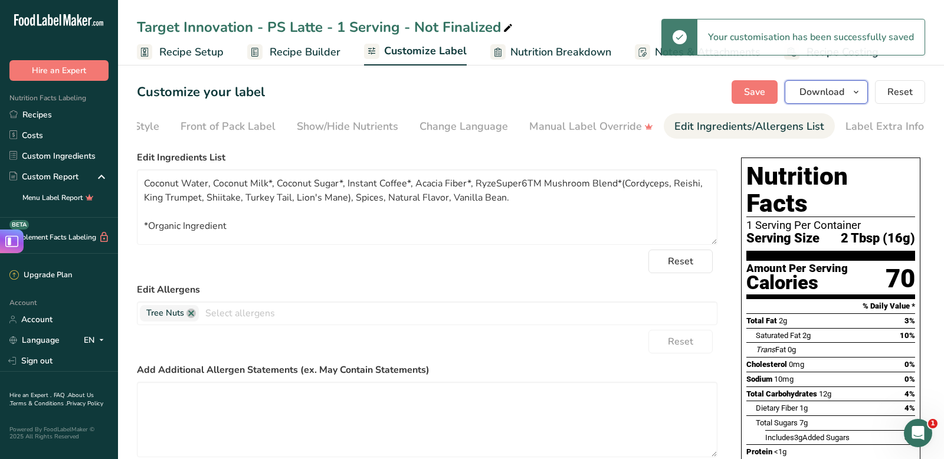
click at [860, 91] on icon "button" at bounding box center [855, 92] width 9 height 15
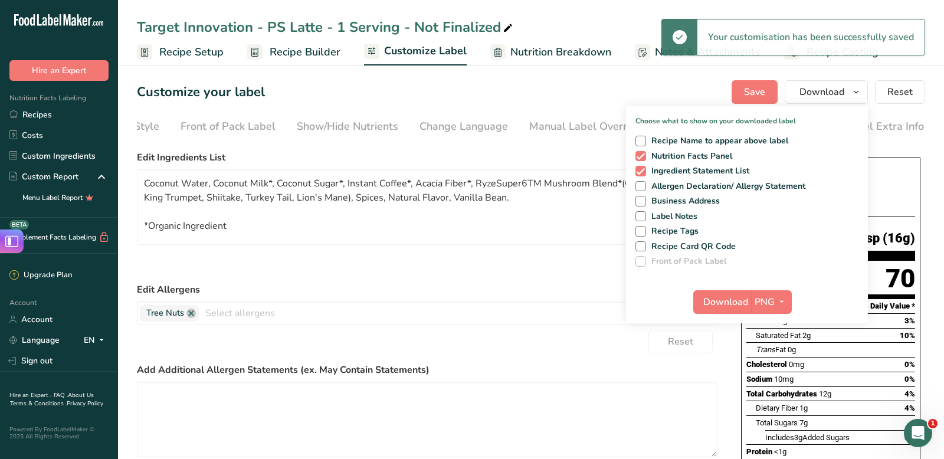
click at [603, 98] on div "Customize your label Save Download Choose what to show on your downloaded label…" at bounding box center [531, 92] width 788 height 24
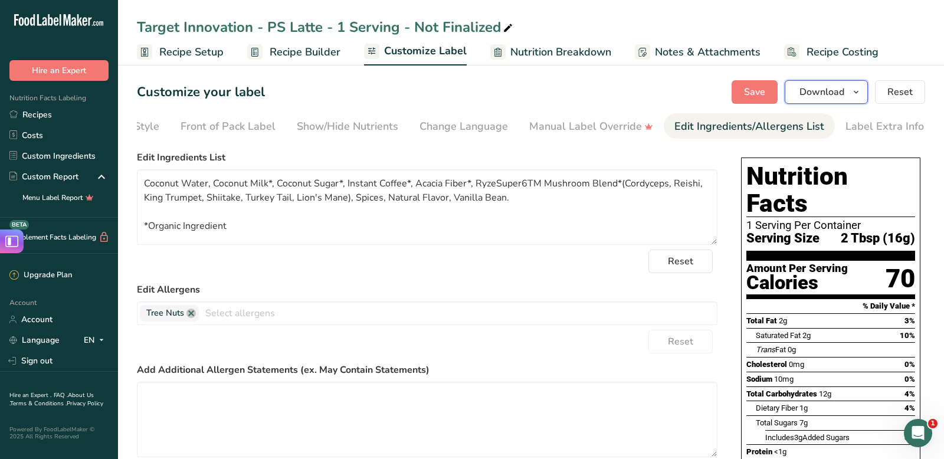
click at [862, 95] on span "button" at bounding box center [856, 92] width 14 height 14
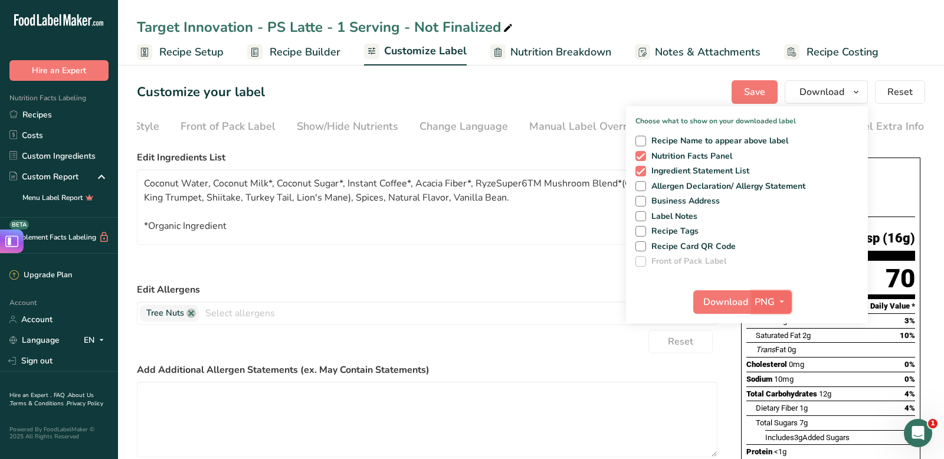
click at [782, 303] on icon "button" at bounding box center [781, 301] width 9 height 15
click at [771, 380] on link "PDF" at bounding box center [773, 383] width 38 height 19
click at [709, 310] on button "Download" at bounding box center [722, 302] width 58 height 24
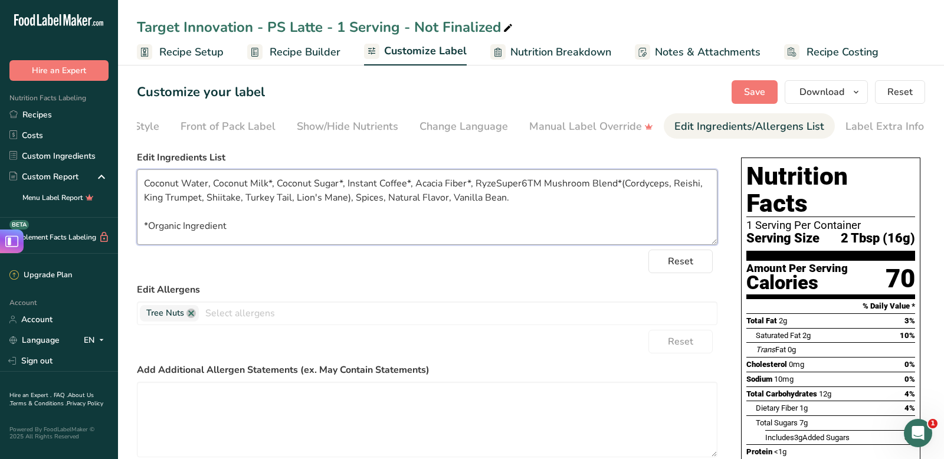
click at [586, 234] on textarea "Coconut Water, Coconut Milk*, Coconut Sugar*, Instant Coffee*, Acacia Fiber*, R…" at bounding box center [427, 206] width 580 height 75
click at [344, 219] on textarea "Coconut Water, Coconut Milk*, Coconut Sugar*, Instant Coffee*, Acacia Fiber*, R…" at bounding box center [427, 206] width 580 height 75
drag, startPoint x: 282, startPoint y: 223, endPoint x: 37, endPoint y: 139, distance: 259.4
click at [37, 139] on div ".a-20{fill:#fff;} Hire an Expert Nutrition Facts Labeling Recipes Costs Custom …" at bounding box center [472, 336] width 944 height 673
click at [86, 113] on link "Recipes" at bounding box center [59, 114] width 118 height 21
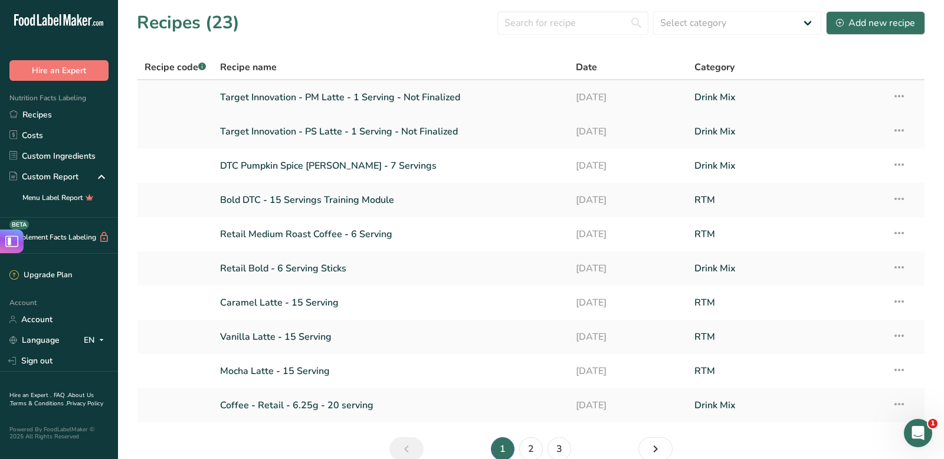
click at [333, 95] on link "Target Innovation - PM Latte - 1 Serving - Not Finalized" at bounding box center [390, 97] width 341 height 25
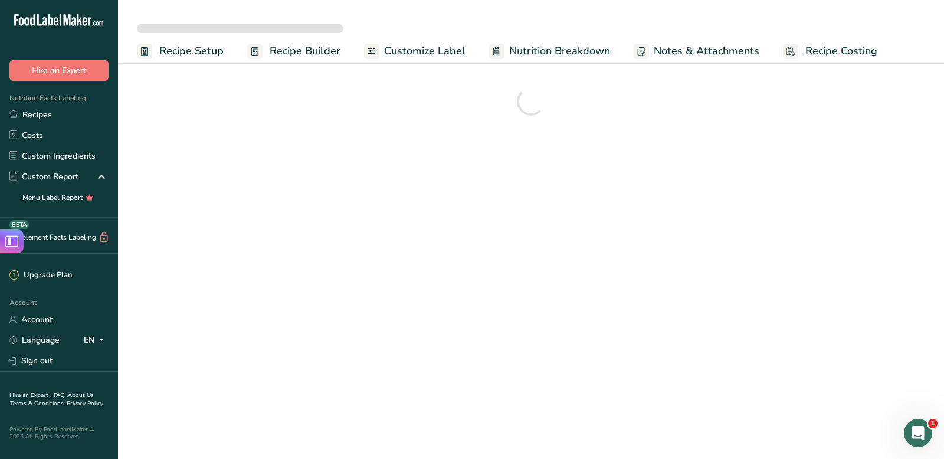
click at [280, 52] on span "Recipe Builder" at bounding box center [304, 51] width 71 height 16
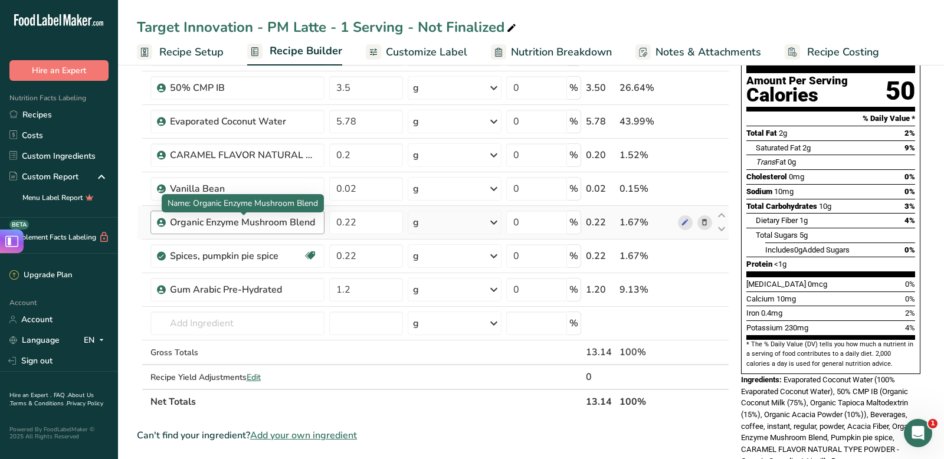
scroll to position [124, 0]
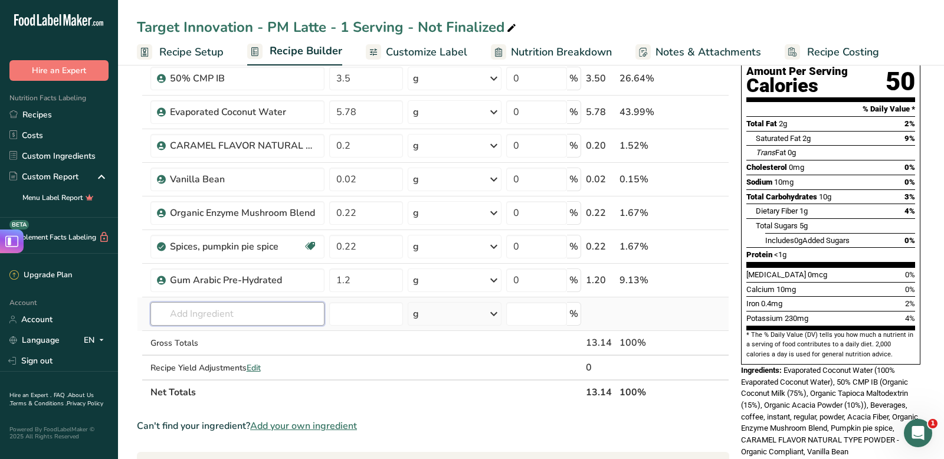
click at [249, 311] on input "text" at bounding box center [237, 314] width 174 height 24
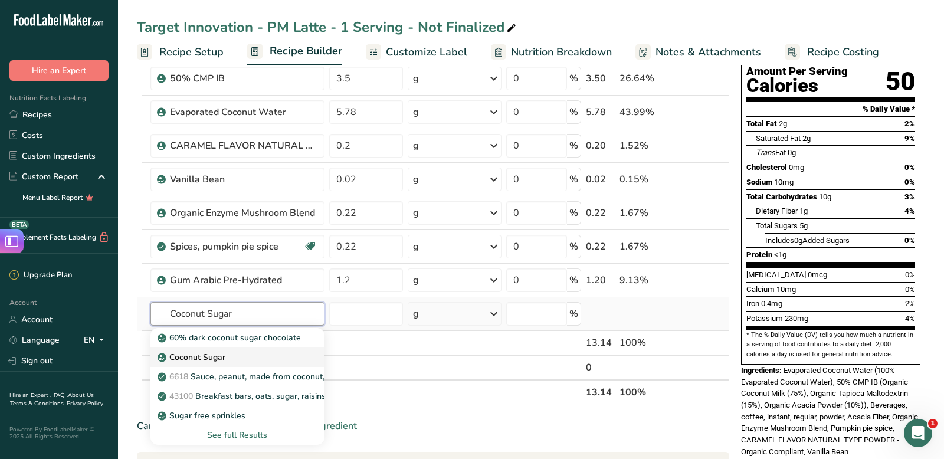
type input "Coconut Sugar"
click at [221, 354] on p "Coconut Sugar" at bounding box center [192, 357] width 65 height 12
type input "Coconut Sugar"
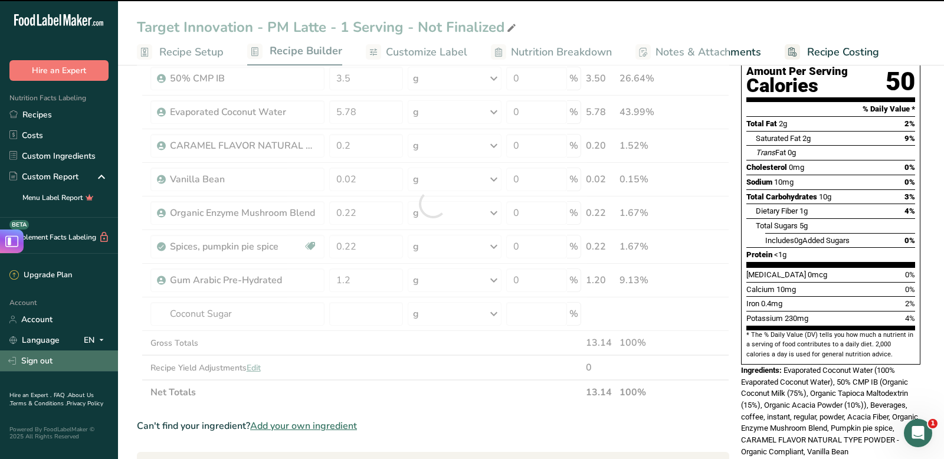
type input "0"
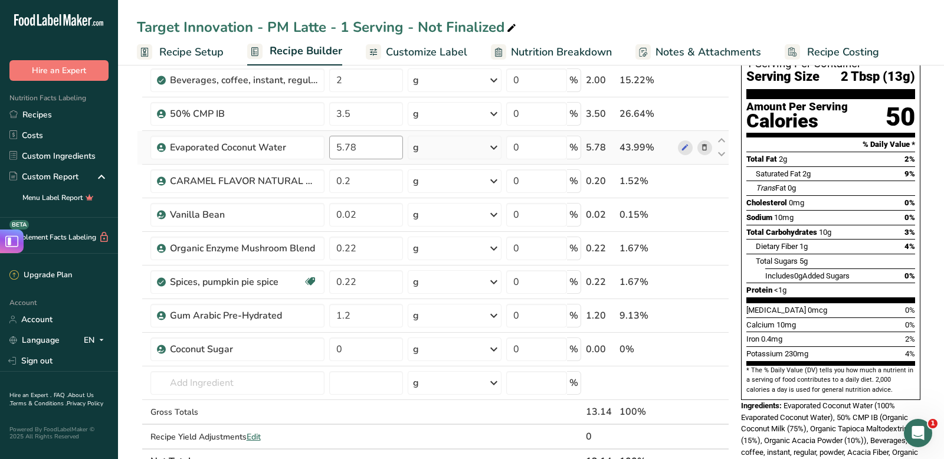
scroll to position [97, 0]
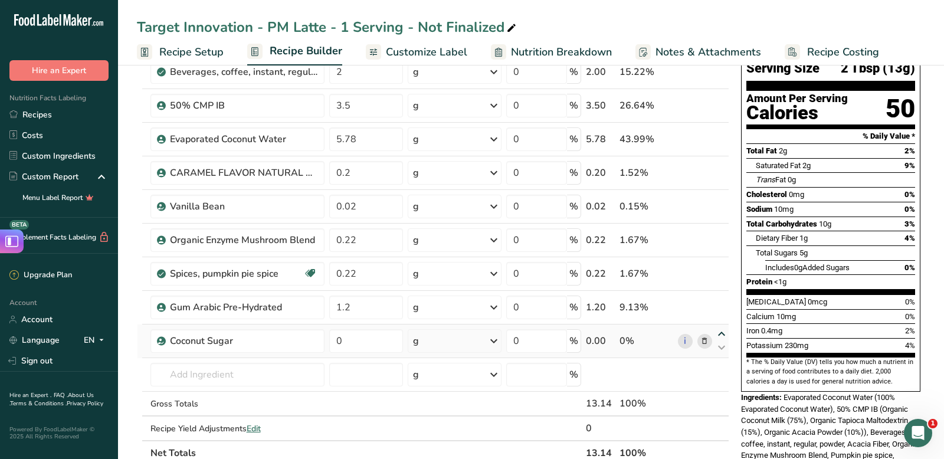
click at [724, 334] on icon at bounding box center [721, 334] width 14 height 9
type input "0"
type input "1.2"
click at [721, 298] on icon at bounding box center [721, 300] width 14 height 9
type input "0"
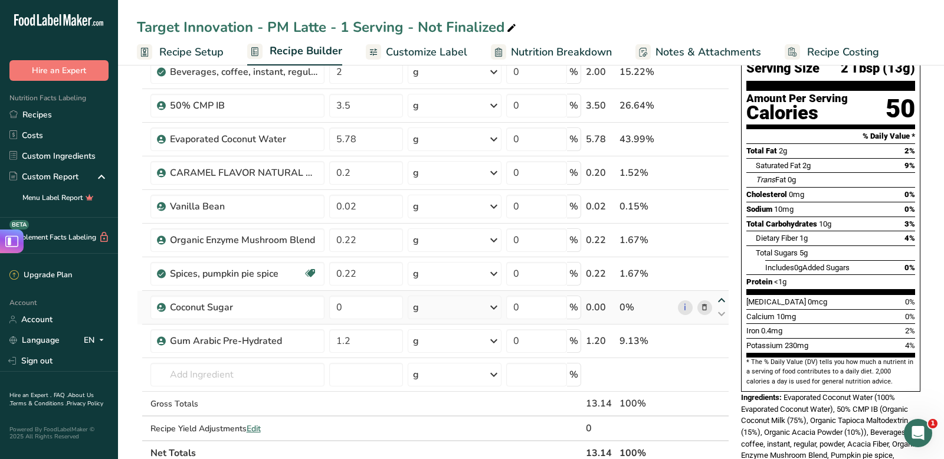
type input "0.22"
click at [721, 262] on icon at bounding box center [721, 266] width 14 height 9
type input "0"
type input "0.22"
click at [724, 229] on icon at bounding box center [721, 233] width 14 height 9
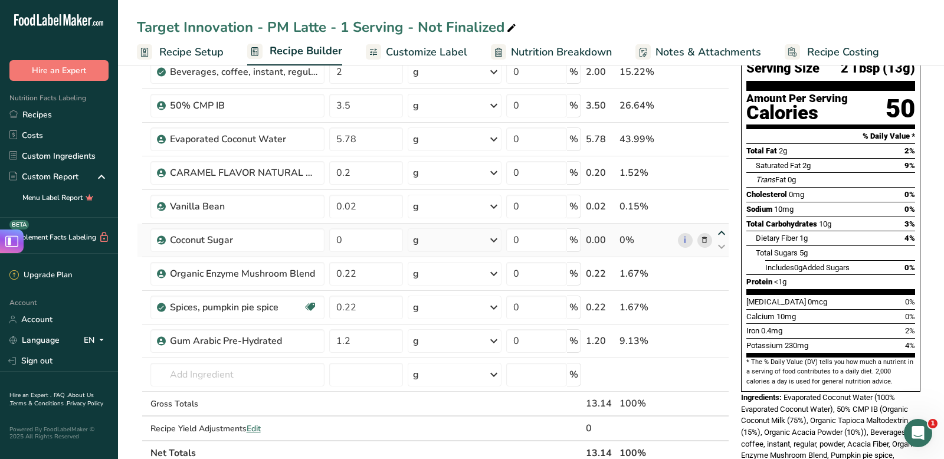
type input "0"
type input "0.02"
click at [722, 198] on icon at bounding box center [721, 199] width 14 height 9
type input "0"
type input "0.2"
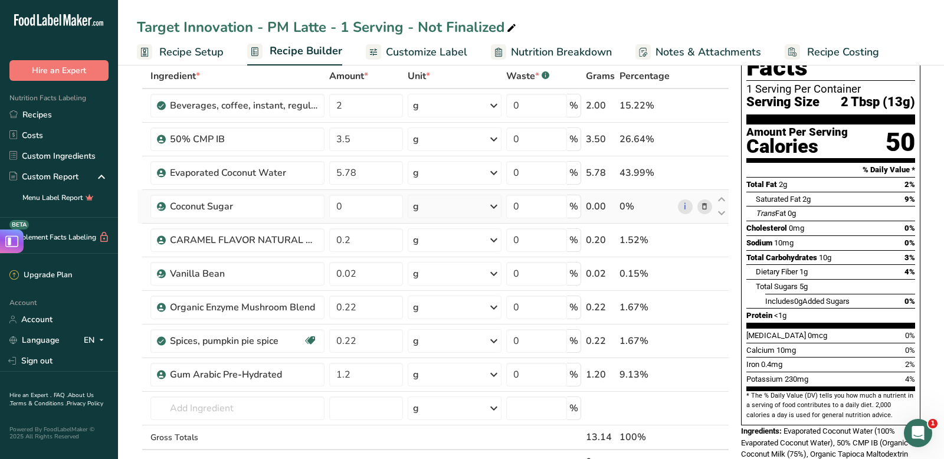
scroll to position [62, 0]
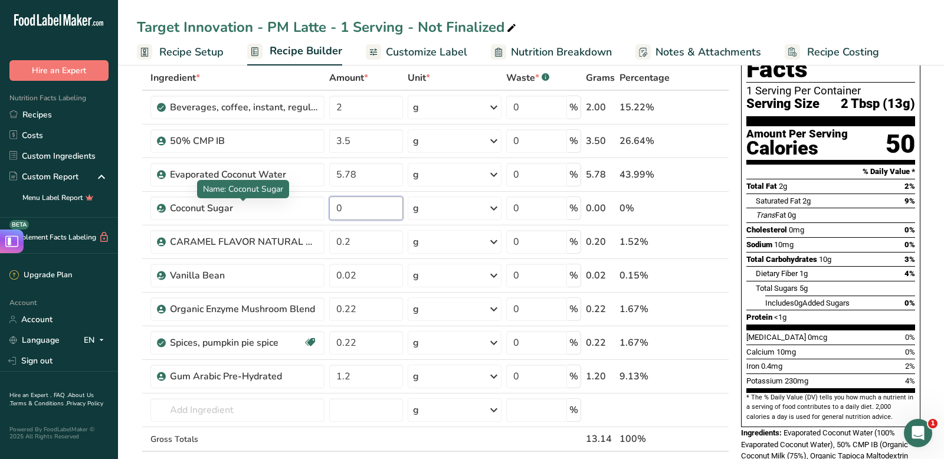
drag, startPoint x: 359, startPoint y: 212, endPoint x: 280, endPoint y: 198, distance: 80.3
click at [280, 198] on body ".a-20{fill:#fff;} Hire an Expert Nutrition Facts Labeling Recipes Costs Custom …" at bounding box center [472, 416] width 944 height 956
type input "2.78"
click at [137, 215] on div "Ingredient * Amount * Unit * Waste * .a-a{fill:#347362;}.b-a{fill:#fff;} Grams …" at bounding box center [433, 282] width 592 height 435
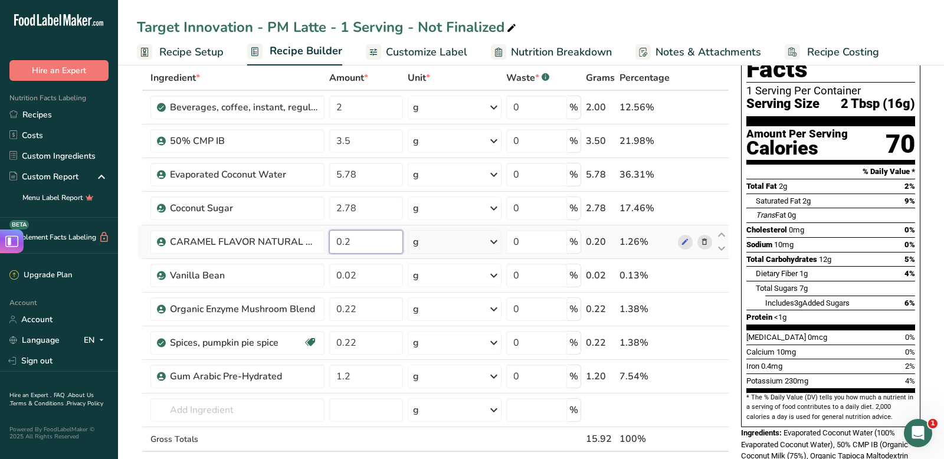
click at [351, 241] on input "0.2" at bounding box center [366, 242] width 74 height 24
type input "0.215"
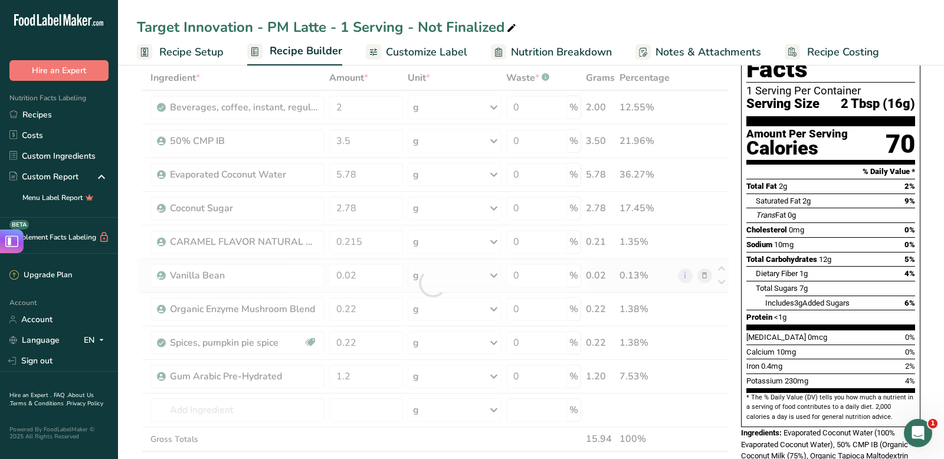
click at [708, 267] on div "Ingredient * Amount * Unit * Waste * .a-a{fill:#347362;}.b-a{fill:#fff;} Grams …" at bounding box center [433, 282] width 592 height 435
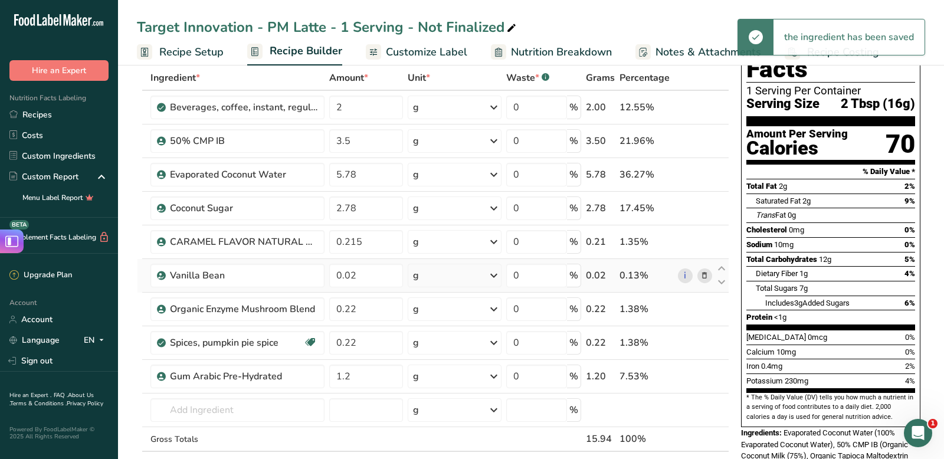
click at [703, 275] on icon at bounding box center [704, 275] width 8 height 12
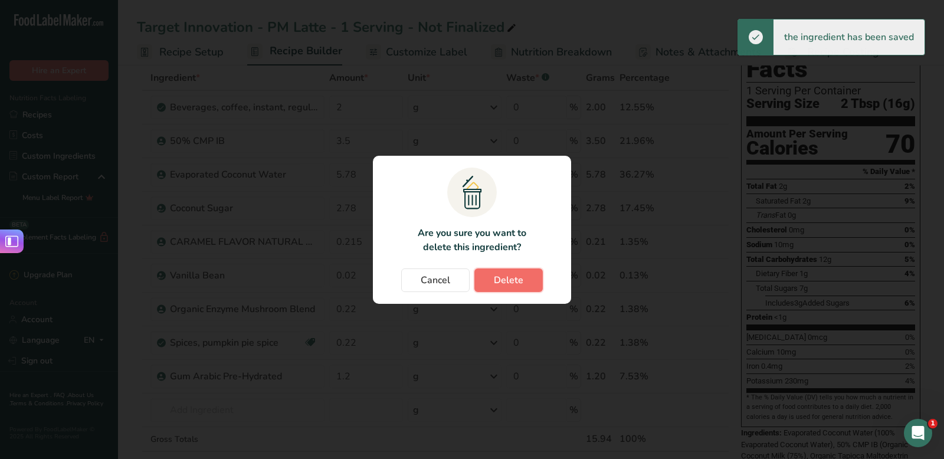
click at [508, 271] on button "Delete" at bounding box center [508, 280] width 68 height 24
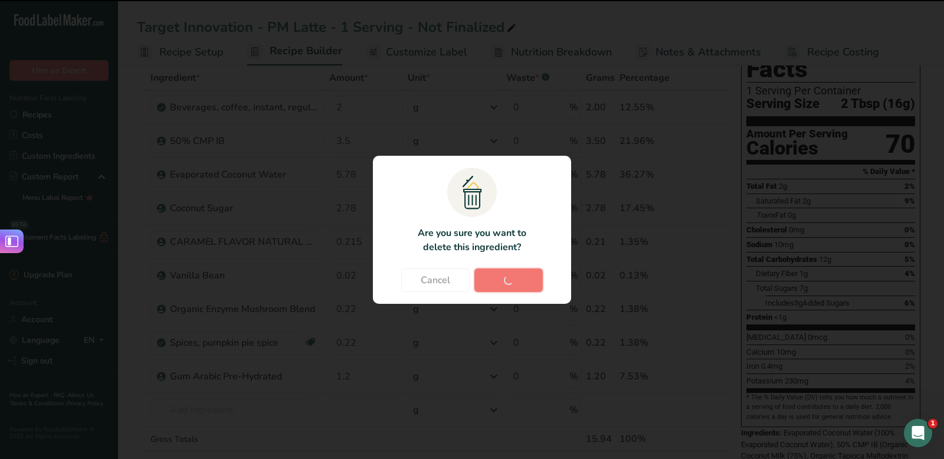
type input "0.22"
type input "1.2"
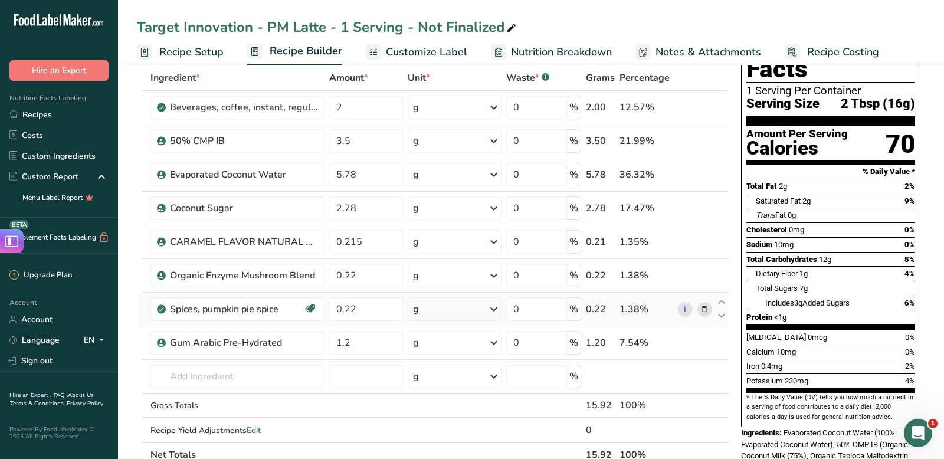
click at [704, 309] on icon at bounding box center [704, 309] width 8 height 12
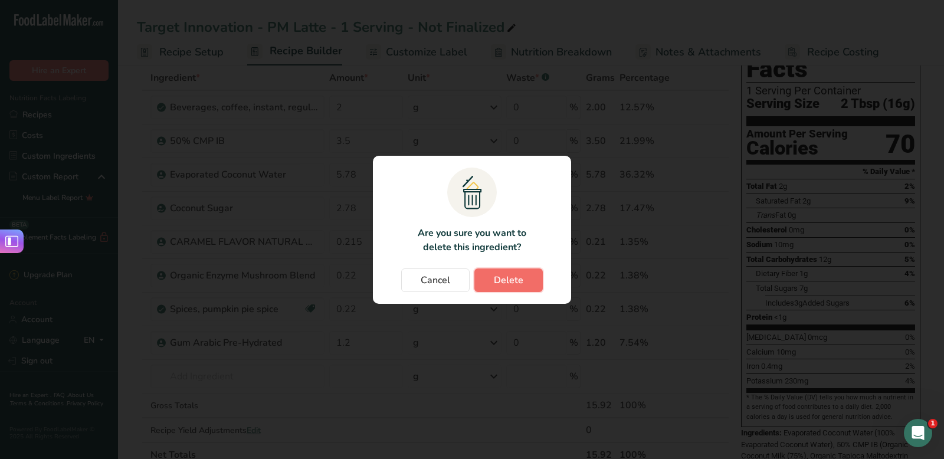
click at [508, 280] on span "Delete" at bounding box center [508, 280] width 29 height 14
type input "1.2"
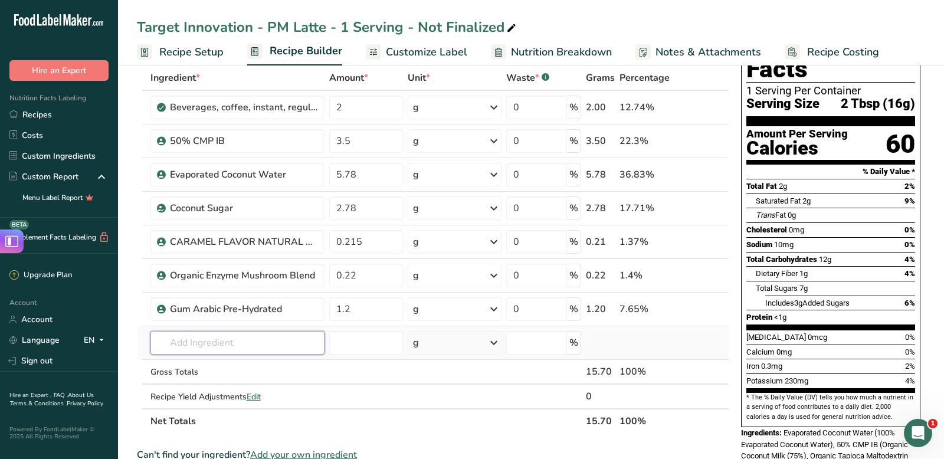
click at [238, 347] on input "text" at bounding box center [237, 343] width 174 height 24
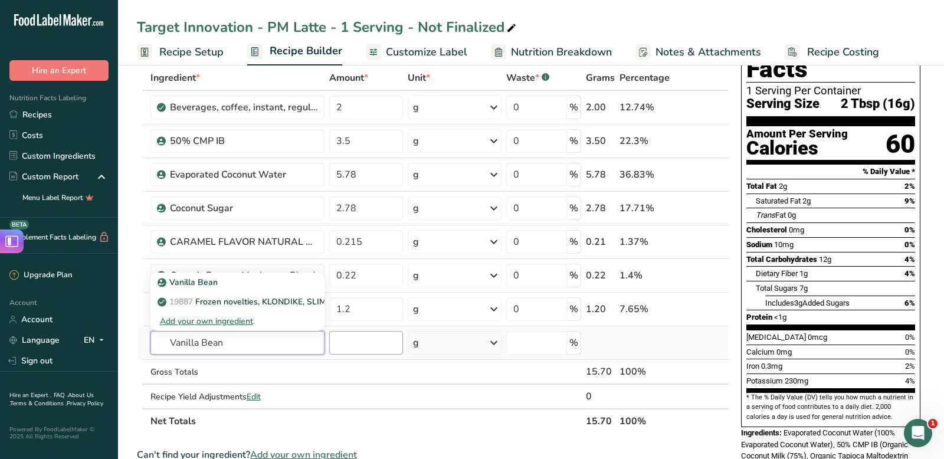
type input "Vanilla Bean"
click at [364, 337] on input "number" at bounding box center [366, 343] width 74 height 24
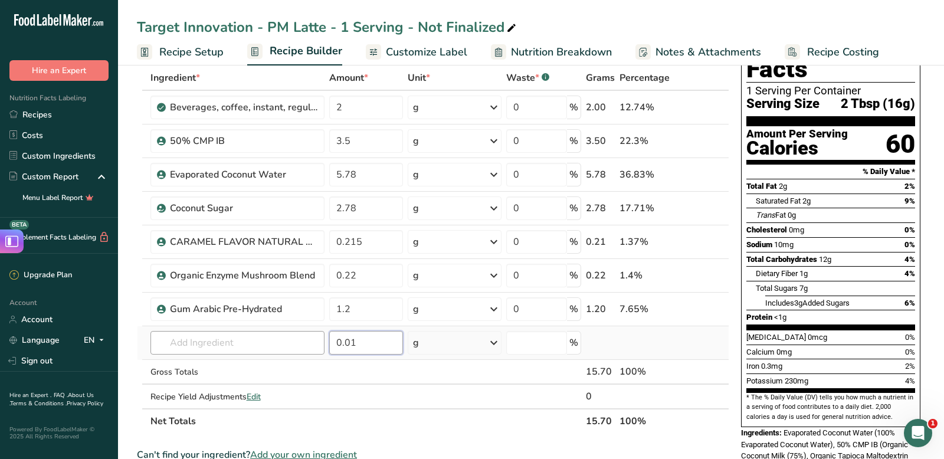
type input "0.01"
click at [266, 342] on input "text" at bounding box center [237, 343] width 174 height 24
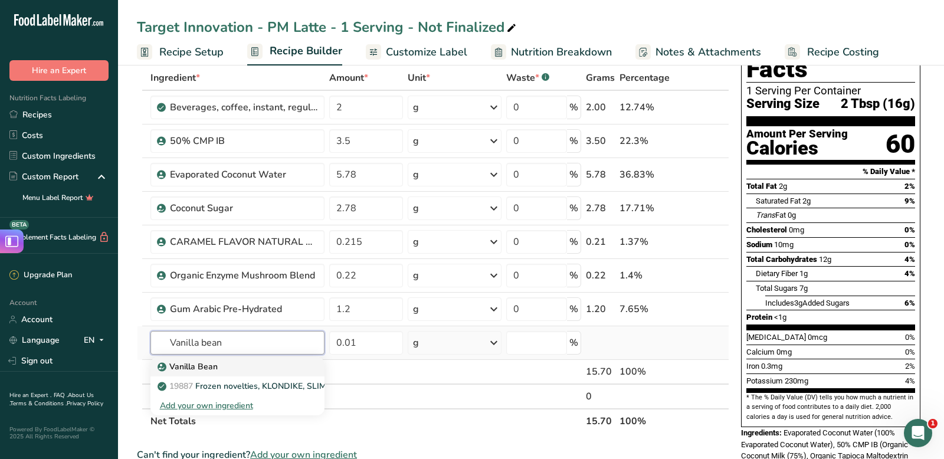
type input "Vanilla bean"
click at [219, 369] on div "Vanilla Bean" at bounding box center [228, 366] width 136 height 12
type input "Vanilla Bean"
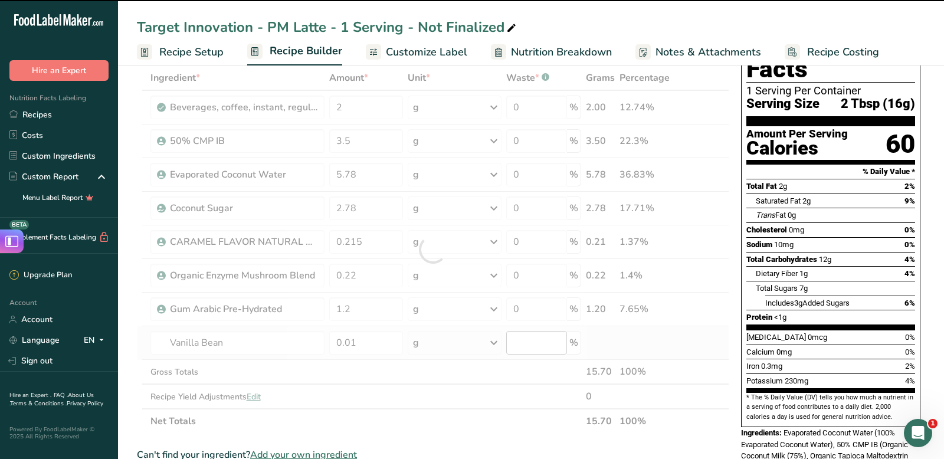
type input "0"
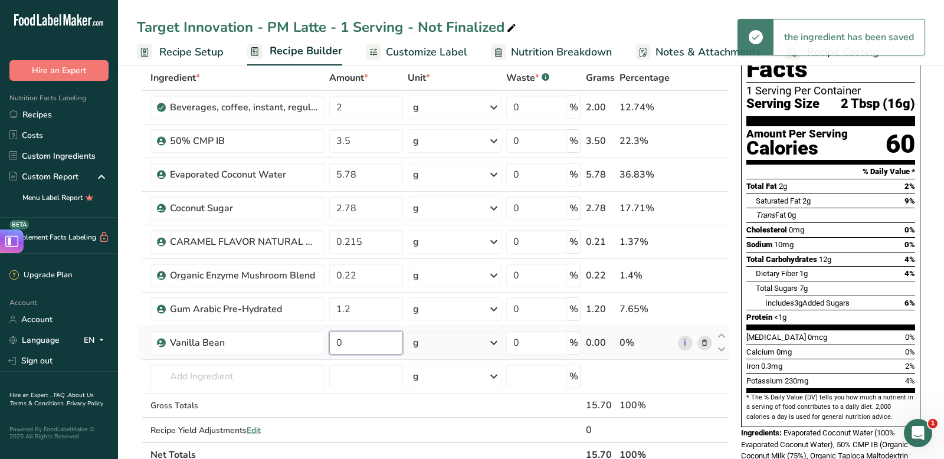
click at [379, 336] on input "0" at bounding box center [366, 343] width 74 height 24
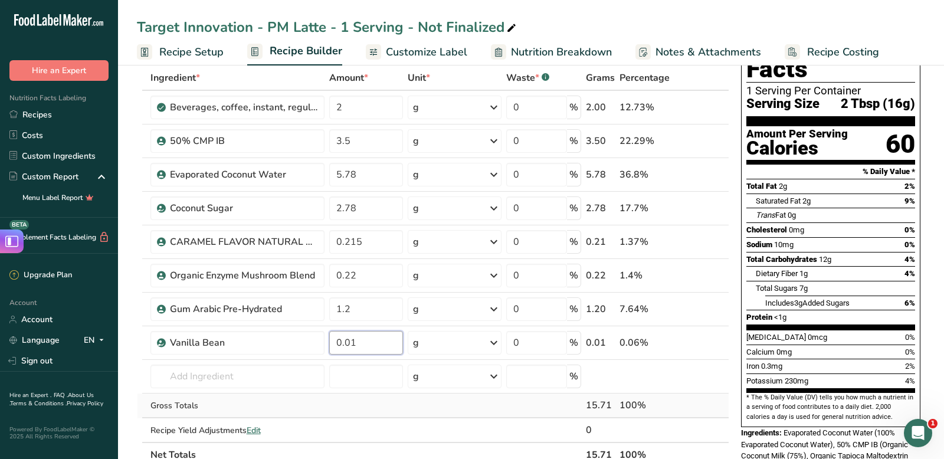
type input "0.01"
click at [518, 413] on div "Ingredient * Amount * Unit * Waste * .a-a{fill:#347362;}.b-a{fill:#fff;} Grams …" at bounding box center [433, 266] width 592 height 402
click at [372, 313] on input "1.2" at bounding box center [366, 309] width 74 height 24
type input "1.45"
click at [349, 277] on div "Ingredient * Amount * Unit * Waste * .a-a{fill:#347362;}.b-a{fill:#fff;} Grams …" at bounding box center [433, 266] width 592 height 402
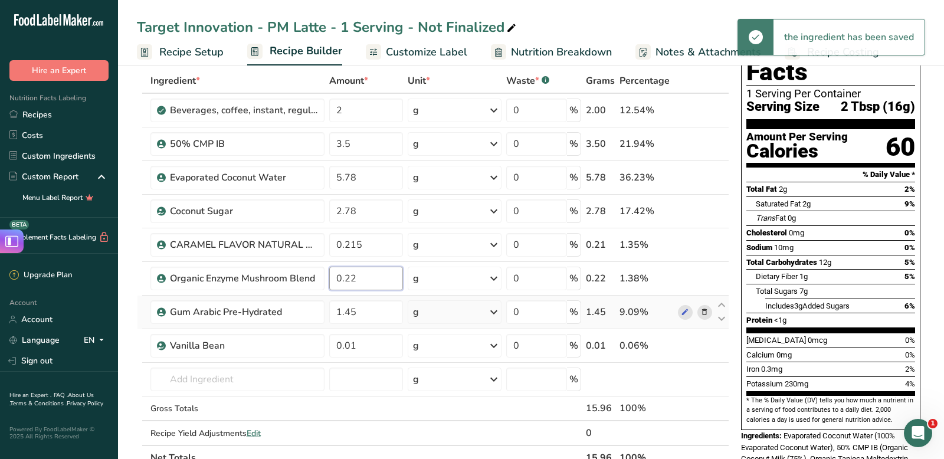
scroll to position [0, 0]
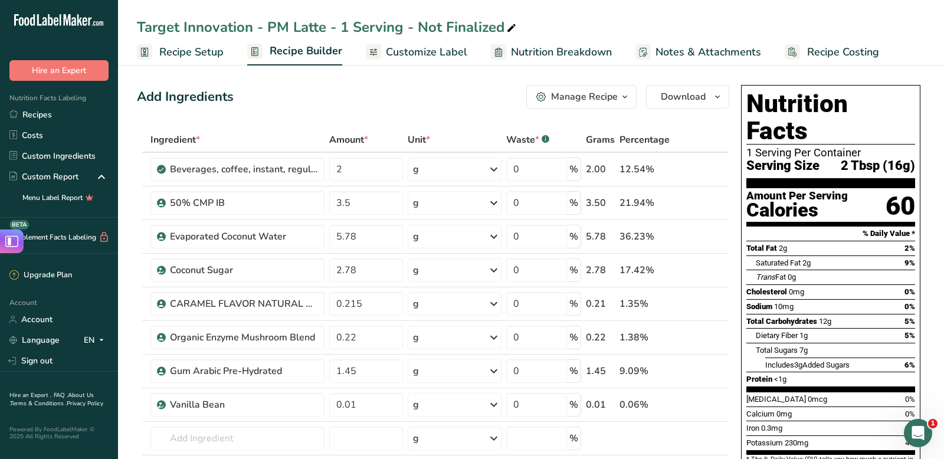
click at [639, 57] on rect at bounding box center [642, 51] width 15 height 15
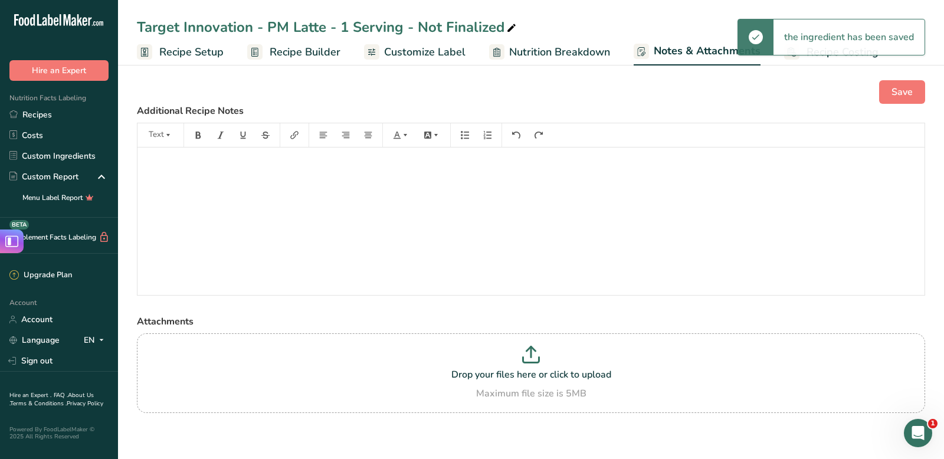
click at [562, 58] on span "Nutrition Breakdown" at bounding box center [559, 52] width 101 height 16
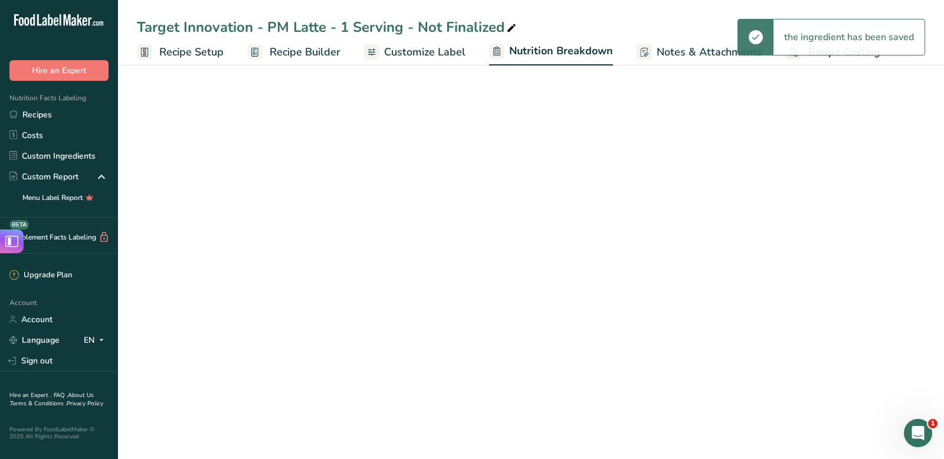
select select "Calories"
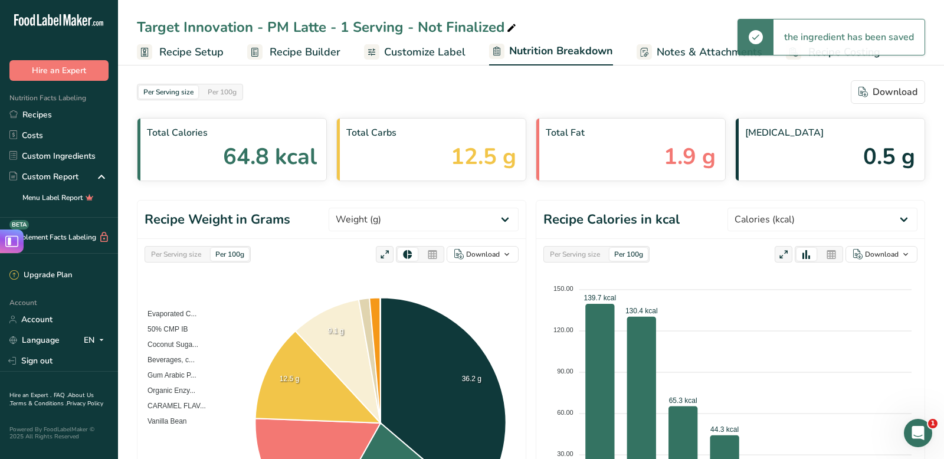
click at [295, 50] on span "Recipe Builder" at bounding box center [304, 52] width 71 height 16
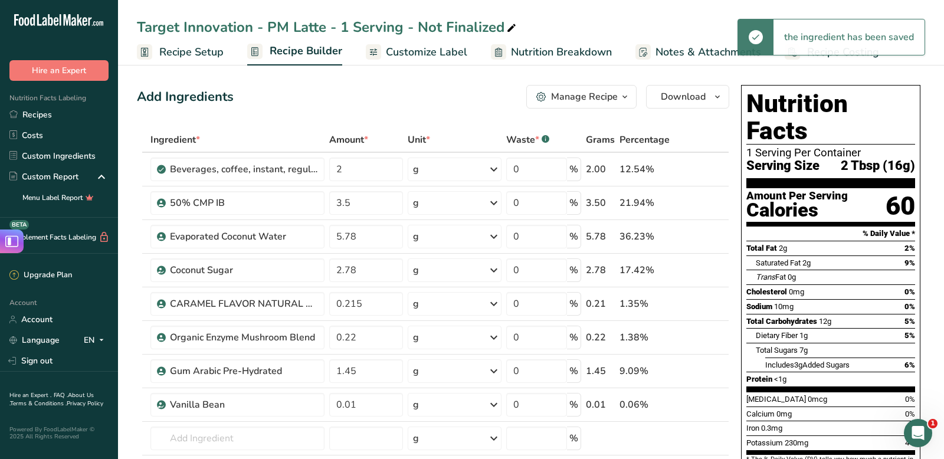
click at [443, 52] on span "Customize Label" at bounding box center [426, 52] width 81 height 16
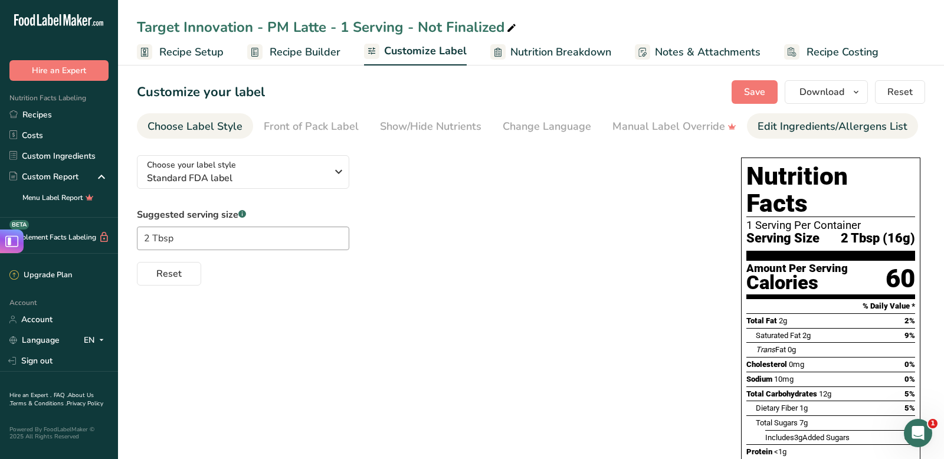
click at [780, 130] on div "Edit Ingredients/Allergens List" at bounding box center [832, 127] width 150 height 16
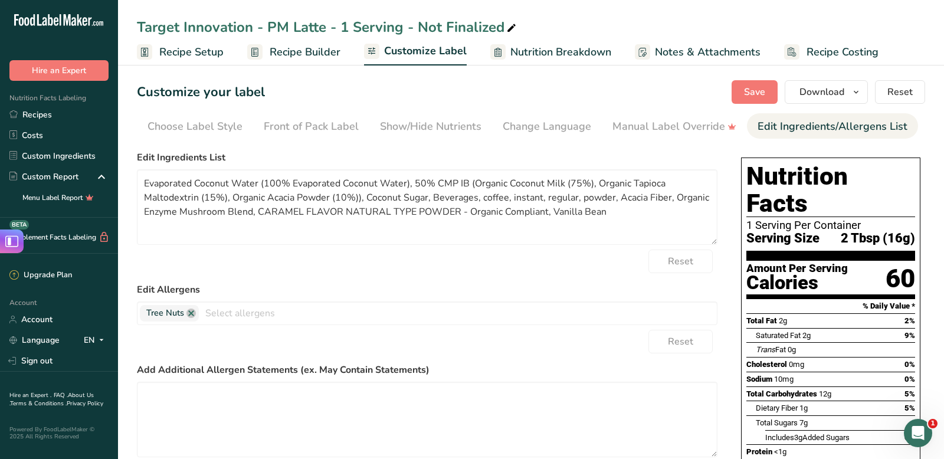
scroll to position [0, 83]
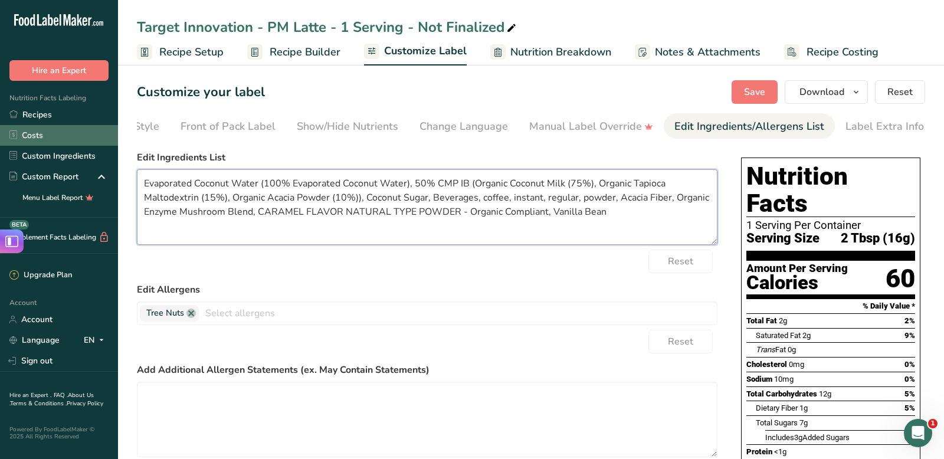
drag, startPoint x: 615, startPoint y: 223, endPoint x: 34, endPoint y: 128, distance: 588.6
click at [34, 128] on div ".a-20{fill:#fff;} Hire an Expert Nutrition Facts Labeling Recipes Costs Custom …" at bounding box center [472, 348] width 944 height 696
paste textarea "Coconut Water, Coconut Milk*, Coconut Sugar*, Instant Coffee*, Acacia Fiber*, R…"
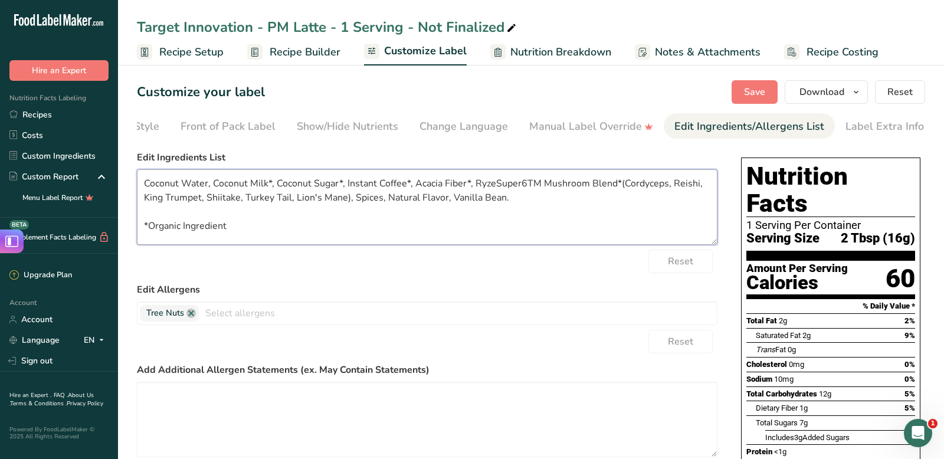
drag, startPoint x: 383, startPoint y: 202, endPoint x: 351, endPoint y: 201, distance: 32.5
click at [351, 201] on textarea "Coconut Water, Coconut Milk*, Coconut Sugar*, Instant Coffee*, Acacia Fiber*, R…" at bounding box center [427, 206] width 580 height 75
click at [411, 237] on textarea "Coconut Water, Coconut Milk*, Coconut Sugar*, Instant Coffee*, Acacia Fiber*, R…" at bounding box center [427, 206] width 580 height 75
type textarea "Coconut Water, Coconut Milk*, Coconut Sugar*, Instant Coffee*, Acacia Fiber*, R…"
click at [748, 91] on span "Save" at bounding box center [754, 92] width 21 height 14
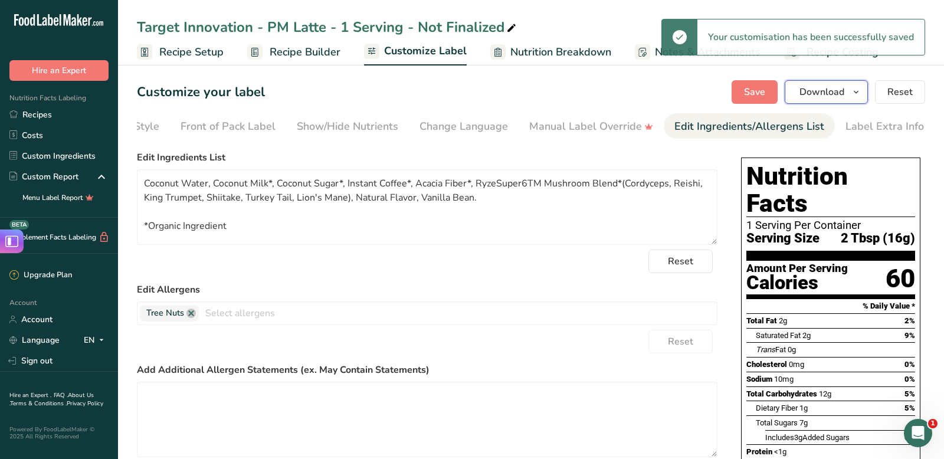
click at [859, 90] on icon "button" at bounding box center [855, 92] width 9 height 15
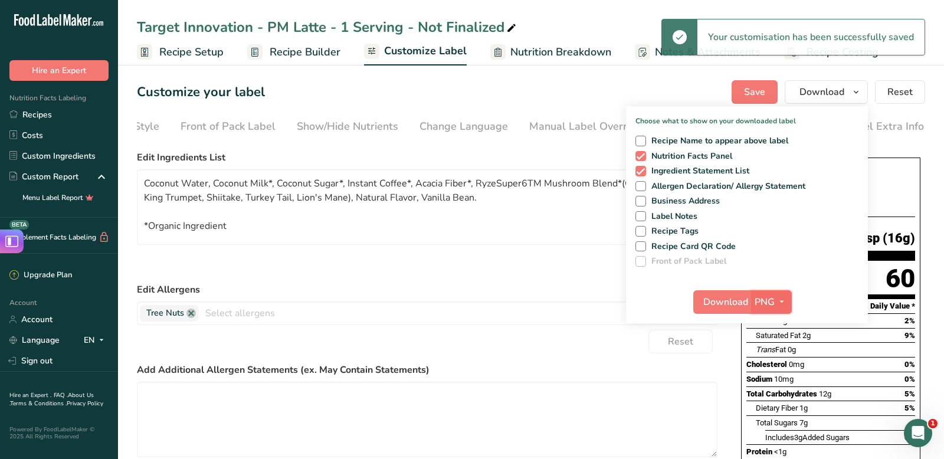
click at [778, 298] on icon "button" at bounding box center [781, 301] width 9 height 15
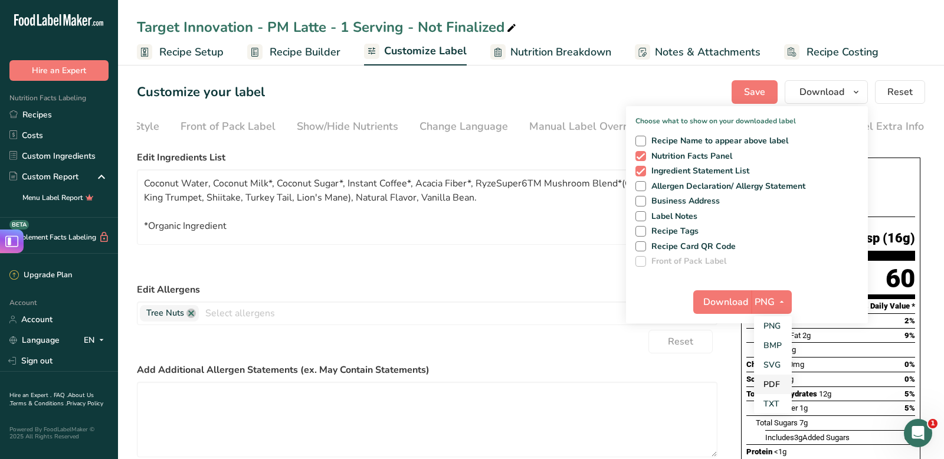
click at [771, 385] on link "PDF" at bounding box center [773, 383] width 38 height 19
click at [733, 300] on span "Download" at bounding box center [726, 302] width 45 height 14
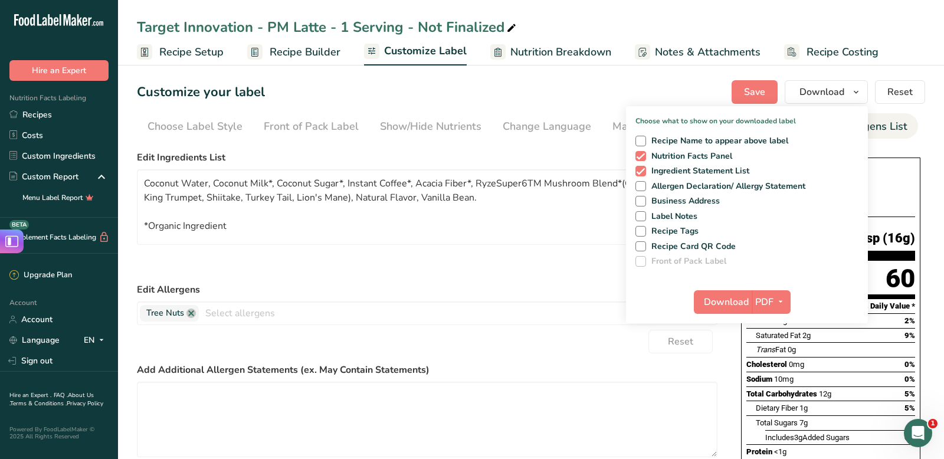
scroll to position [0, 83]
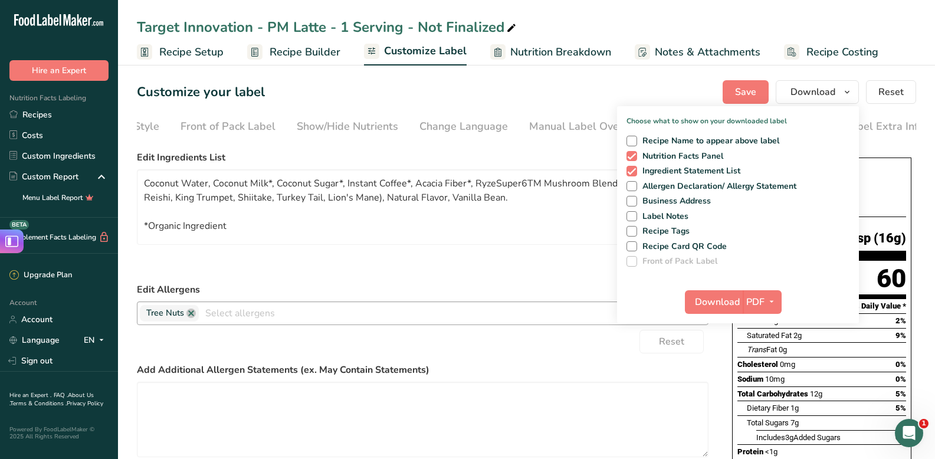
click at [195, 320] on span "Tree Nuts" at bounding box center [169, 313] width 59 height 17
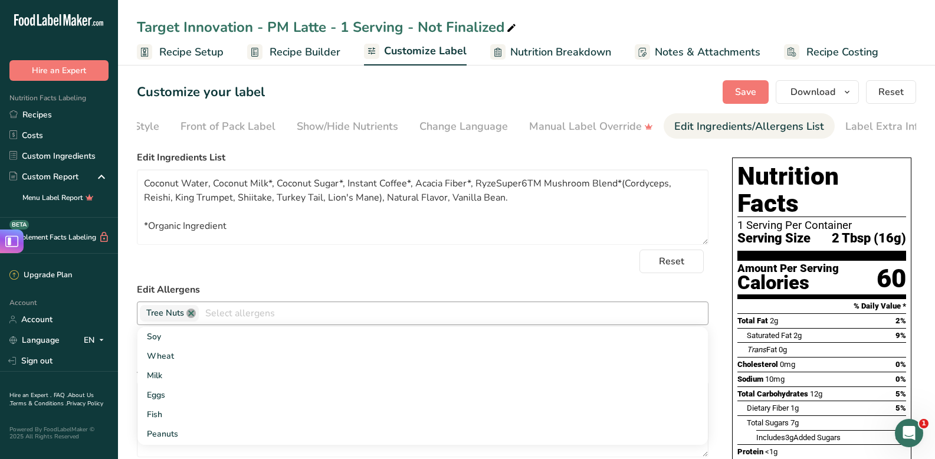
click at [192, 316] on link at bounding box center [190, 312] width 9 height 9
click at [70, 108] on link "Recipes" at bounding box center [59, 114] width 118 height 21
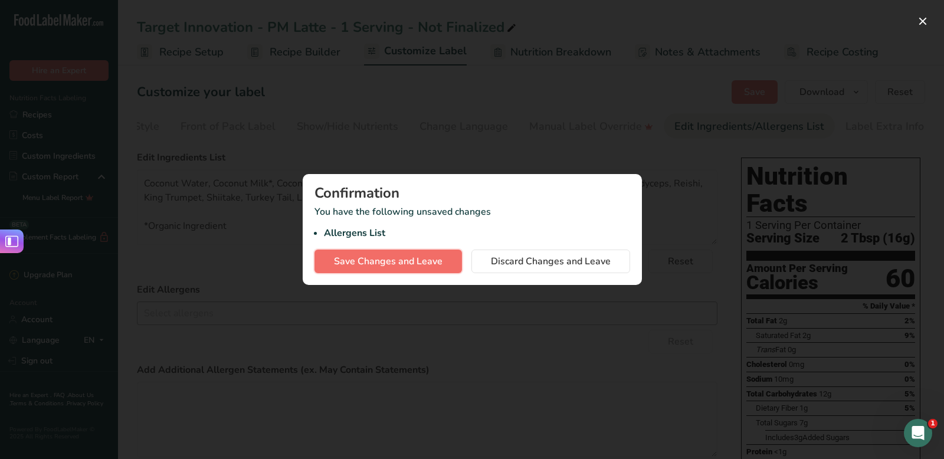
click at [405, 267] on span "Save Changes and Leave" at bounding box center [388, 261] width 109 height 14
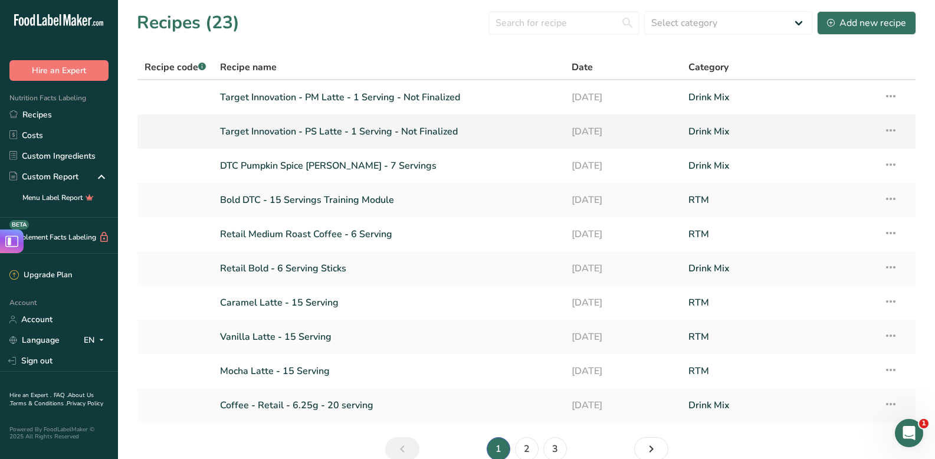
click at [451, 124] on link "Target Innovation - PS Latte - 1 Serving - Not Finalized" at bounding box center [388, 131] width 337 height 25
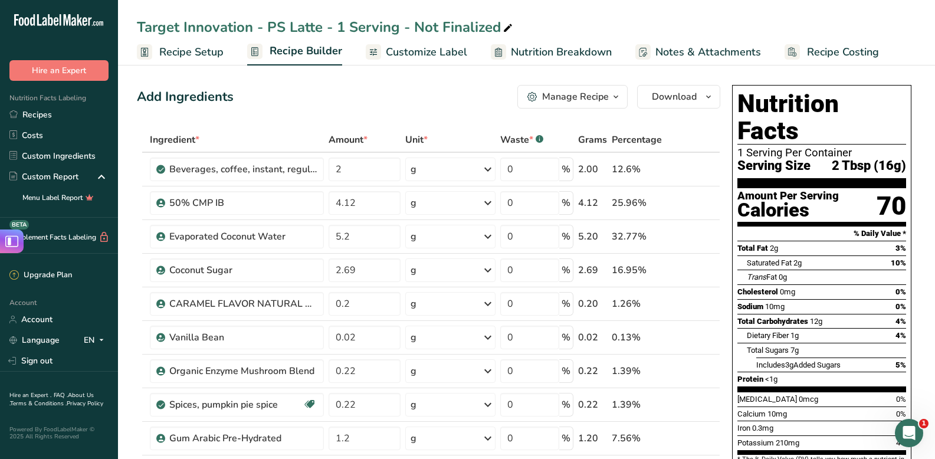
click at [403, 60] on link "Customize Label" at bounding box center [416, 52] width 101 height 27
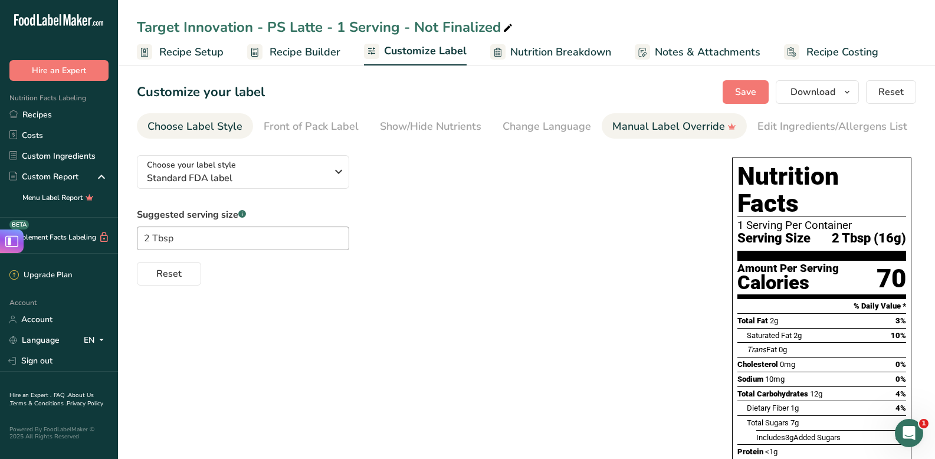
click at [617, 132] on div "Manual Label Override" at bounding box center [674, 127] width 124 height 16
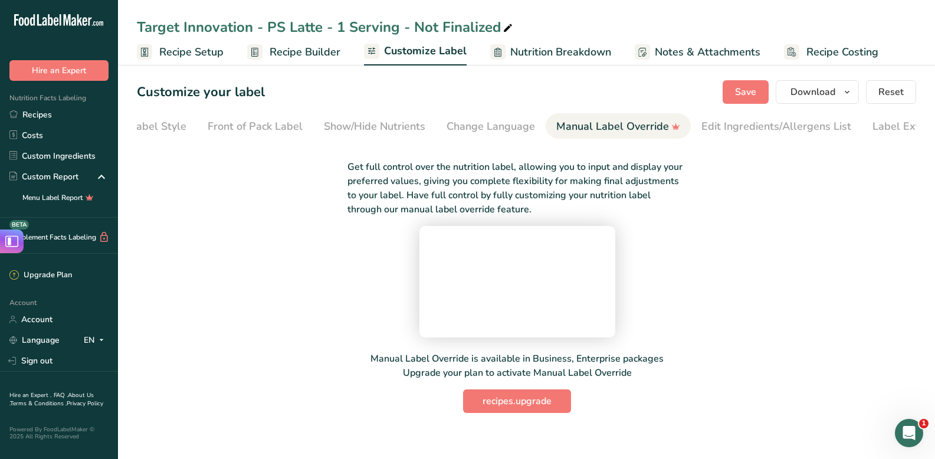
scroll to position [0, 92]
drag, startPoint x: 545, startPoint y: 136, endPoint x: 556, endPoint y: 136, distance: 11.2
click at [549, 136] on link "Manual Label Override" at bounding box center [582, 126] width 124 height 27
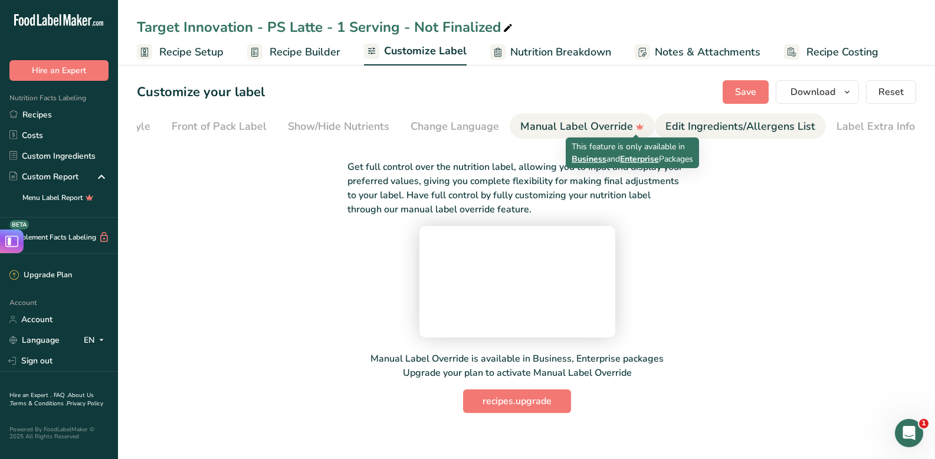
click at [688, 129] on div "Edit Ingredients/Allergens List" at bounding box center [740, 127] width 150 height 16
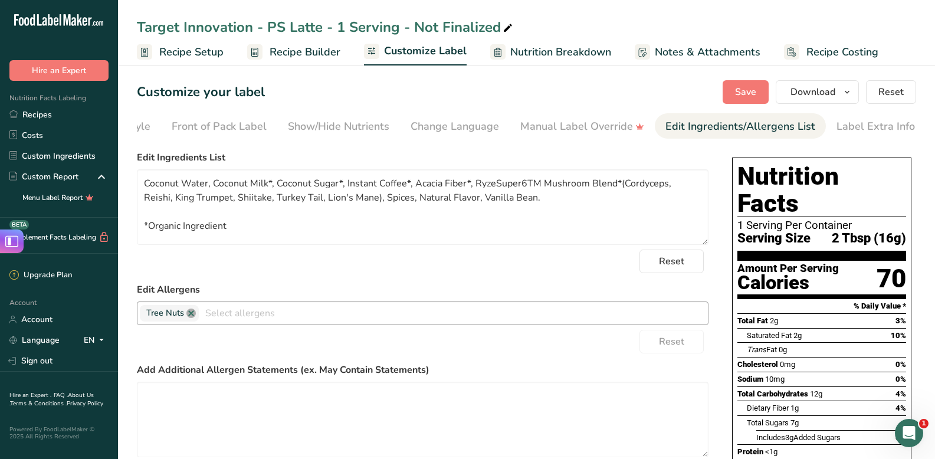
click at [192, 316] on link at bounding box center [190, 312] width 9 height 9
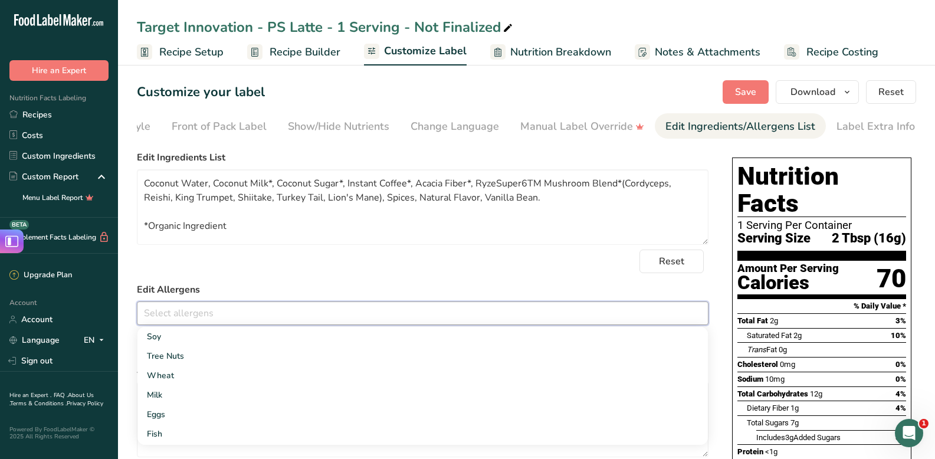
click at [234, 253] on div "Reset" at bounding box center [422, 261] width 571 height 24
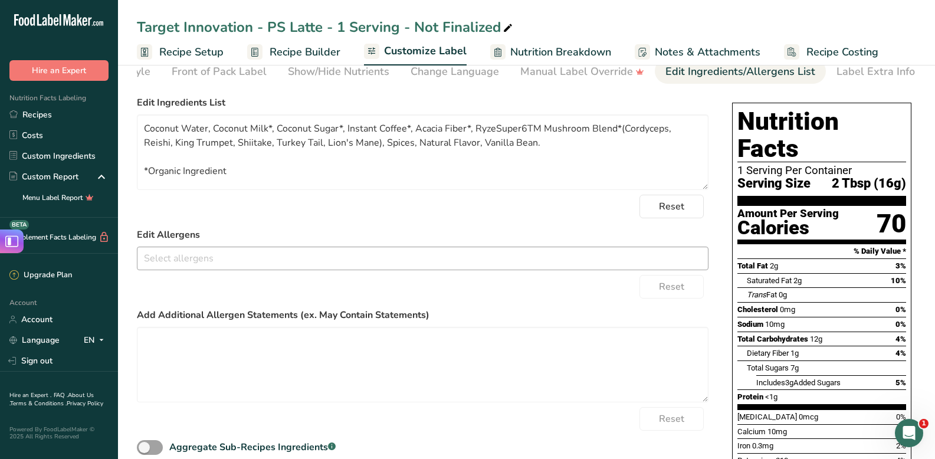
scroll to position [0, 0]
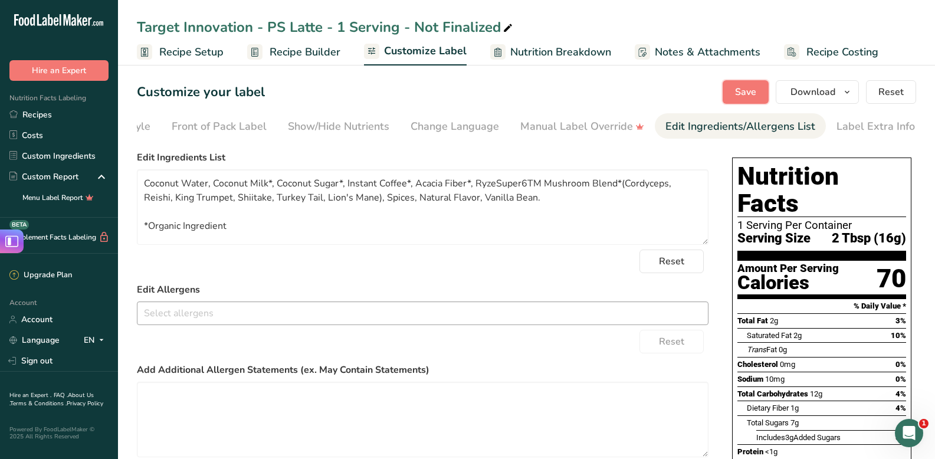
drag, startPoint x: 745, startPoint y: 90, endPoint x: 638, endPoint y: 19, distance: 128.1
click at [745, 90] on span "Save" at bounding box center [745, 92] width 21 height 14
